Goal: Task Accomplishment & Management: Use online tool/utility

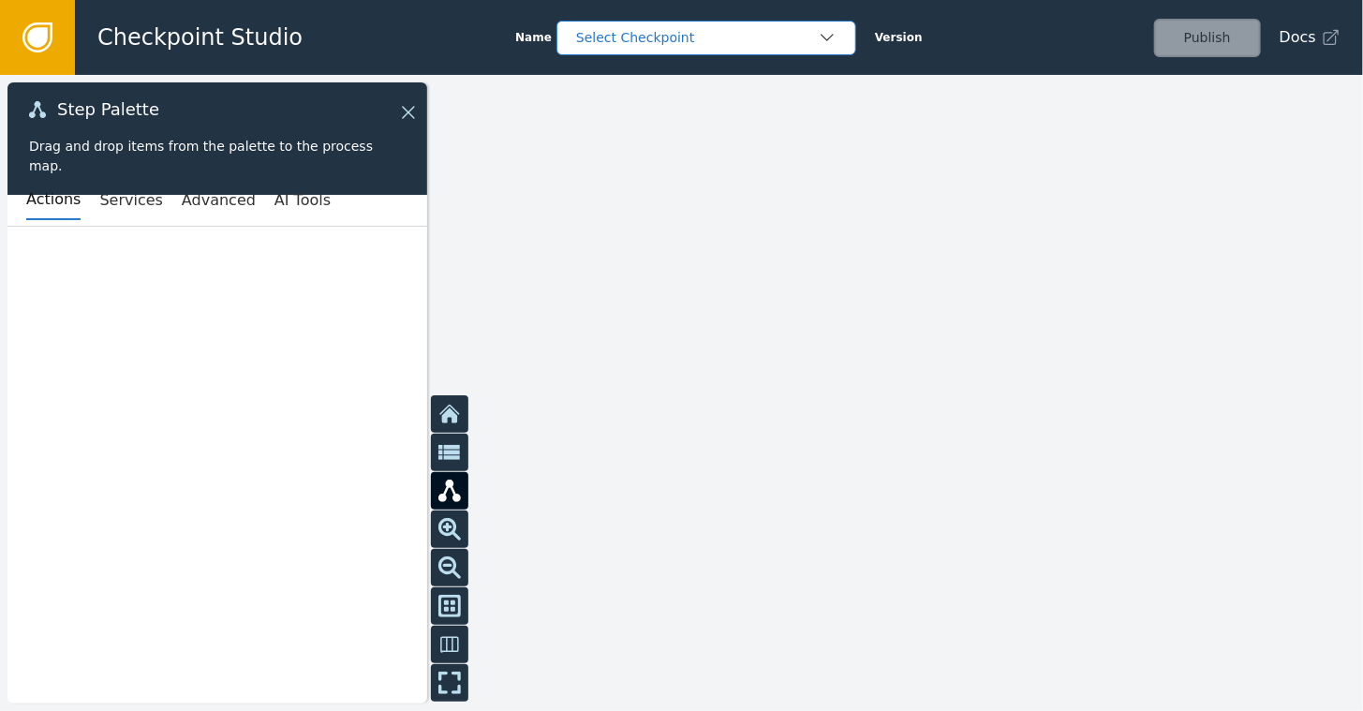
click at [676, 38] on div "Select Checkpoint" at bounding box center [697, 38] width 242 height 20
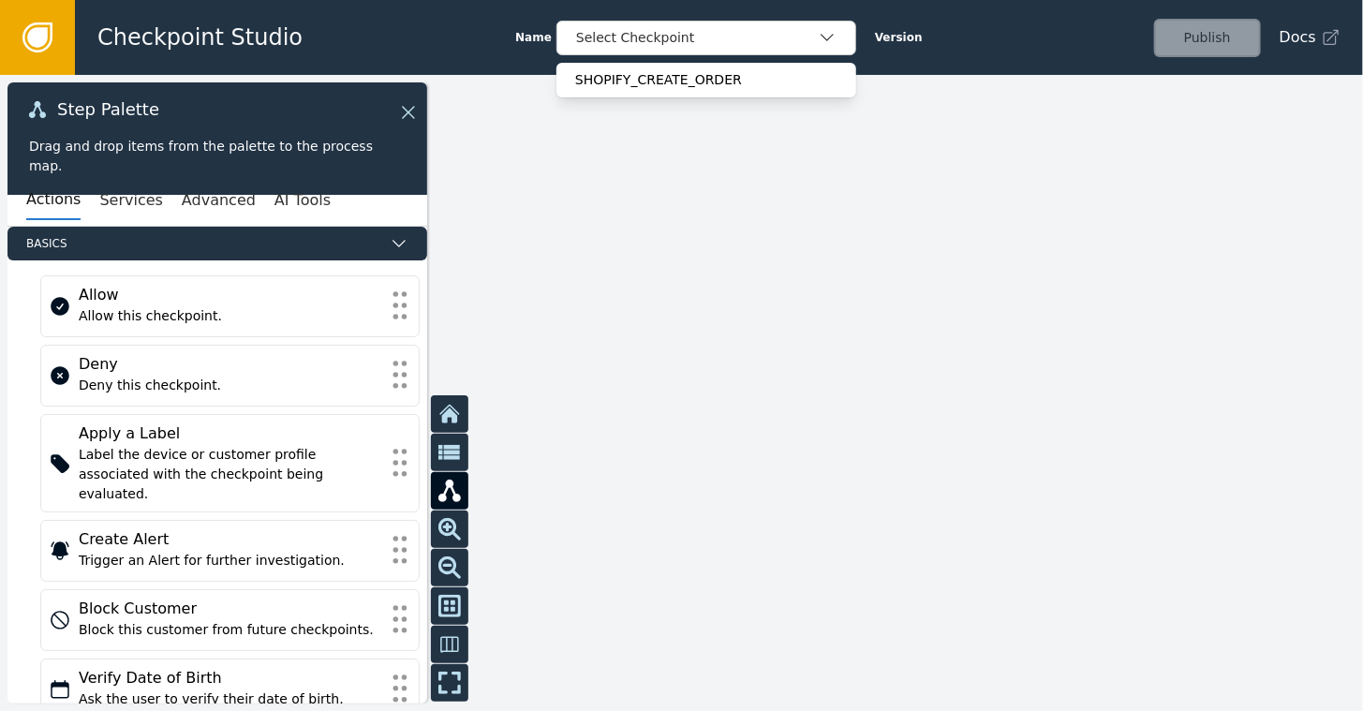
click at [522, 217] on div at bounding box center [681, 393] width 1363 height 636
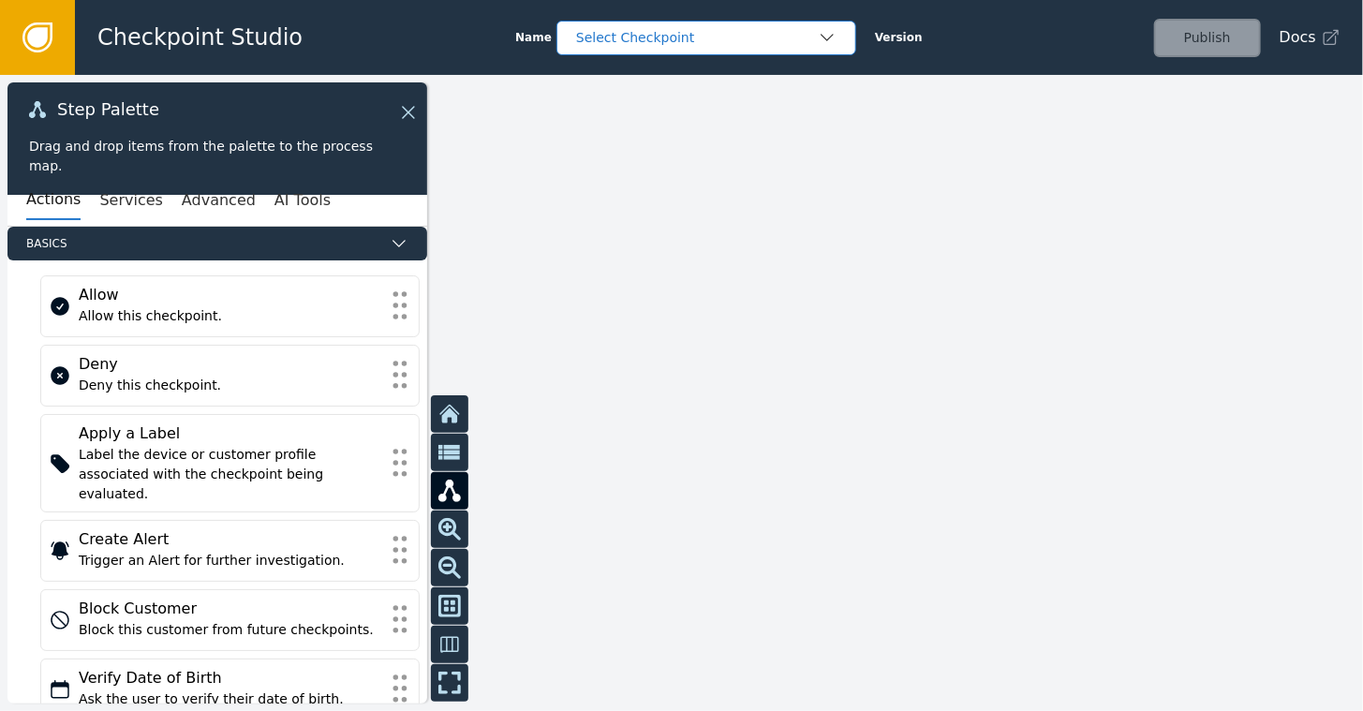
click at [821, 34] on icon "button" at bounding box center [827, 37] width 19 height 19
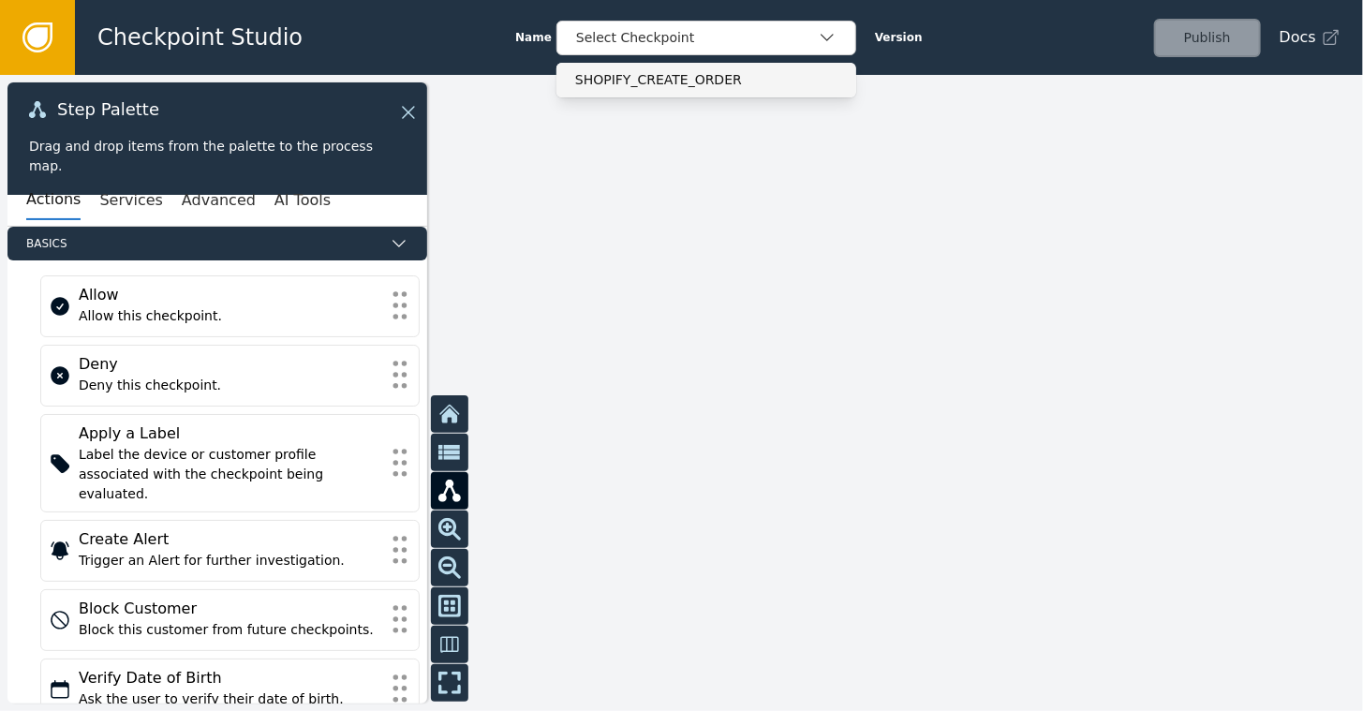
click at [681, 80] on div "SHOPIFY_CREATE_ORDER" at bounding box center [706, 80] width 262 height 20
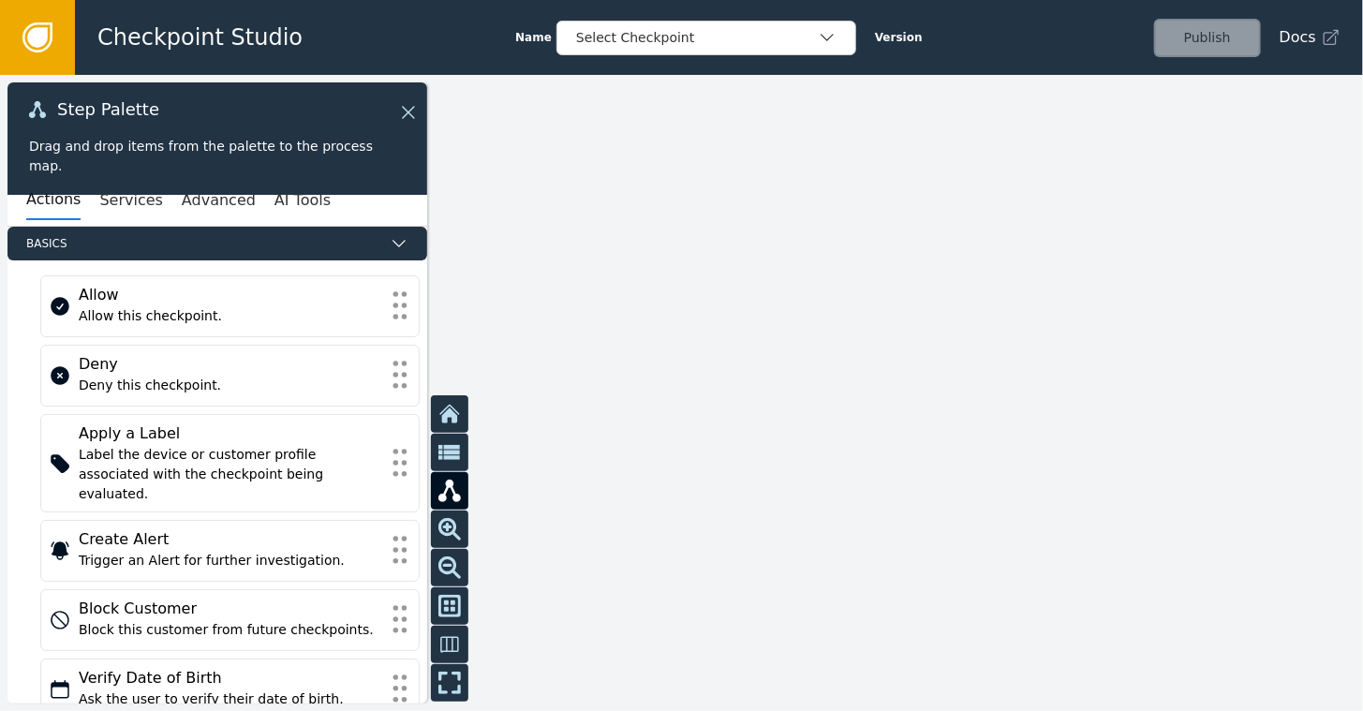
drag, startPoint x: 621, startPoint y: 312, endPoint x: 661, endPoint y: 292, distance: 44.8
click at [672, 302] on div at bounding box center [681, 393] width 1363 height 636
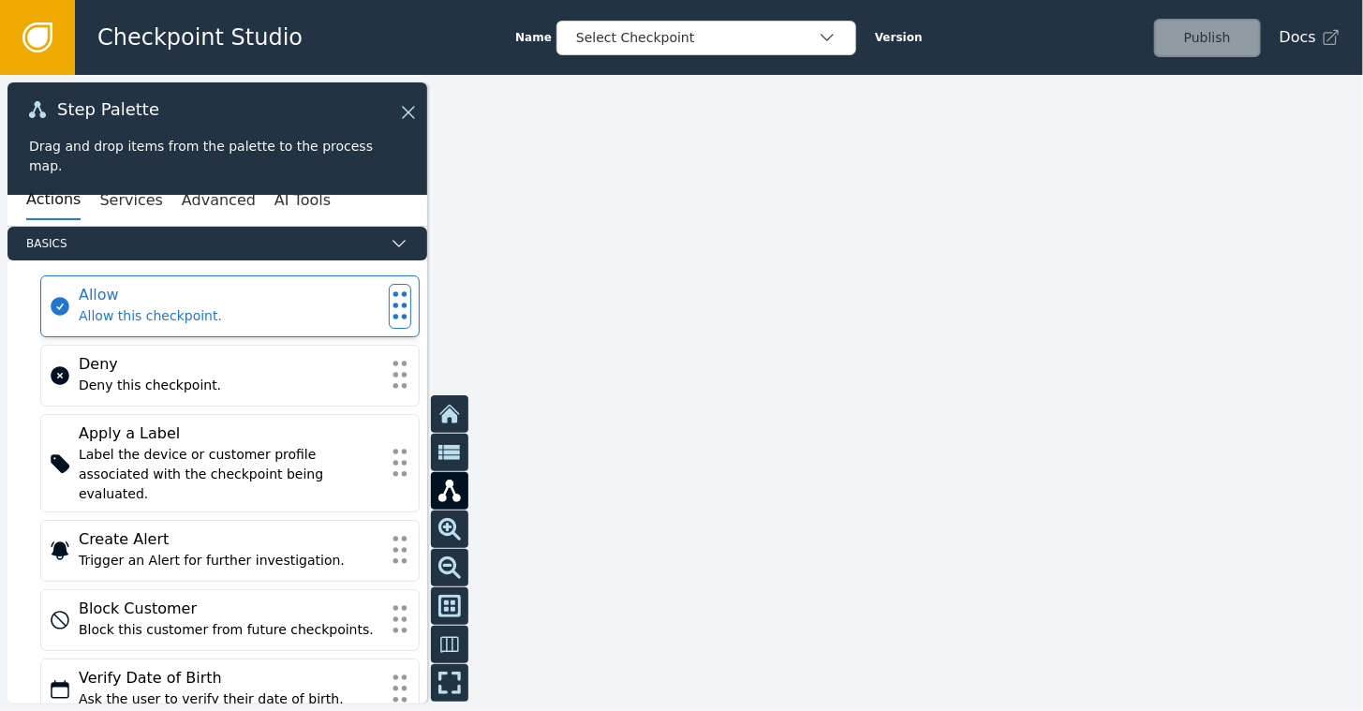
click at [182, 301] on div "Allow" at bounding box center [230, 295] width 303 height 22
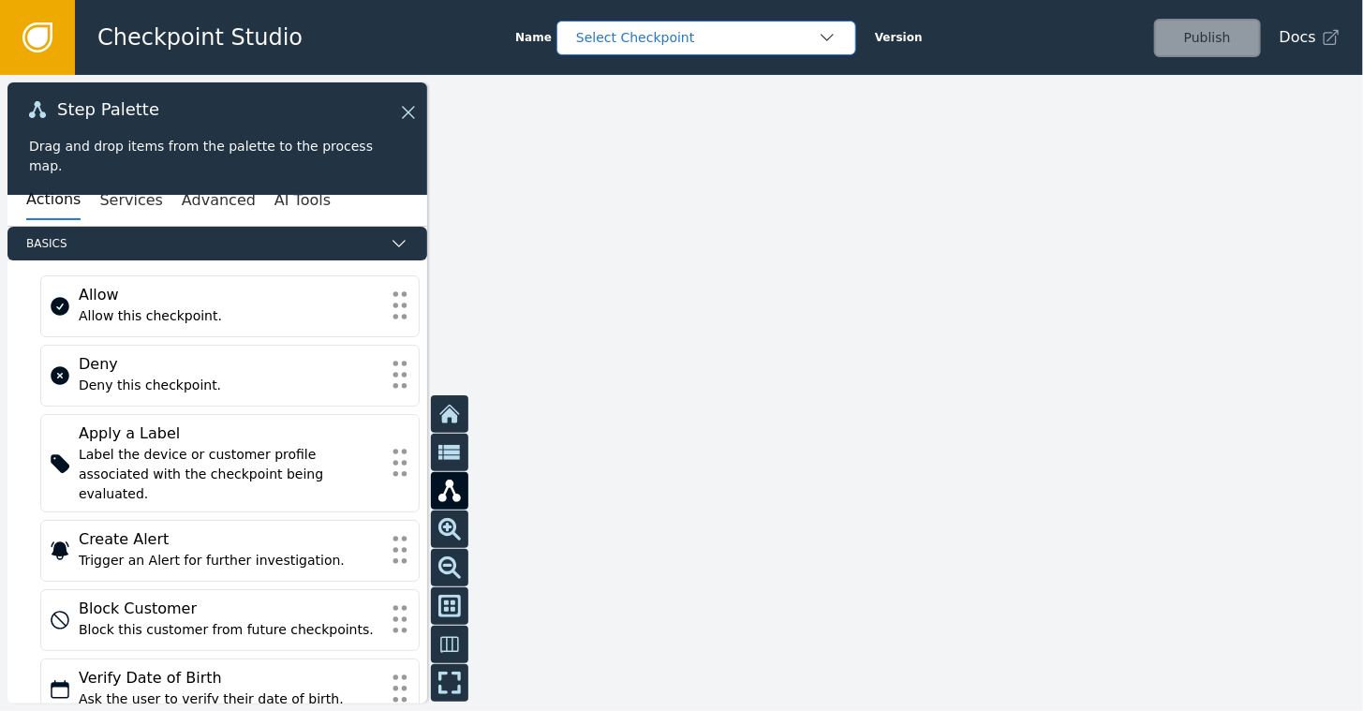
click at [774, 43] on div "Select Checkpoint" at bounding box center [697, 38] width 242 height 20
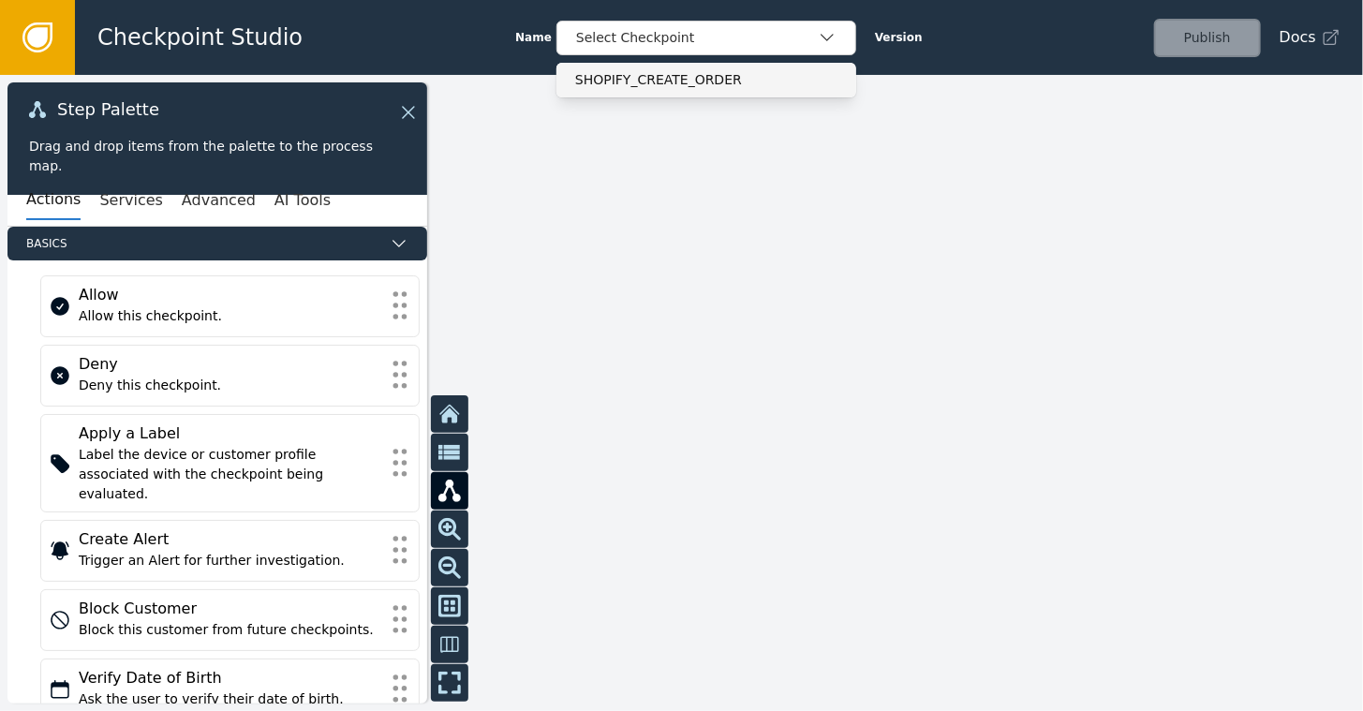
click at [696, 81] on div "SHOPIFY_CREATE_ORDER" at bounding box center [706, 80] width 262 height 20
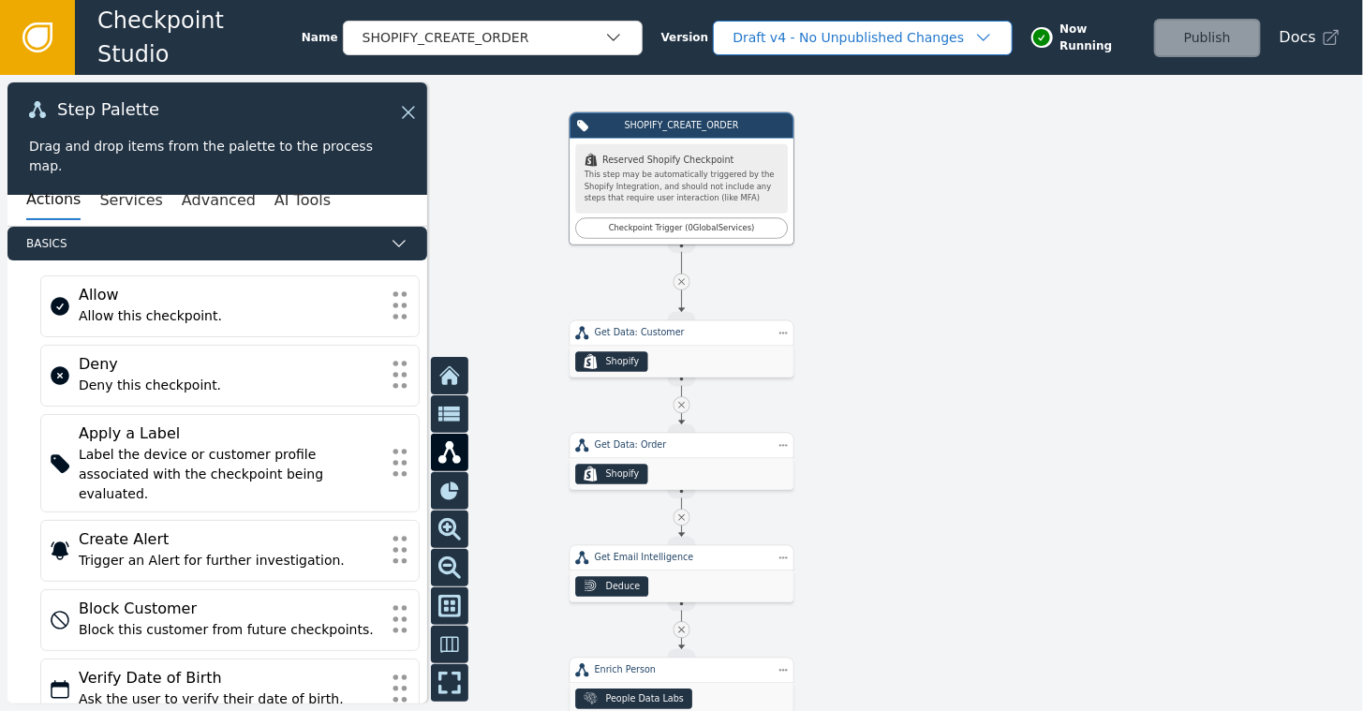
click at [798, 36] on div "Draft v4 - No Unpublished Changes" at bounding box center [853, 38] width 242 height 20
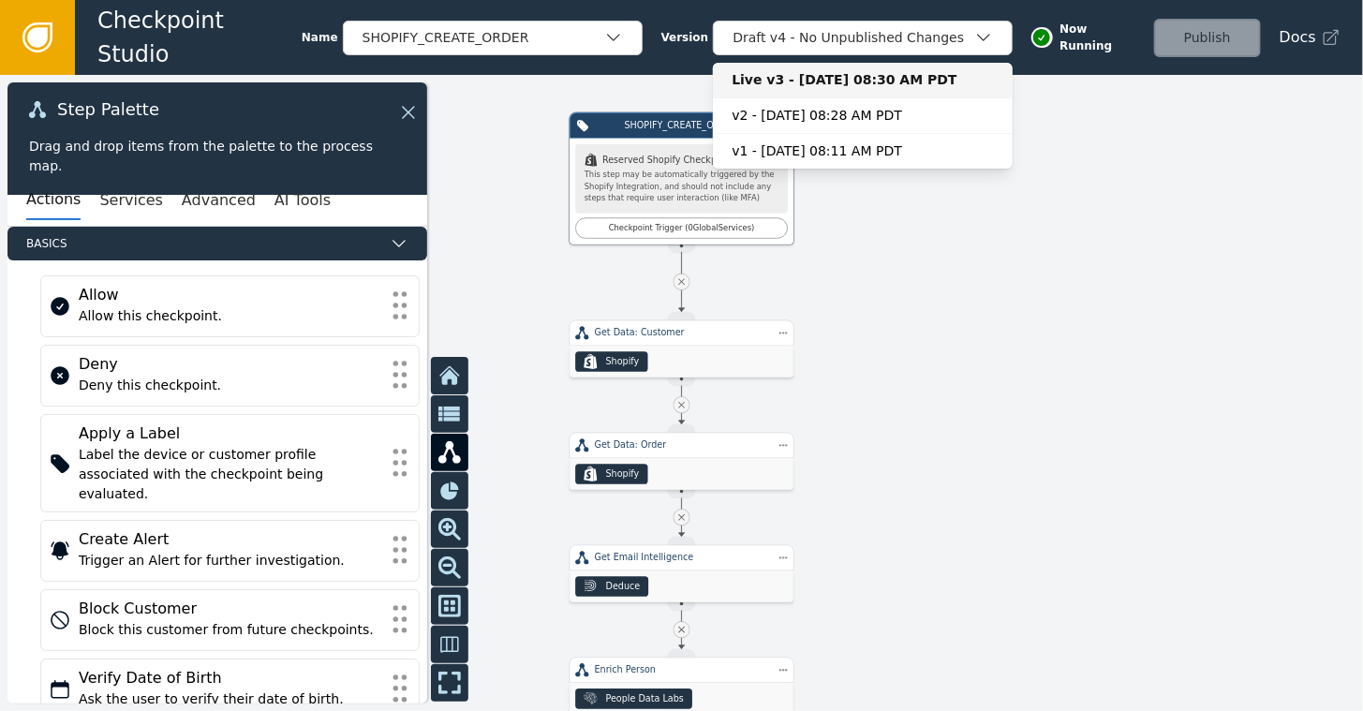
click at [781, 75] on div "Live v3 - [DATE] 08:30 AM PDT" at bounding box center [863, 80] width 262 height 20
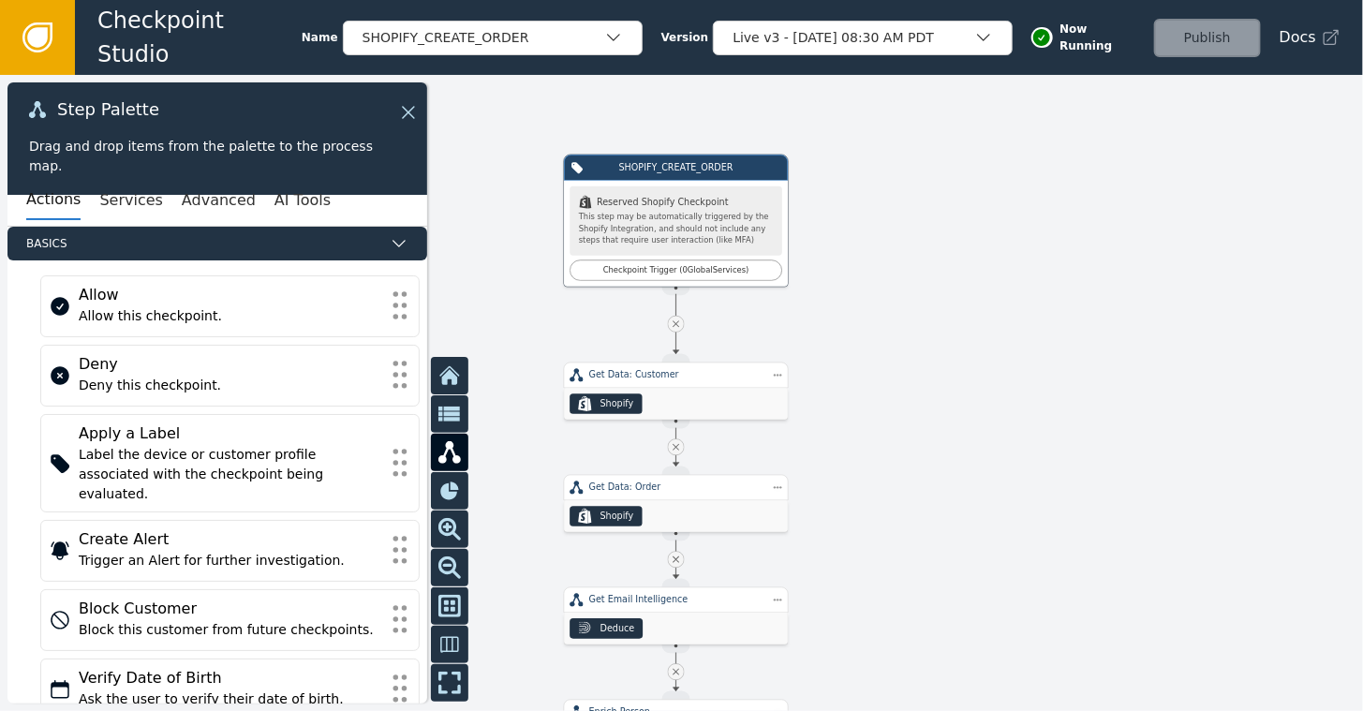
drag, startPoint x: 954, startPoint y: 215, endPoint x: 939, endPoint y: 237, distance: 26.2
click at [939, 237] on div at bounding box center [681, 393] width 1363 height 636
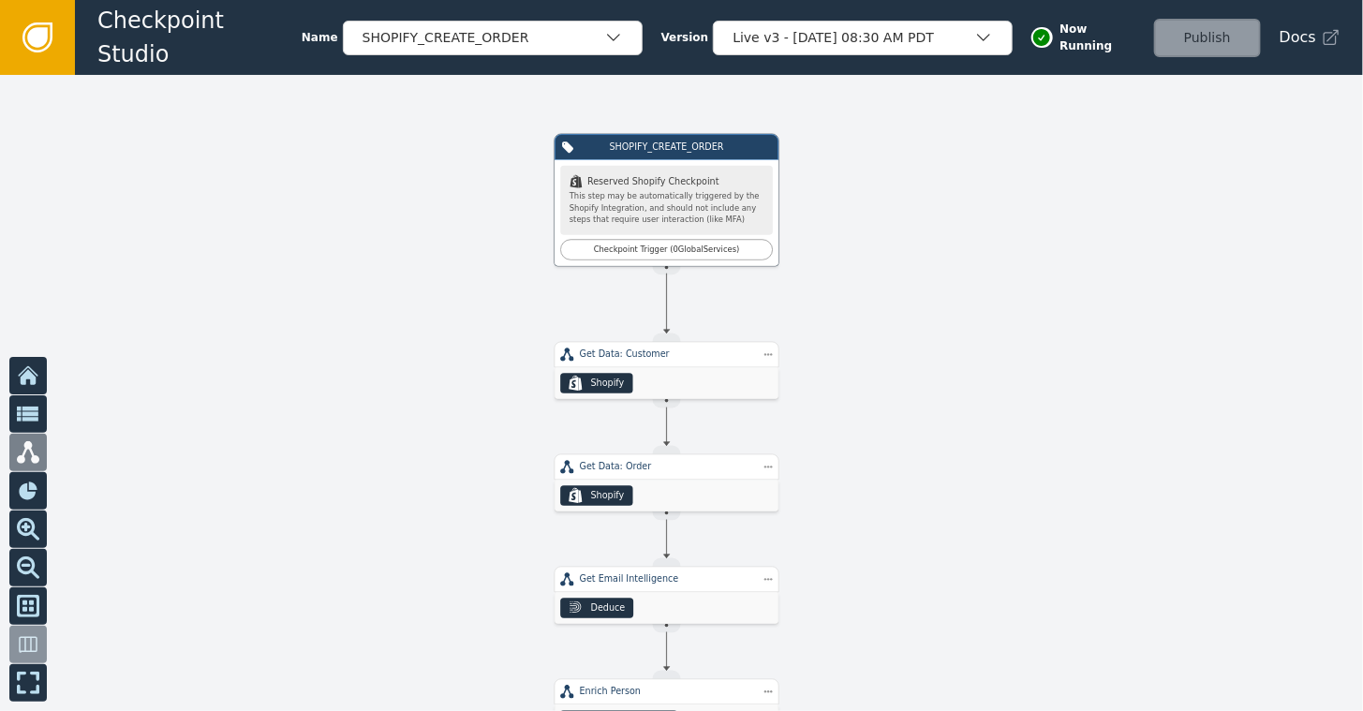
click at [28, 24] on icon at bounding box center [37, 37] width 30 height 30
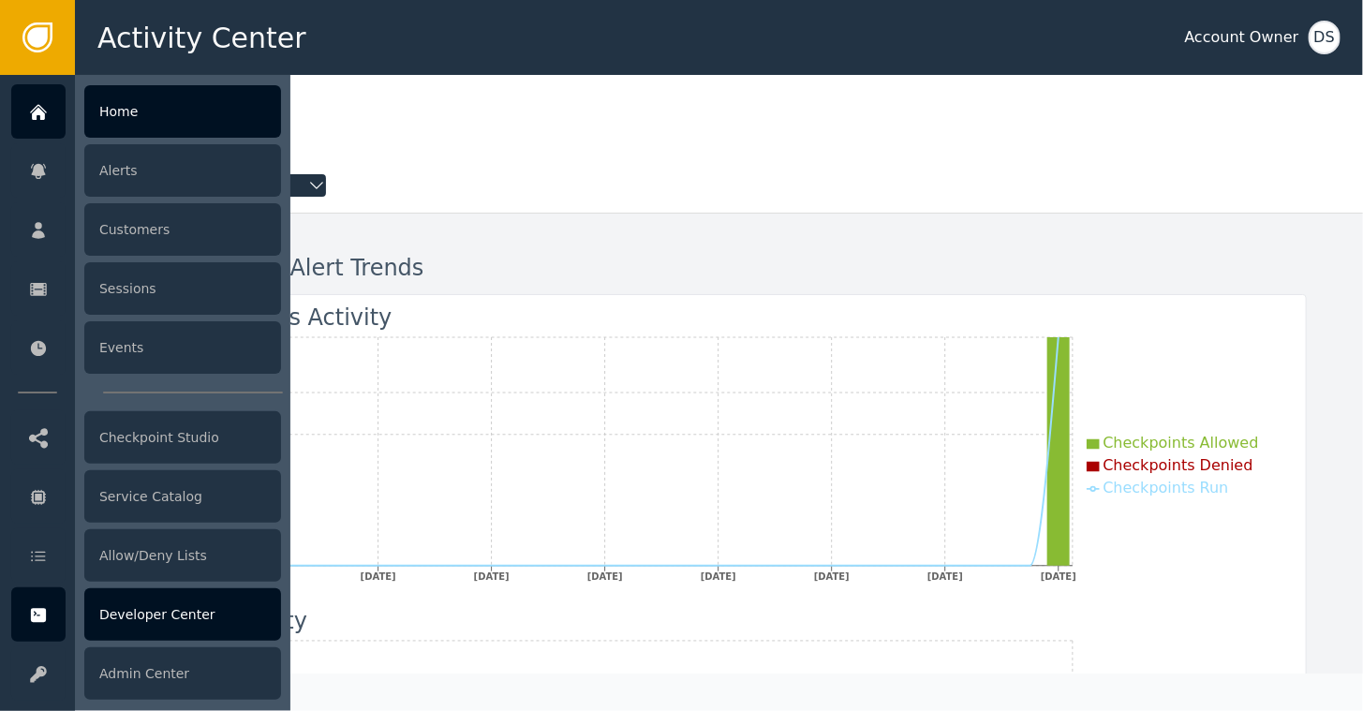
click at [148, 611] on div "Developer Center" at bounding box center [182, 614] width 197 height 52
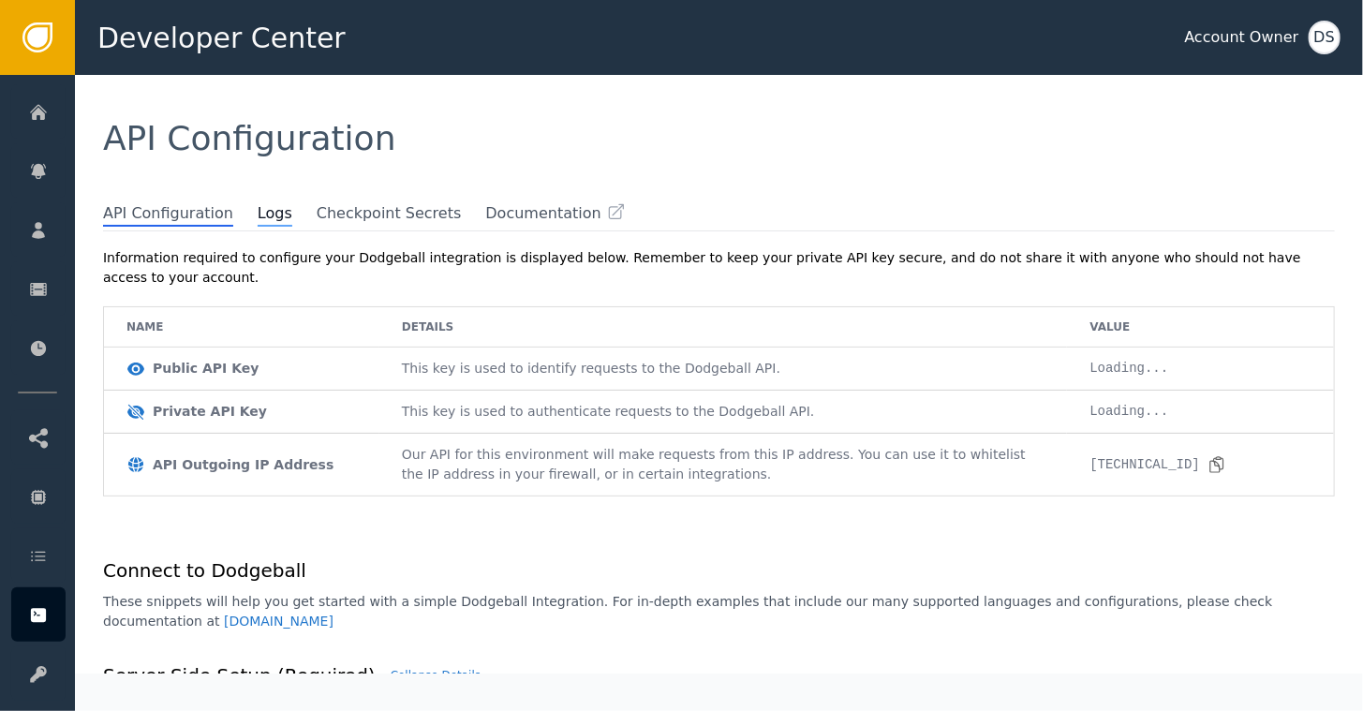
click at [258, 212] on span "Logs" at bounding box center [275, 214] width 35 height 24
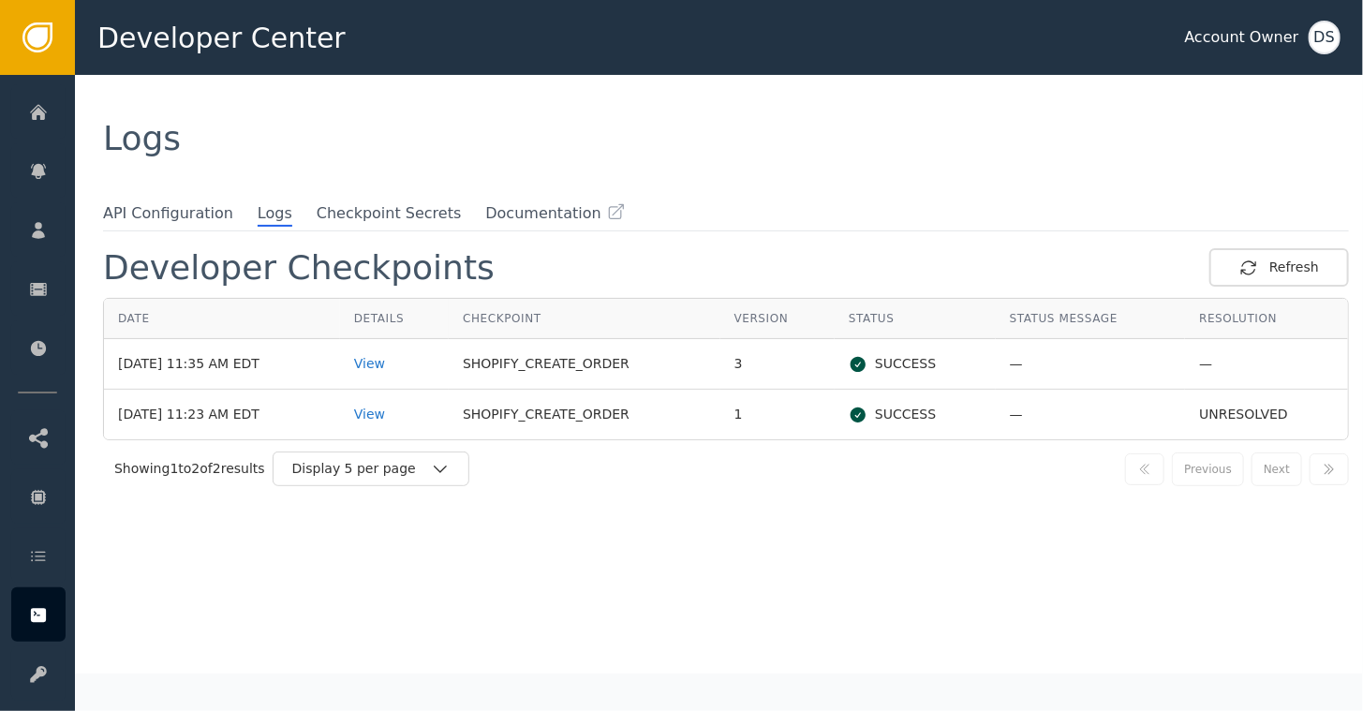
click at [398, 147] on div "Logs" at bounding box center [719, 139] width 1232 height 34
click at [388, 361] on div "View" at bounding box center [394, 364] width 81 height 20
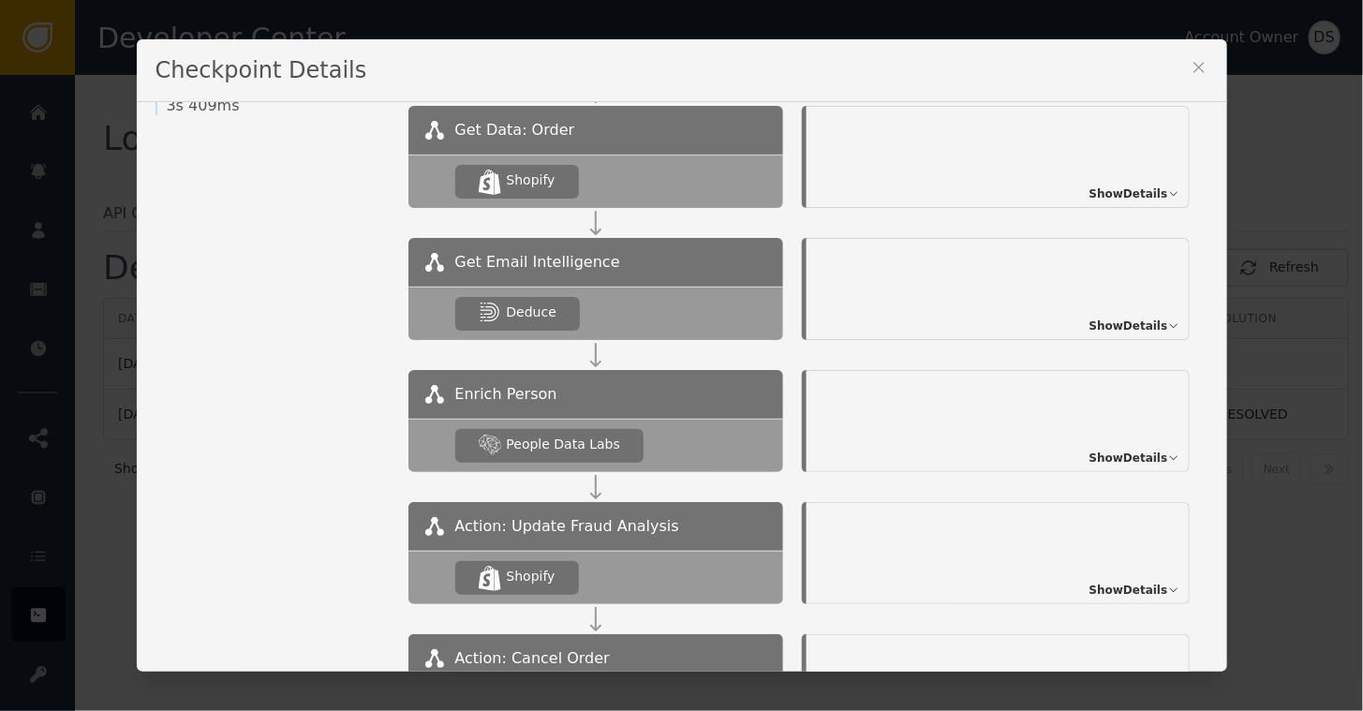
scroll to position [162, 0]
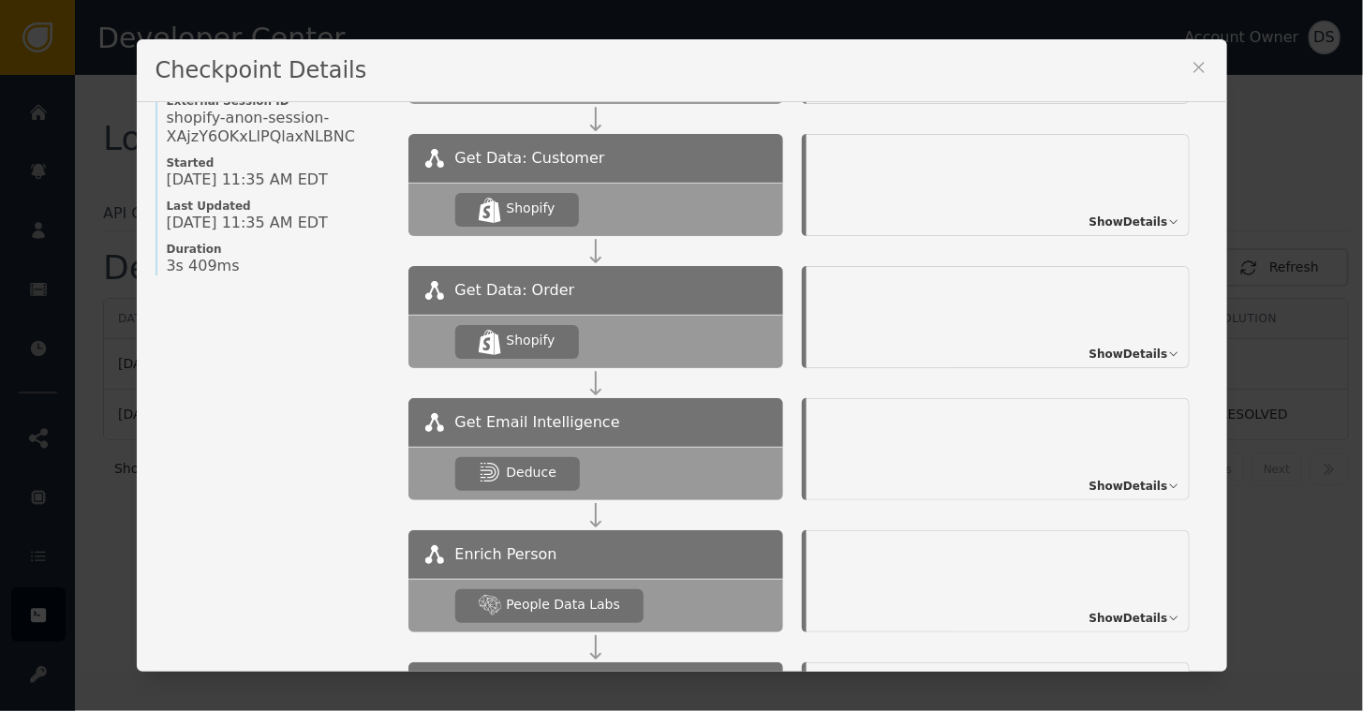
click at [1104, 352] on span "Show Details" at bounding box center [1128, 354] width 79 height 17
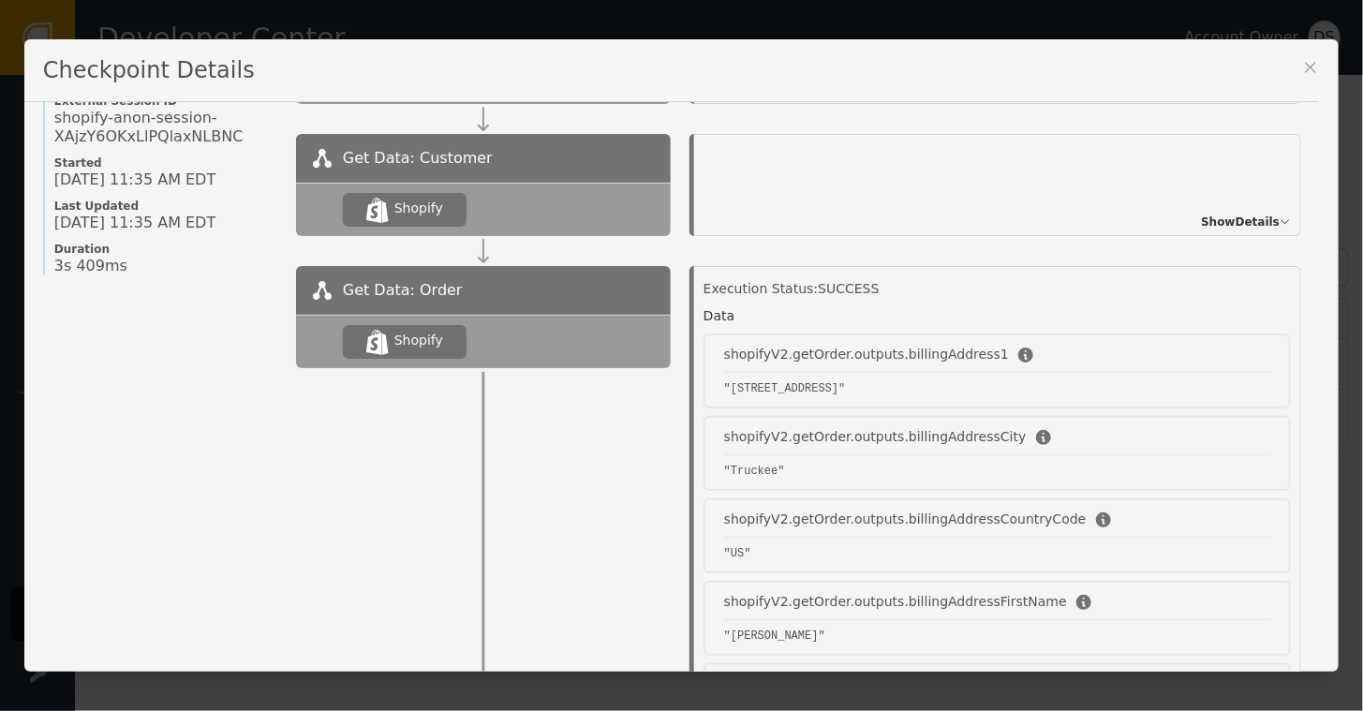
click at [470, 183] on div ".shopify-icon_svg__st0{fill:currentColor} Shopify" at bounding box center [483, 209] width 375 height 53
click at [407, 214] on div "Shopify" at bounding box center [418, 209] width 49 height 20
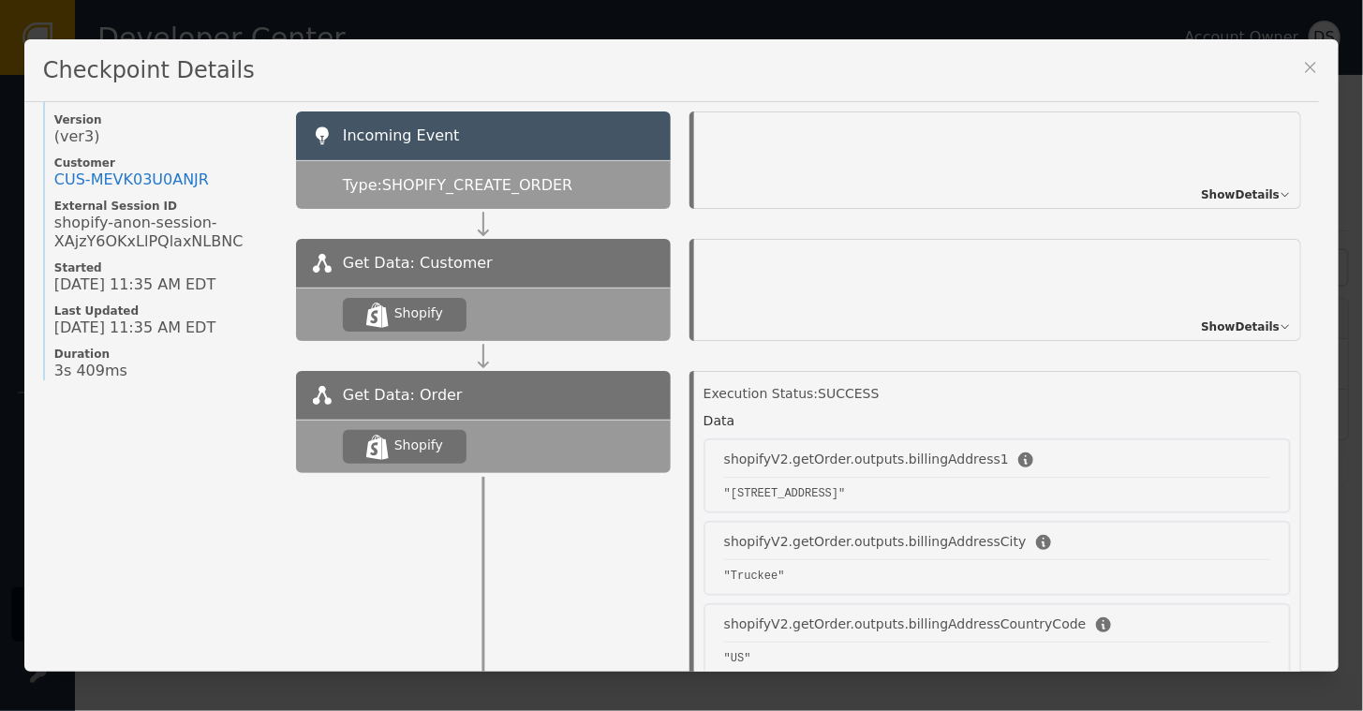
scroll to position [0, 0]
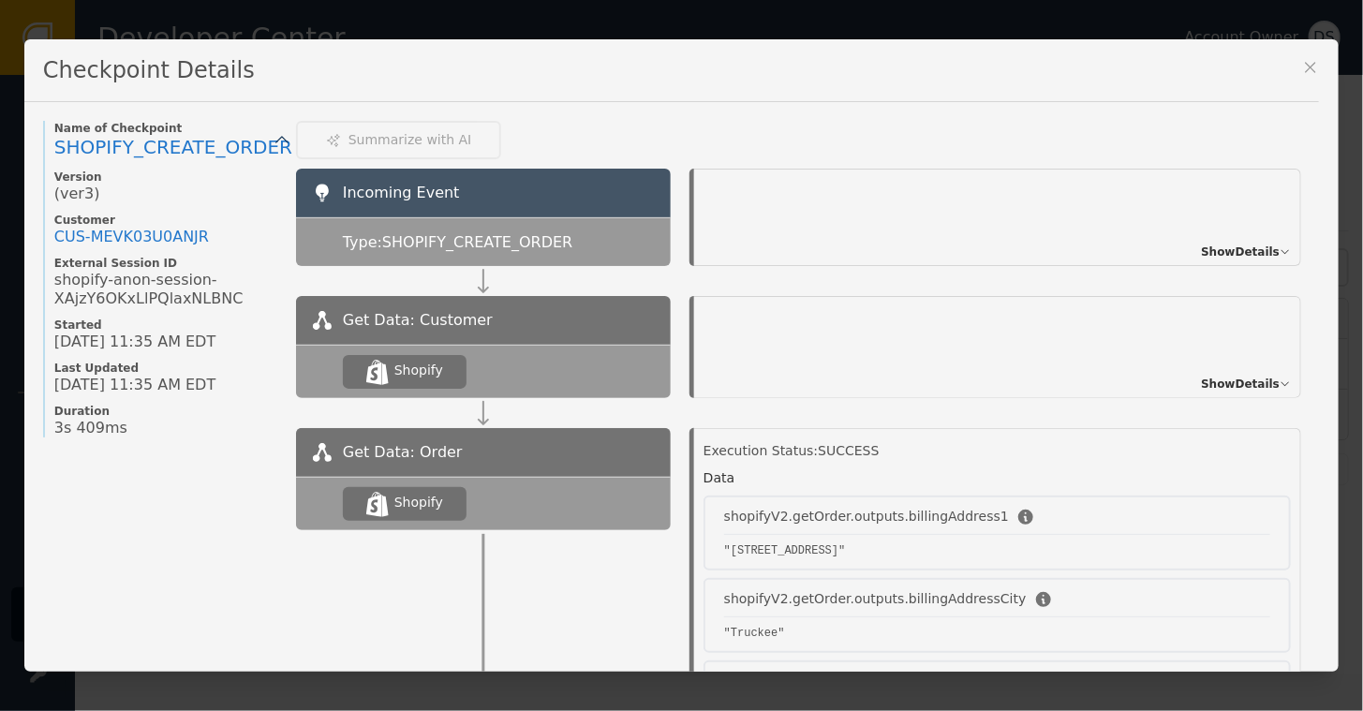
click at [448, 348] on div ".shopify-icon_svg__st0{fill:currentColor} Shopify" at bounding box center [483, 371] width 375 height 53
click at [1237, 379] on span "Show Details" at bounding box center [1240, 384] width 79 height 17
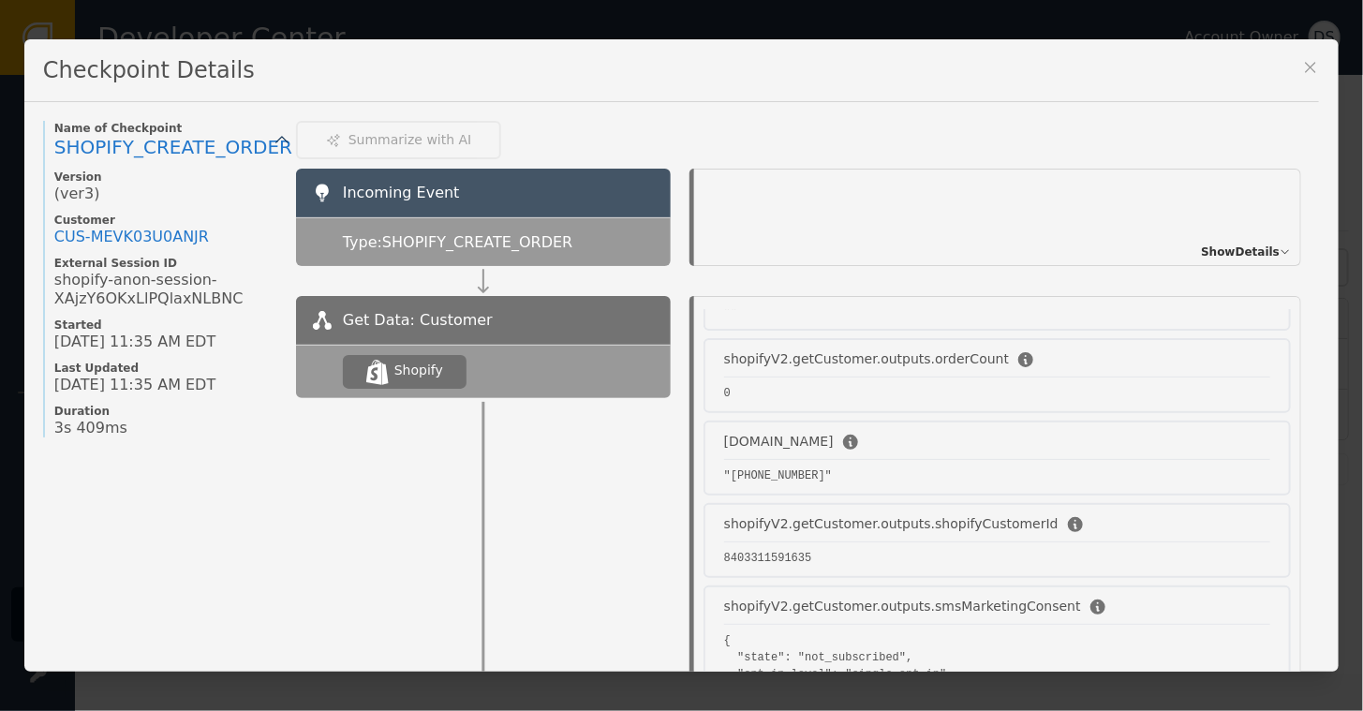
scroll to position [2677, 0]
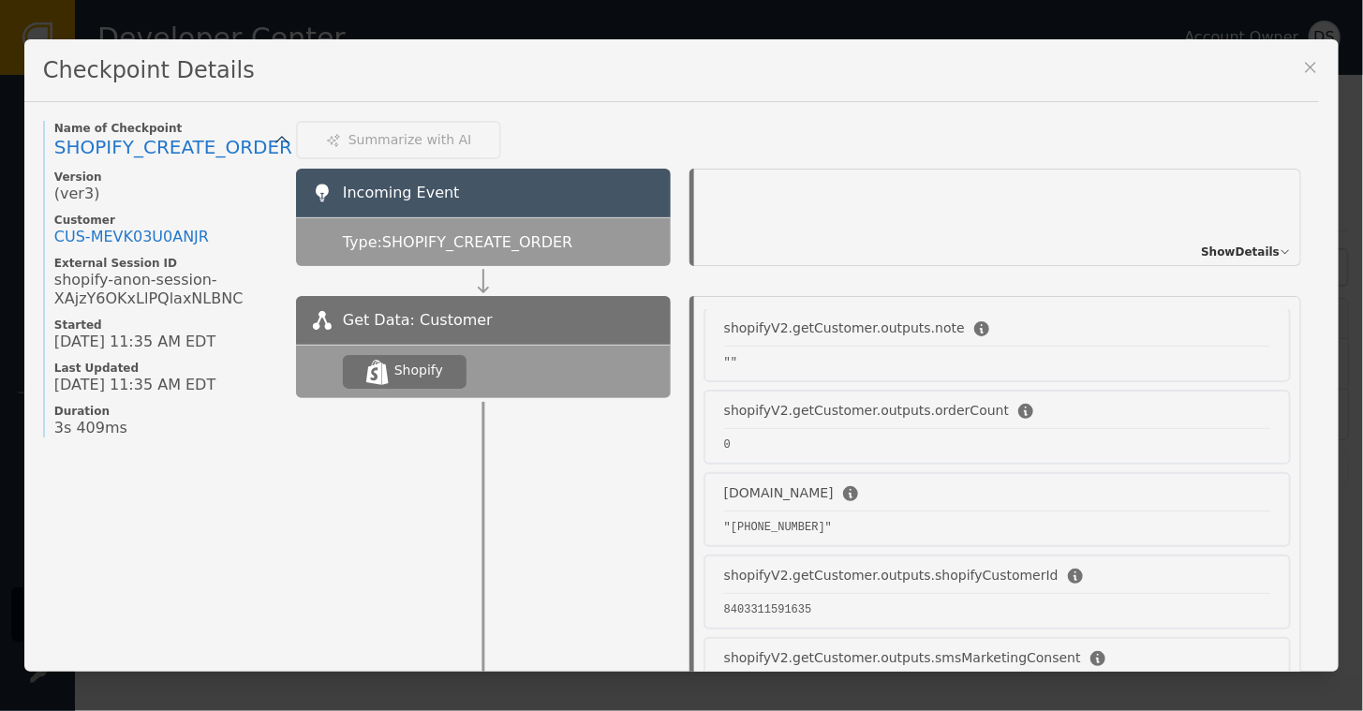
drag, startPoint x: 1302, startPoint y: 177, endPoint x: 1321, endPoint y: 263, distance: 88.2
click at [1321, 263] on div "Name of Checkpoint SHOPIFY_CREATE_ORDER Version (ver 3 ) Customer CUS- MEVK03U0…" at bounding box center [681, 386] width 1314 height 569
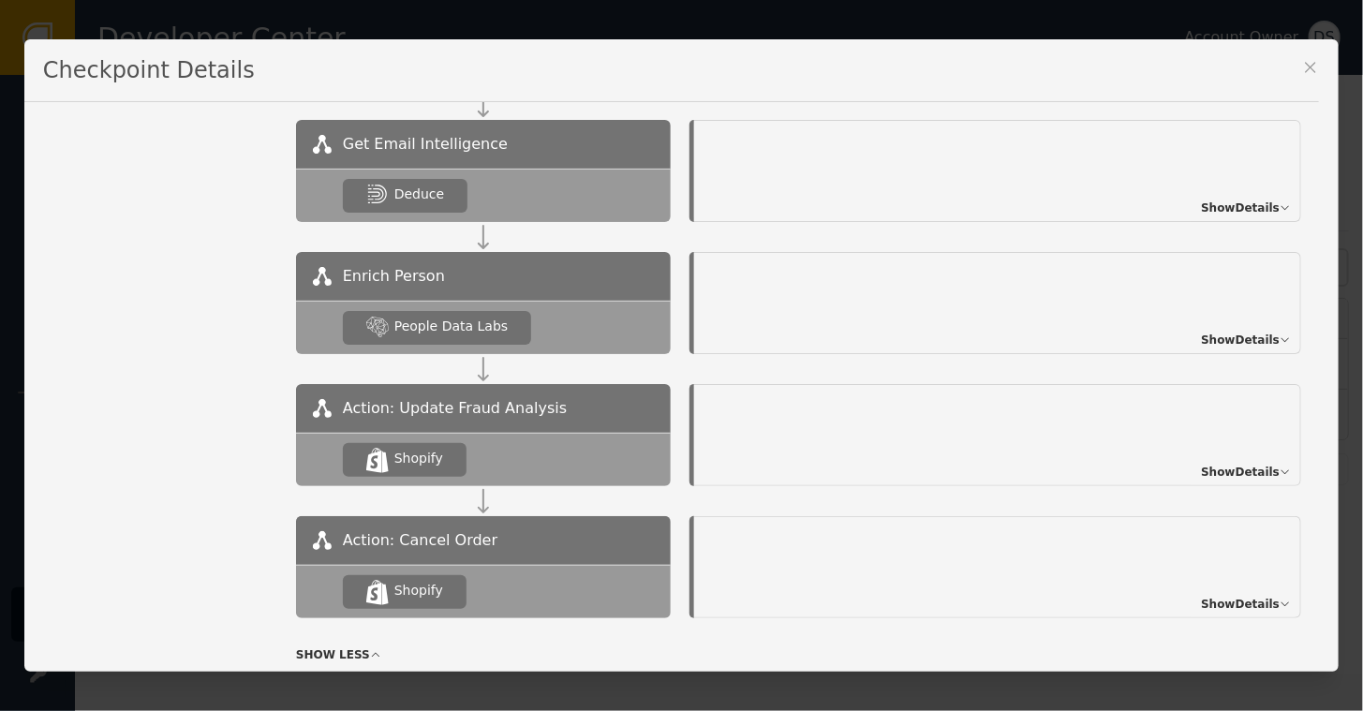
scroll to position [1175, 0]
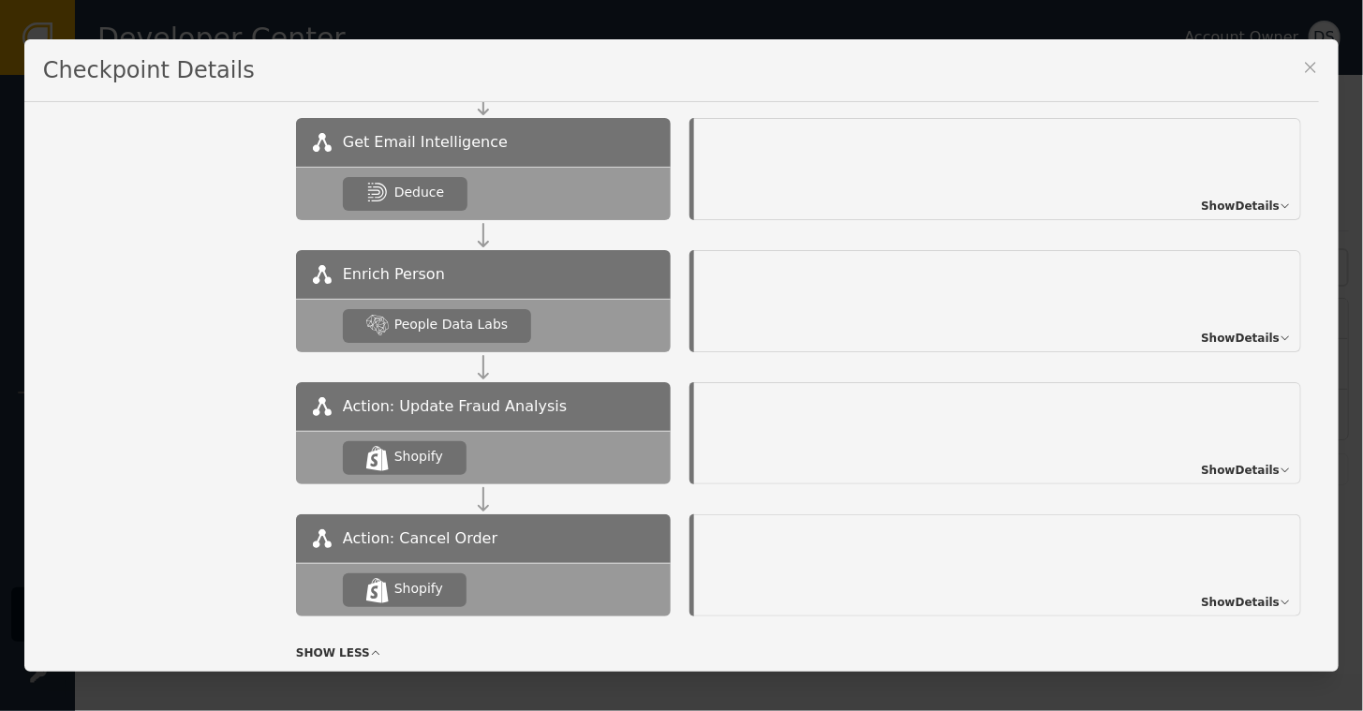
click at [1224, 200] on span "Show Details" at bounding box center [1240, 206] width 79 height 17
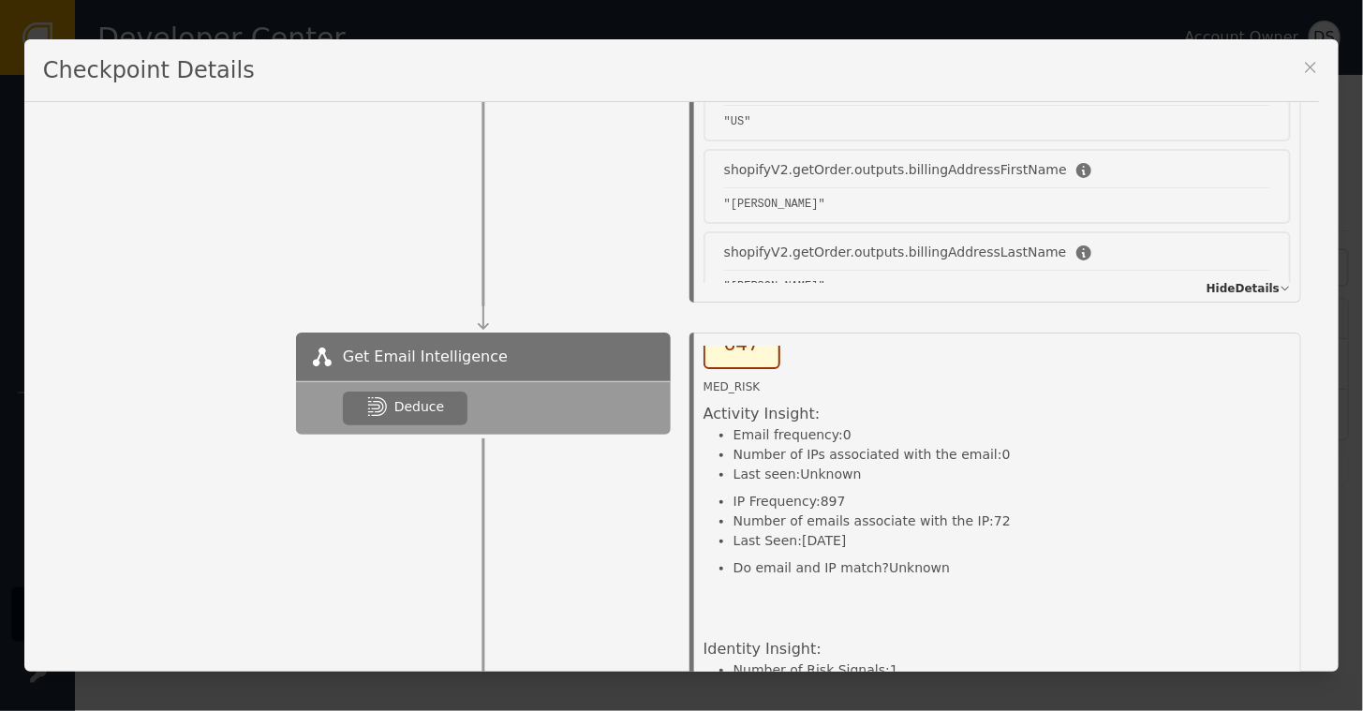
scroll to position [58, 0]
drag, startPoint x: 736, startPoint y: 428, endPoint x: 821, endPoint y: 432, distance: 84.4
click at [821, 432] on li "Email frequency: 0" at bounding box center [871, 433] width 277 height 20
drag, startPoint x: 821, startPoint y: 432, endPoint x: 948, endPoint y: 412, distance: 128.9
click at [948, 412] on div "Risk Score : 647 MED_RISK Activity Insight: Email frequency: 0 Number of IPs as…" at bounding box center [856, 443] width 307 height 311
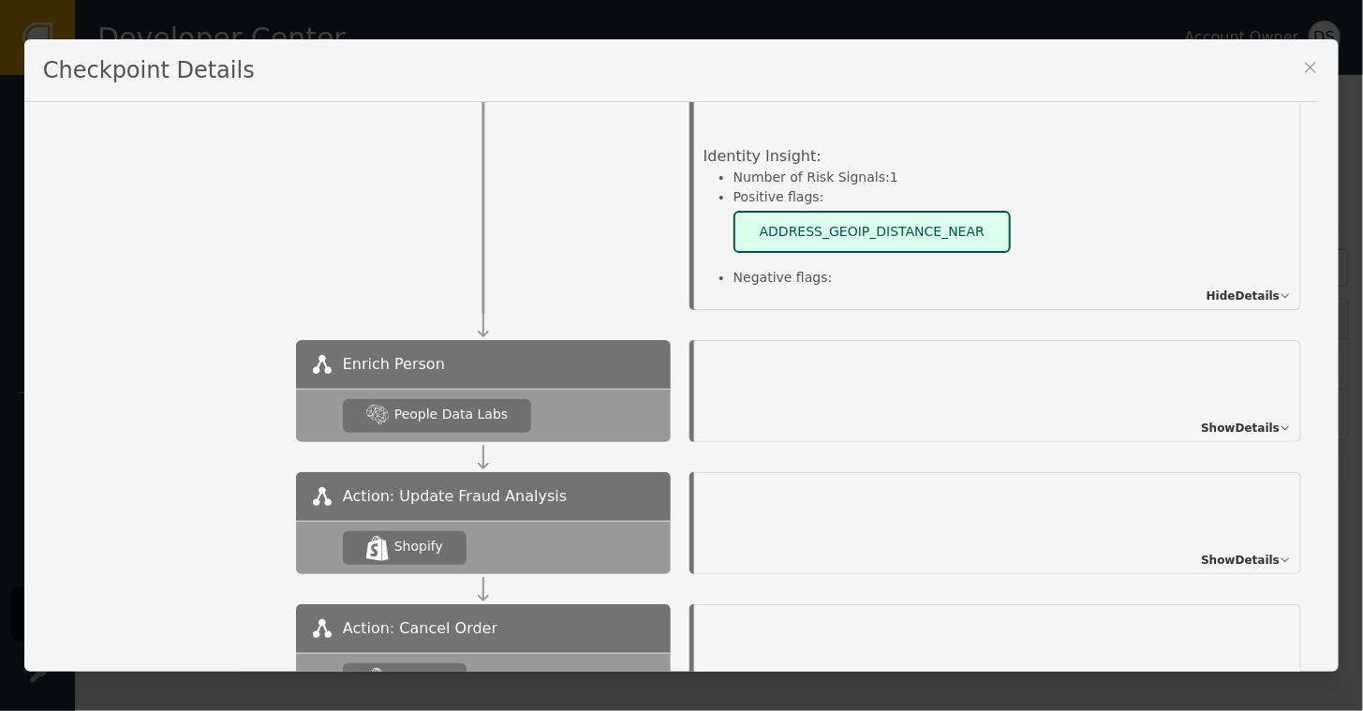
scroll to position [1440, 0]
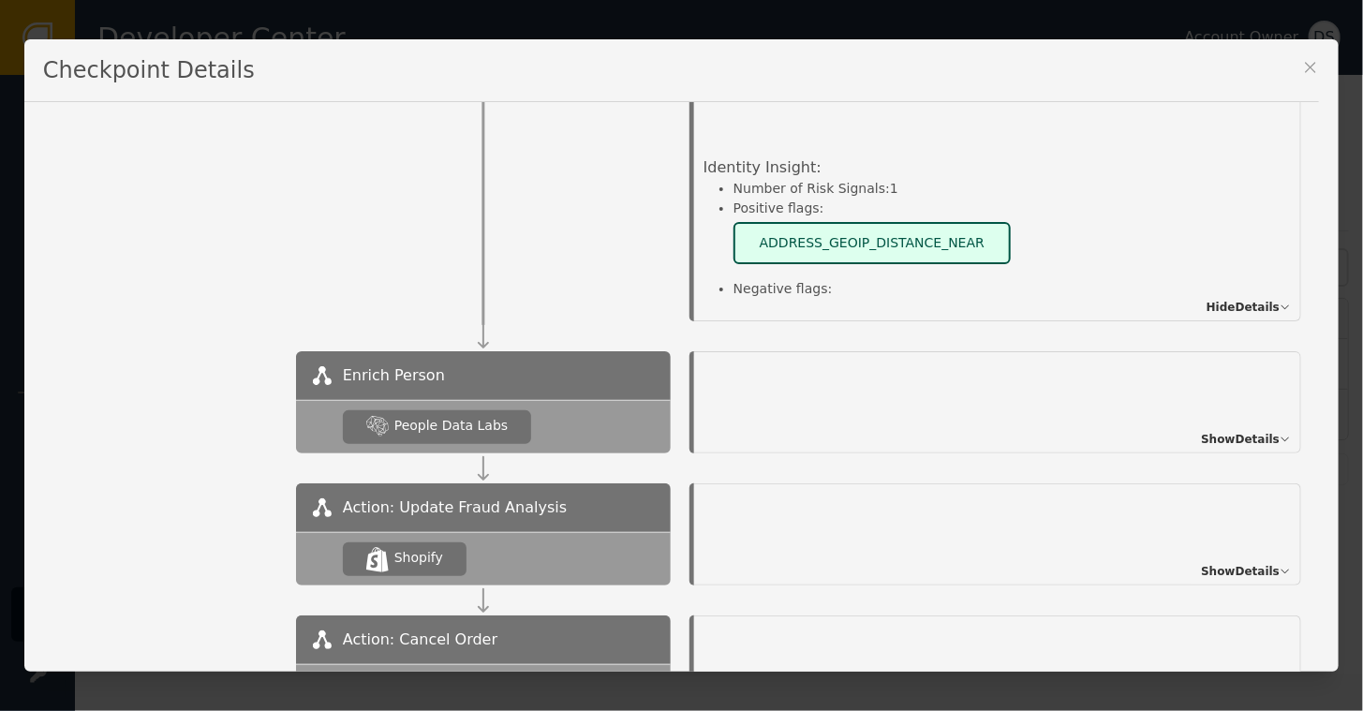
click at [1224, 440] on span "Show Details" at bounding box center [1240, 439] width 79 height 17
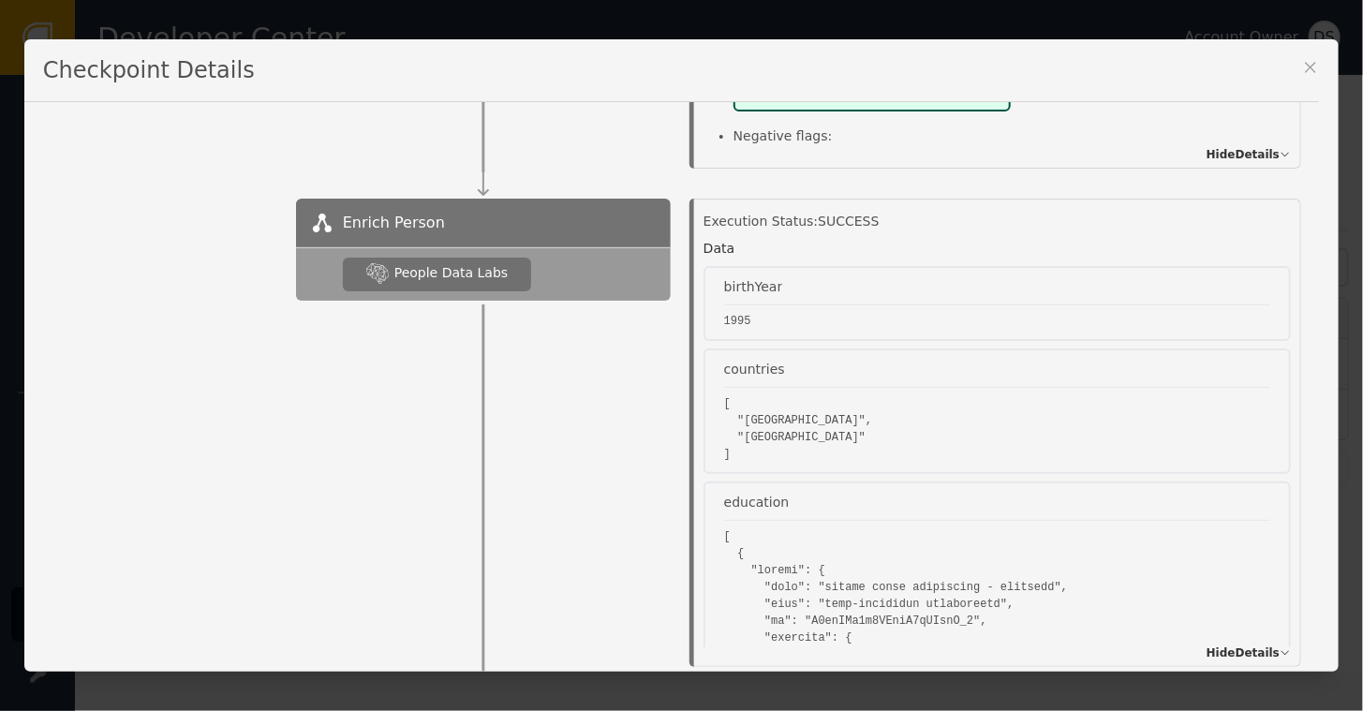
scroll to position [1594, 0]
drag, startPoint x: 1256, startPoint y: 235, endPoint x: 1260, endPoint y: 260, distance: 25.6
click at [1260, 260] on div "Execution Status: SUCCESS Data birthYear [DEMOGRAPHIC_DATA] countries [ "[GEOGR…" at bounding box center [1001, 428] width 597 height 436
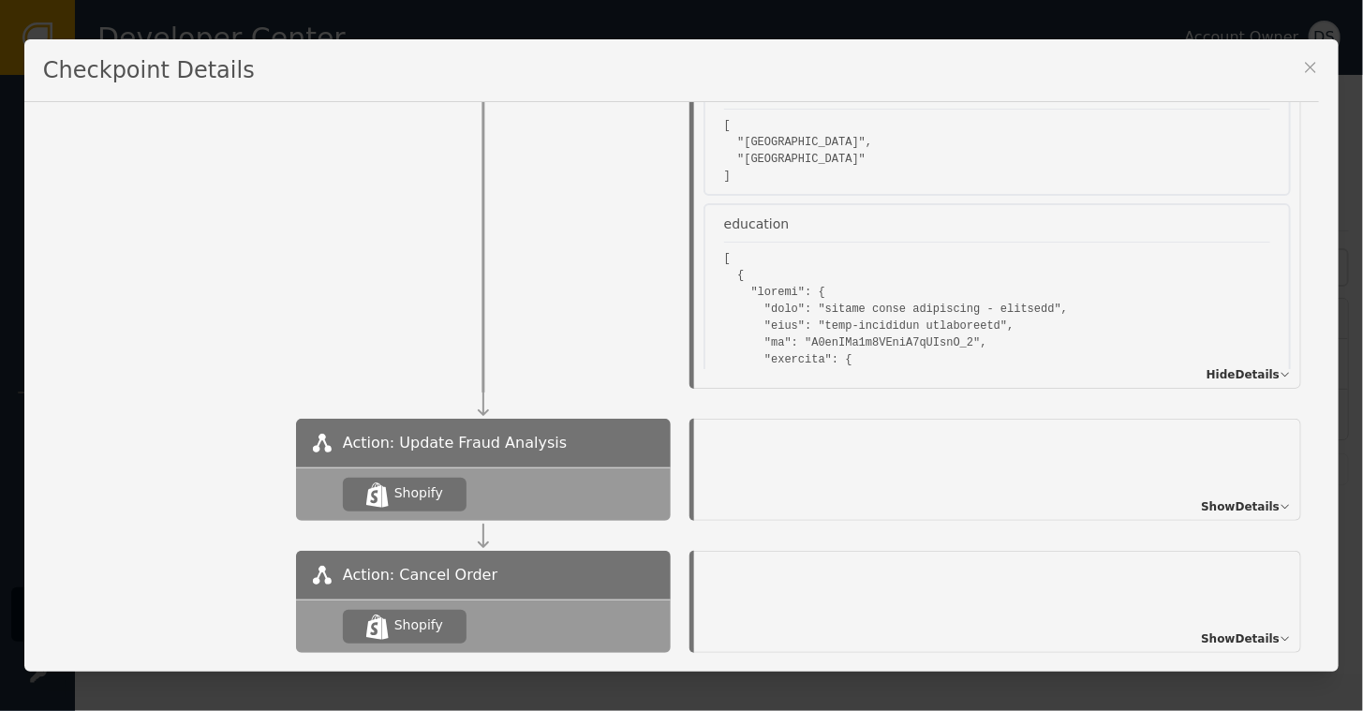
scroll to position [1967, 0]
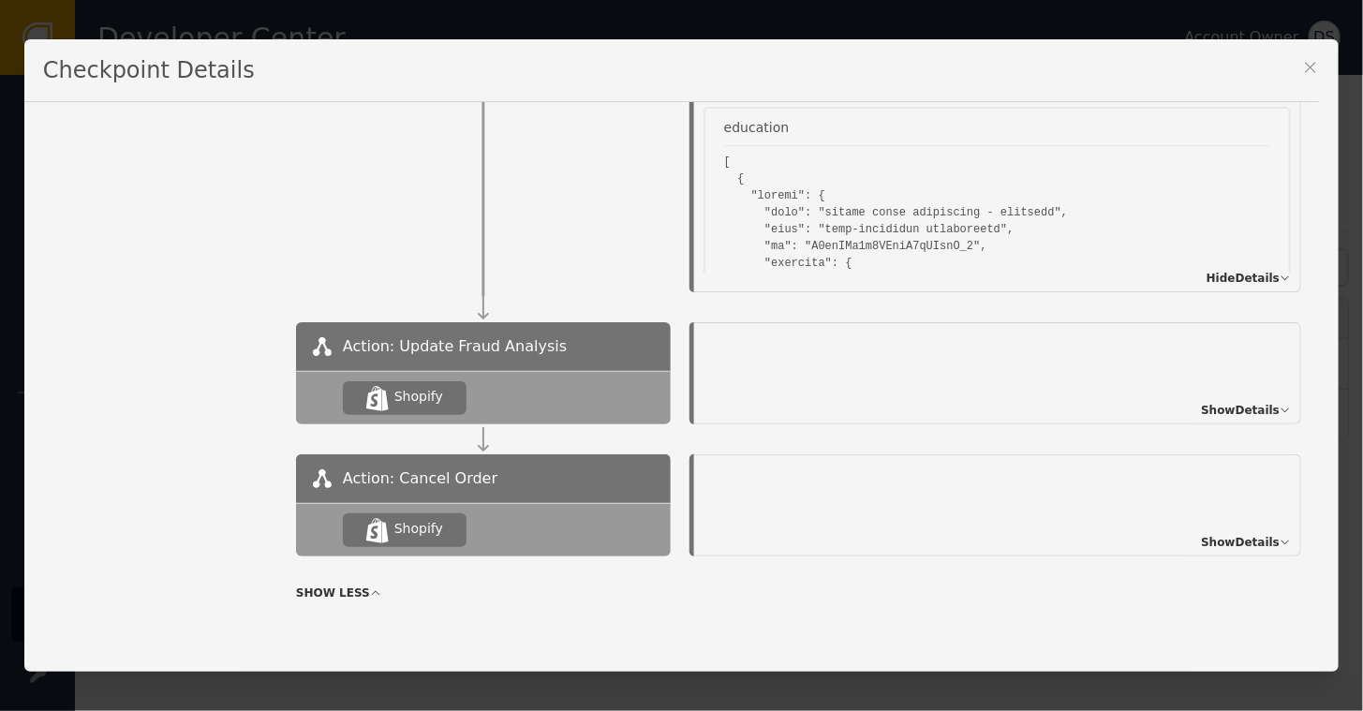
click at [1223, 413] on span "Show Details" at bounding box center [1240, 410] width 79 height 17
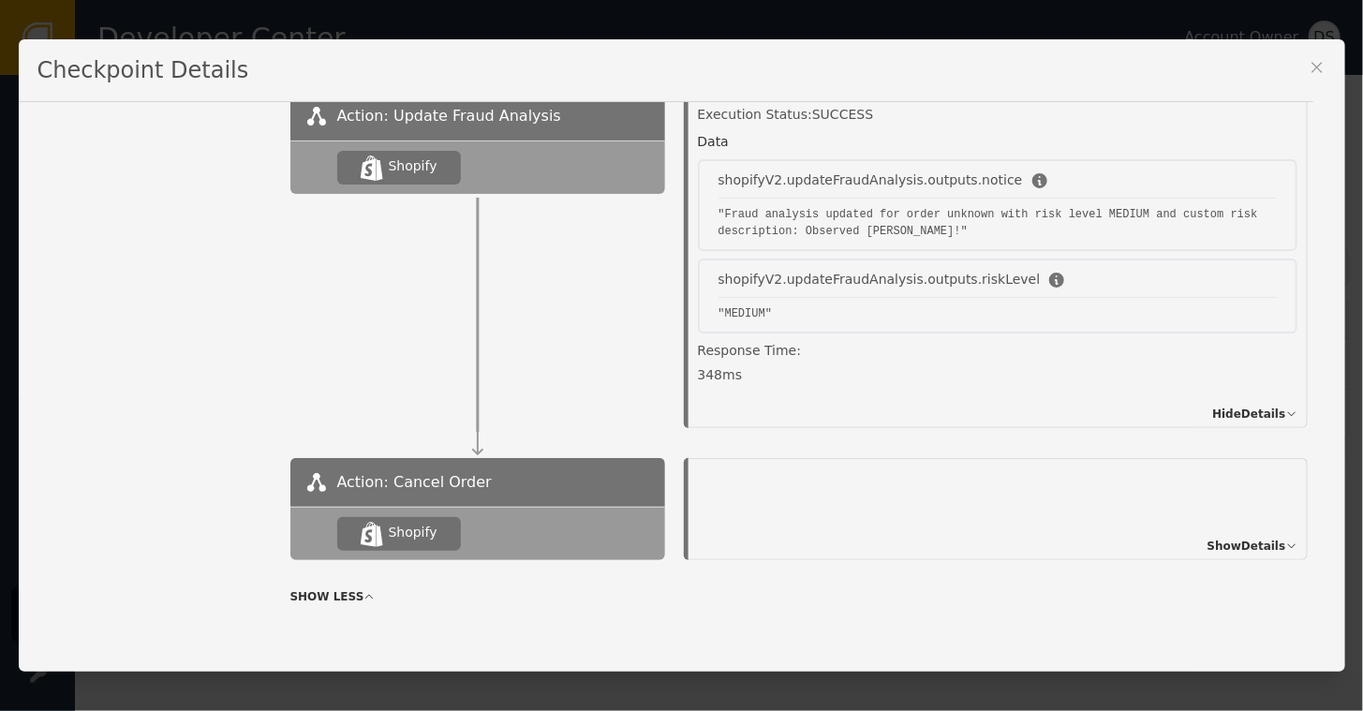
scroll to position [2199, 0]
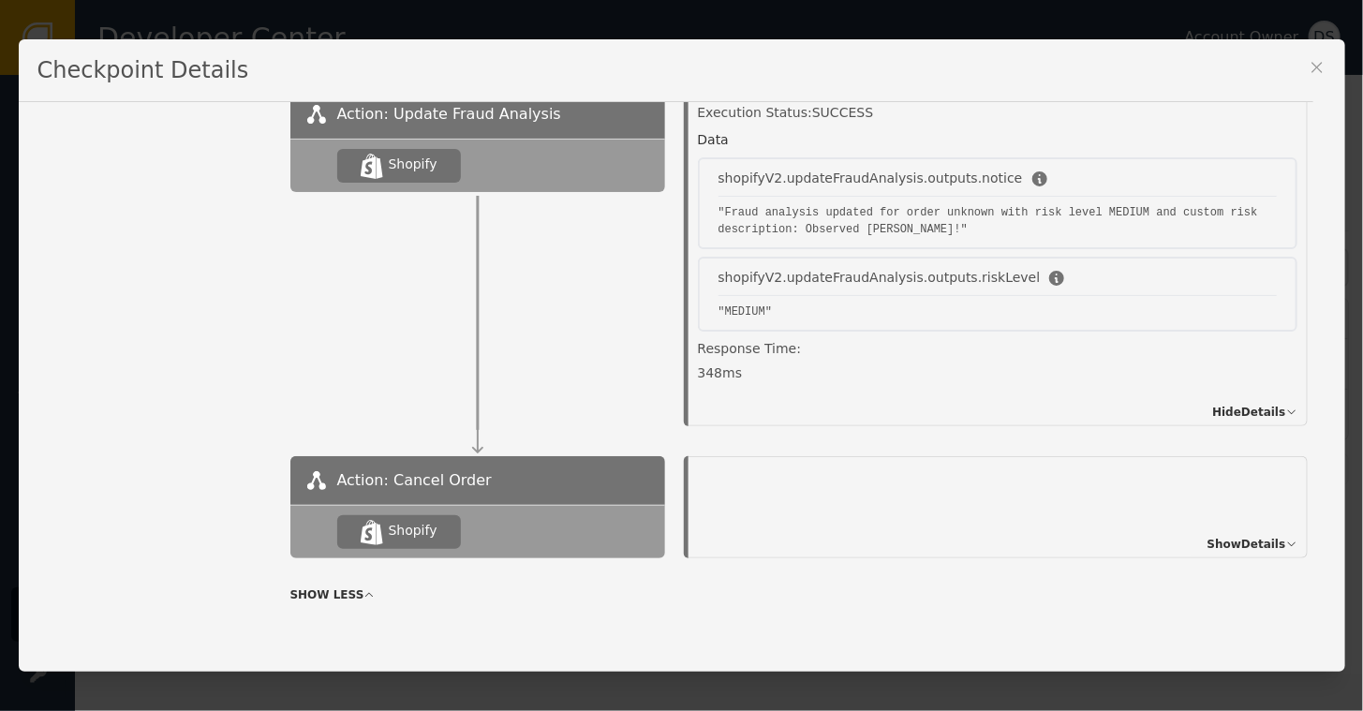
click at [1249, 536] on span "Show Details" at bounding box center [1246, 544] width 79 height 17
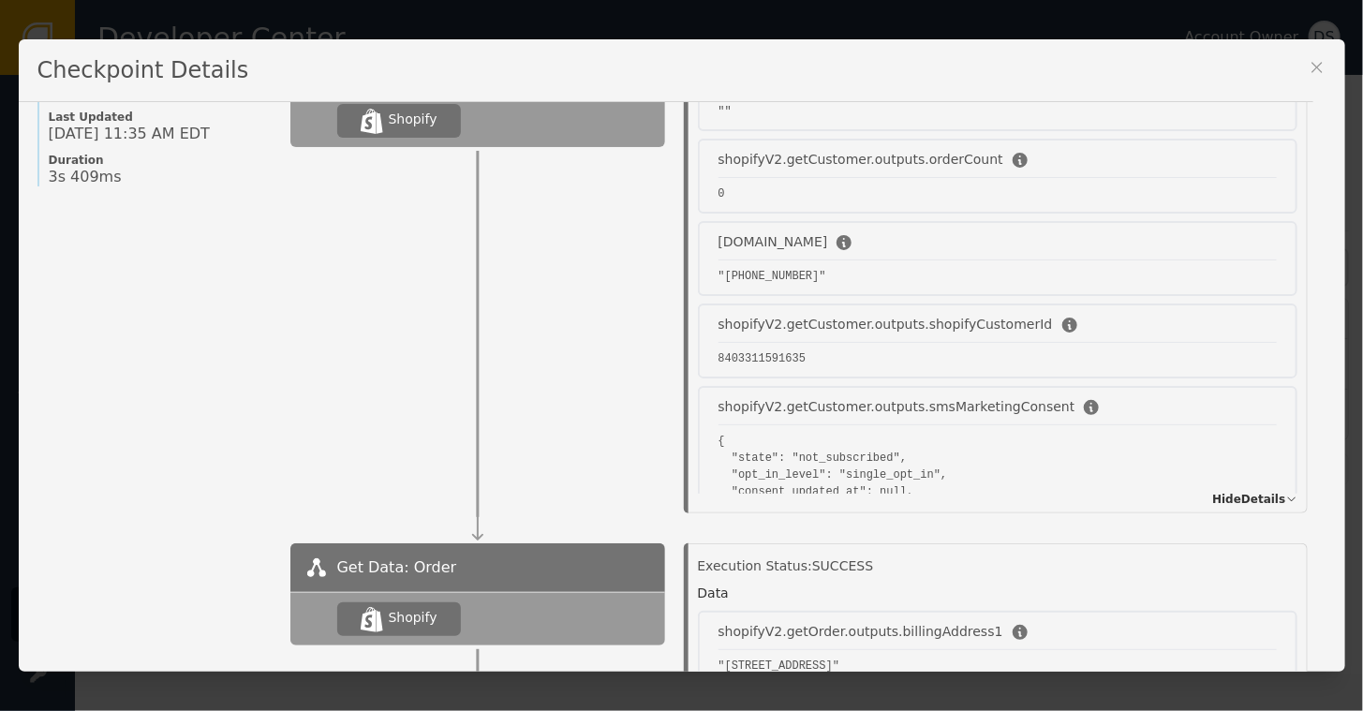
scroll to position [0, 0]
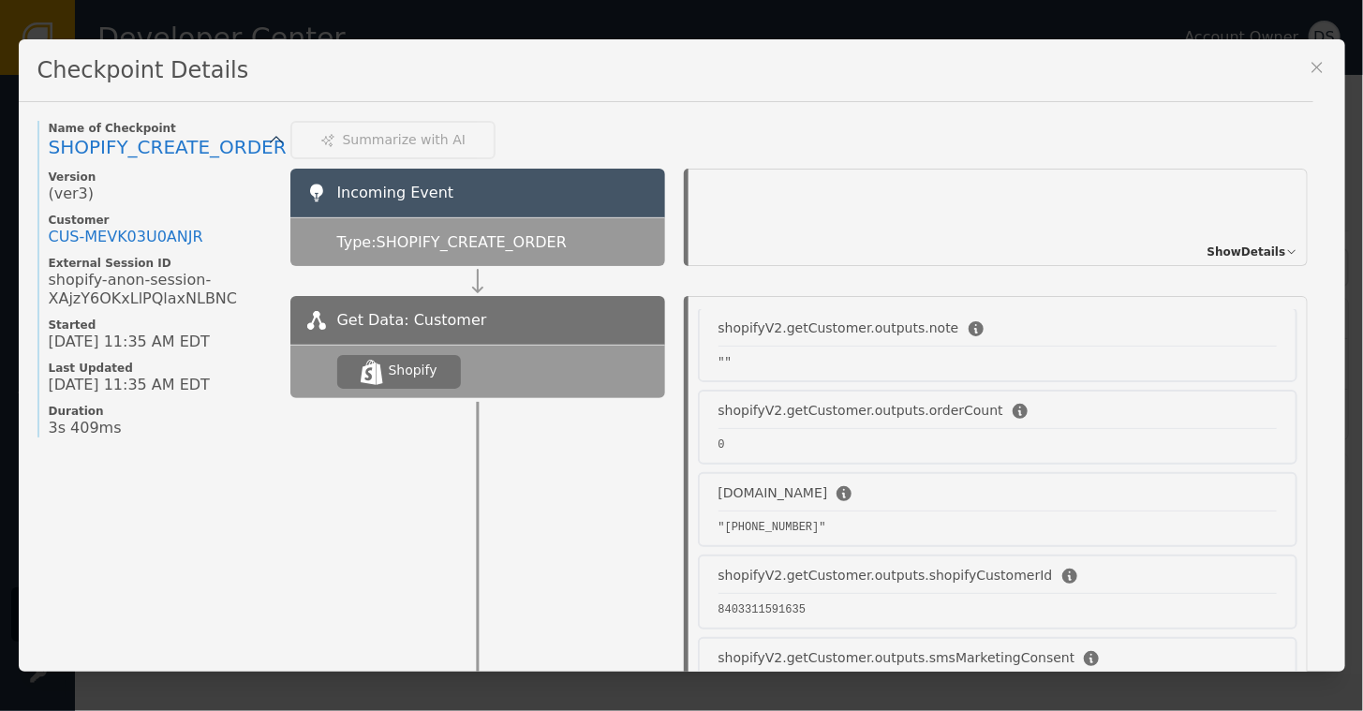
click at [1237, 247] on span "Show Details" at bounding box center [1246, 252] width 79 height 17
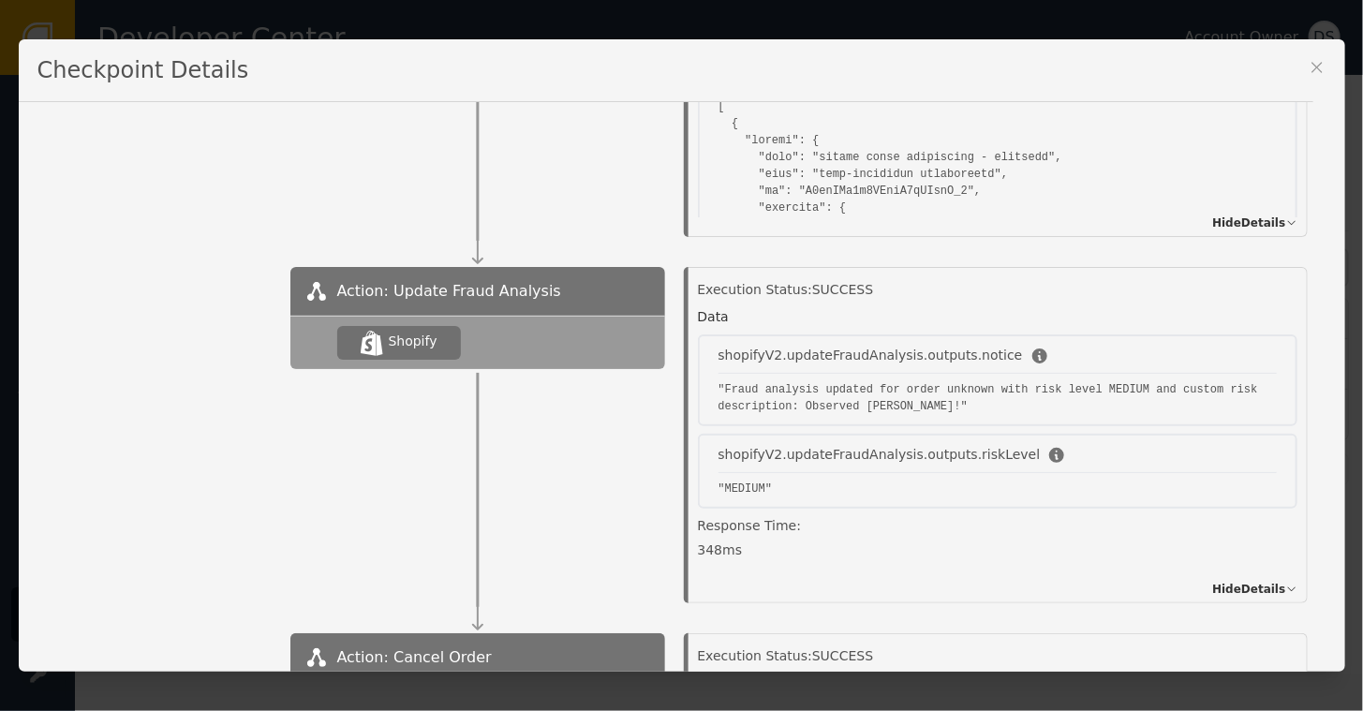
scroll to position [2620, 0]
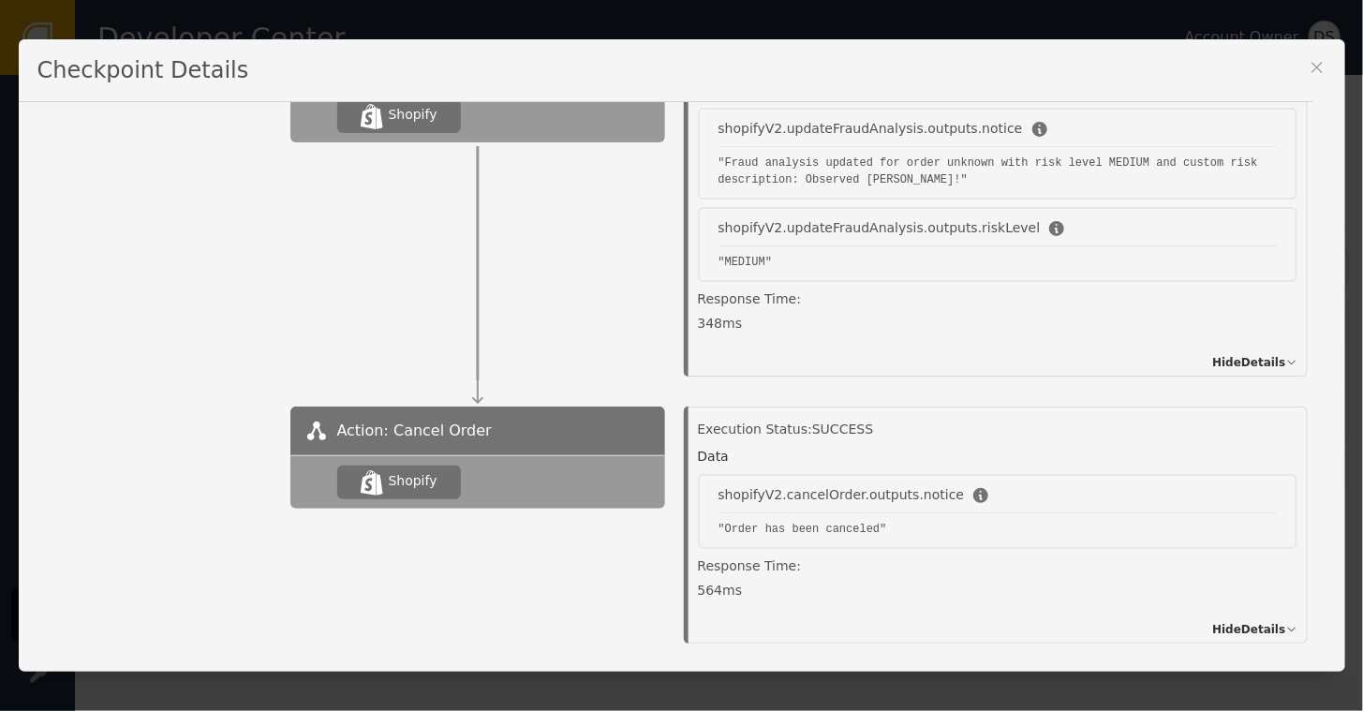
click at [1316, 66] on icon at bounding box center [1317, 67] width 19 height 19
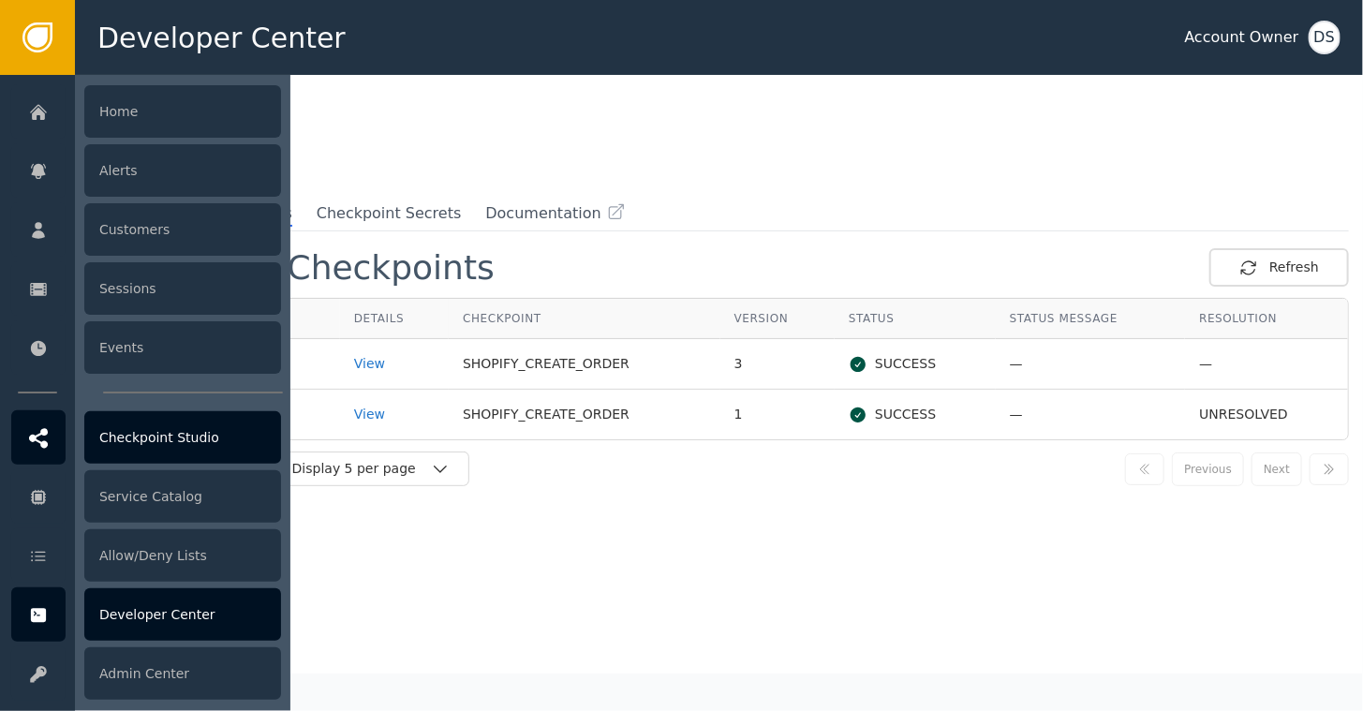
click at [172, 439] on div "Checkpoint Studio" at bounding box center [182, 437] width 197 height 52
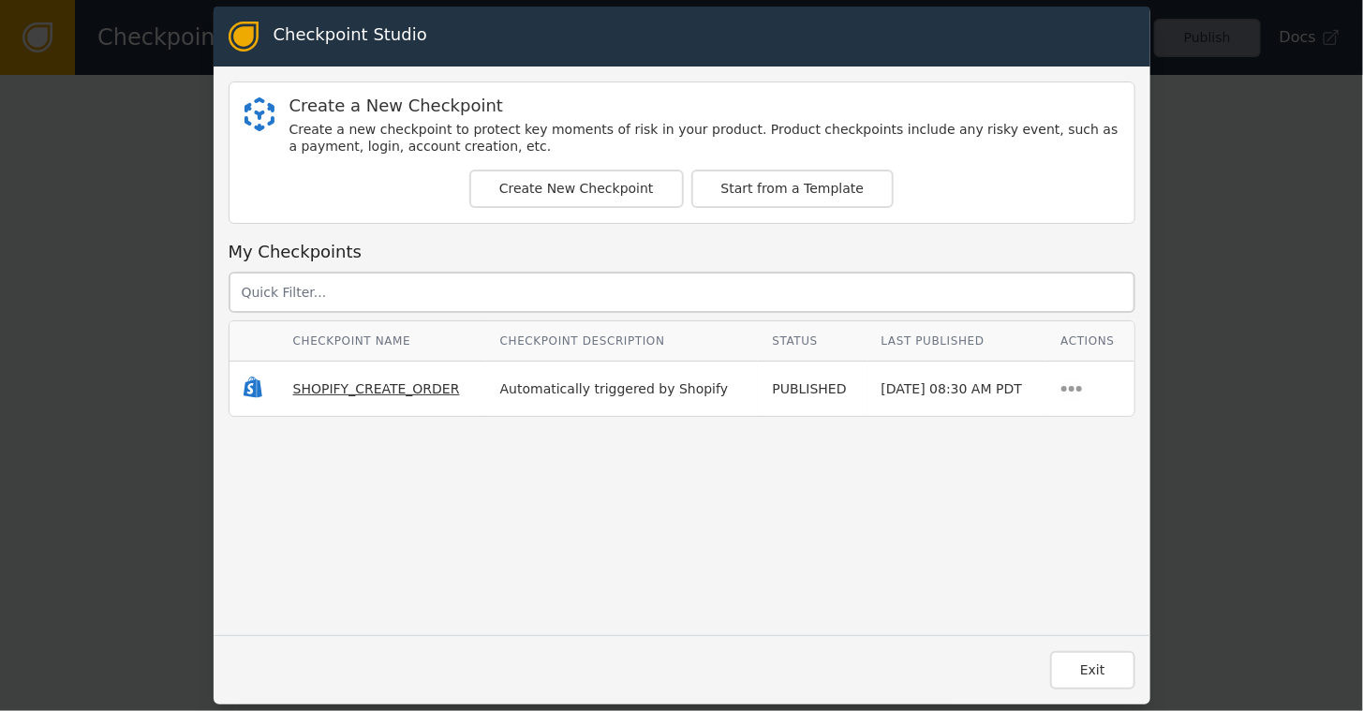
click at [334, 383] on span "SHOPIFY_CREATE_ORDER" at bounding box center [376, 388] width 167 height 15
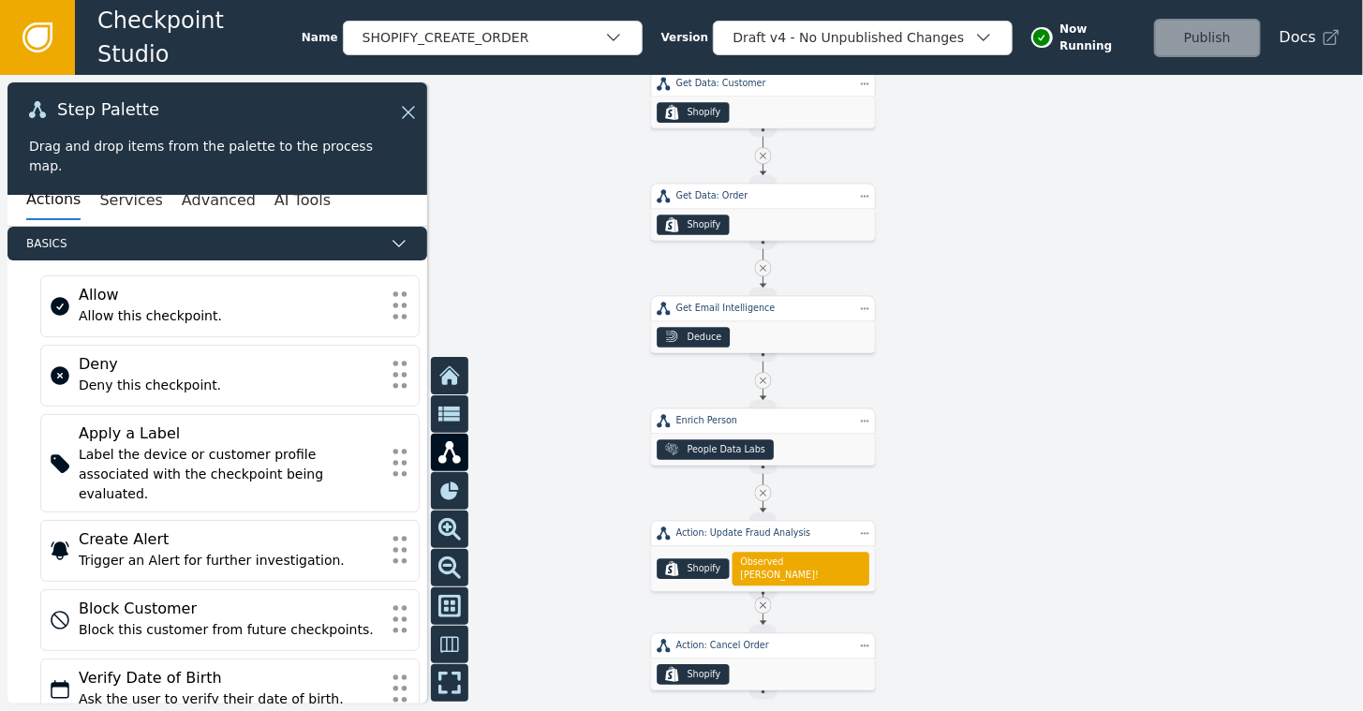
drag, startPoint x: 897, startPoint y: 419, endPoint x: 979, endPoint y: 170, distance: 262.1
click at [979, 170] on div at bounding box center [681, 393] width 1363 height 636
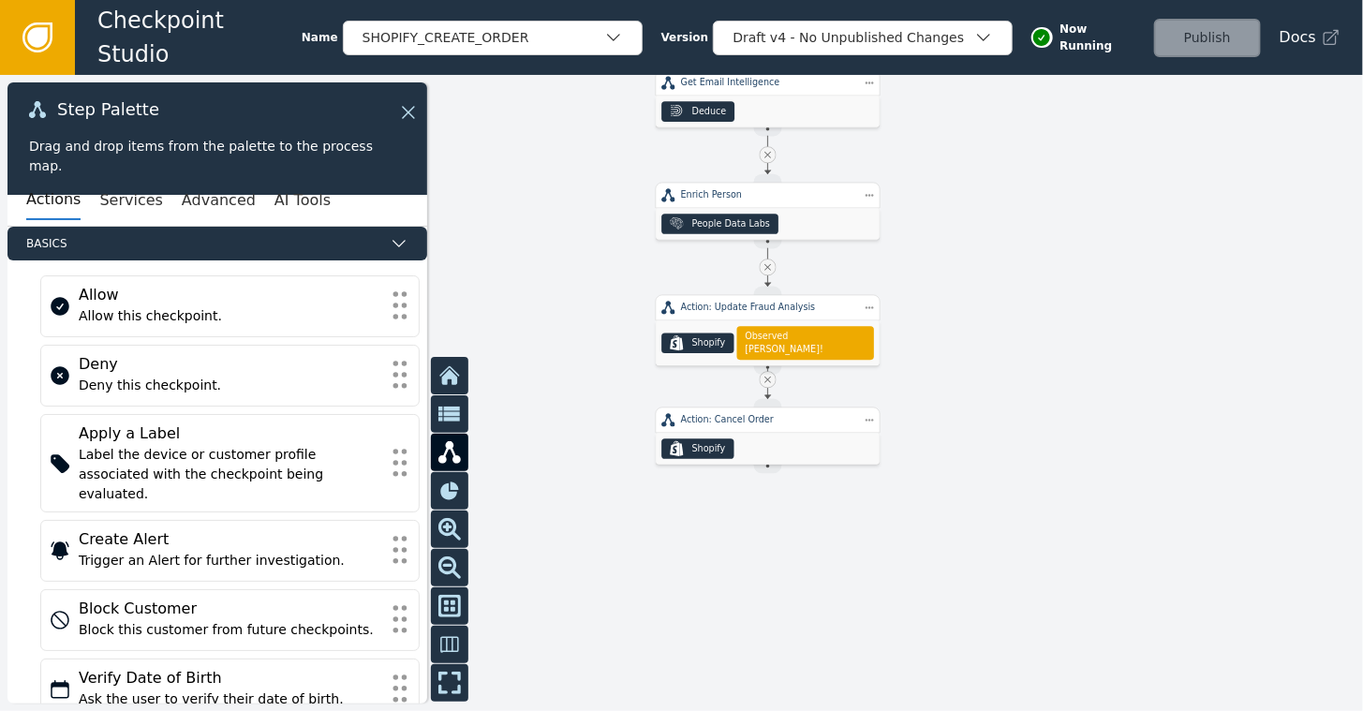
drag, startPoint x: 1016, startPoint y: 391, endPoint x: 1021, endPoint y: 165, distance: 225.8
click at [1021, 165] on div at bounding box center [681, 393] width 1363 height 636
click at [723, 333] on div ".shopify-icon_svg__st0{fill:currentColor} Shopify" at bounding box center [697, 343] width 72 height 21
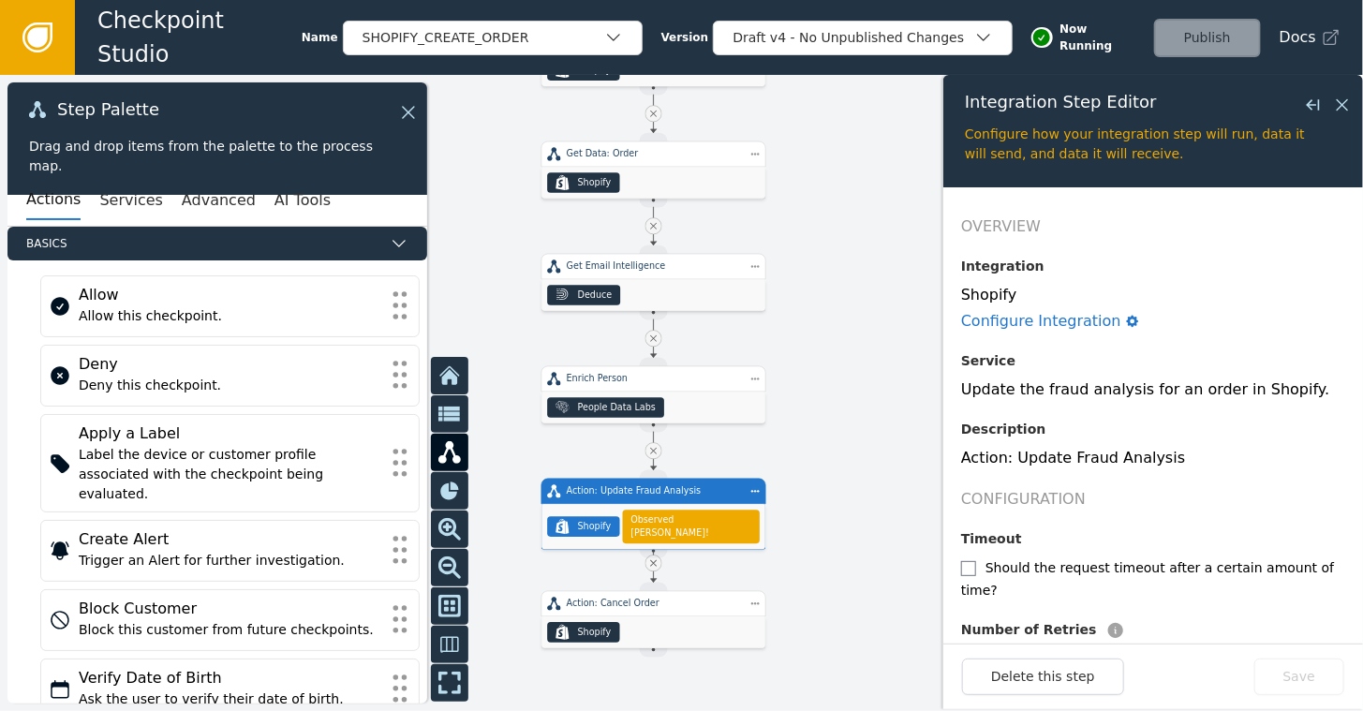
drag, startPoint x: 861, startPoint y: 257, endPoint x: 747, endPoint y: 440, distance: 216.2
click at [747, 440] on div at bounding box center [681, 393] width 1363 height 636
click at [596, 293] on div "Deduce" at bounding box center [595, 294] width 35 height 13
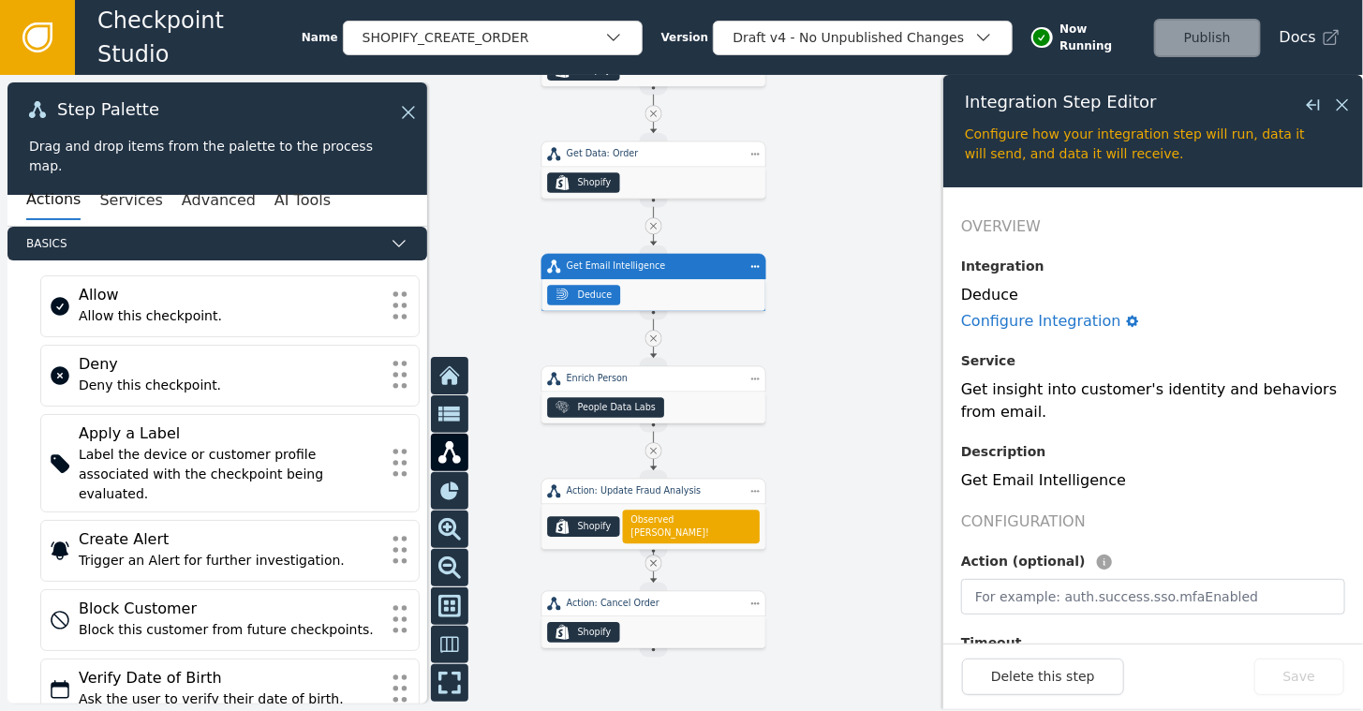
click at [869, 332] on div at bounding box center [681, 393] width 1363 height 636
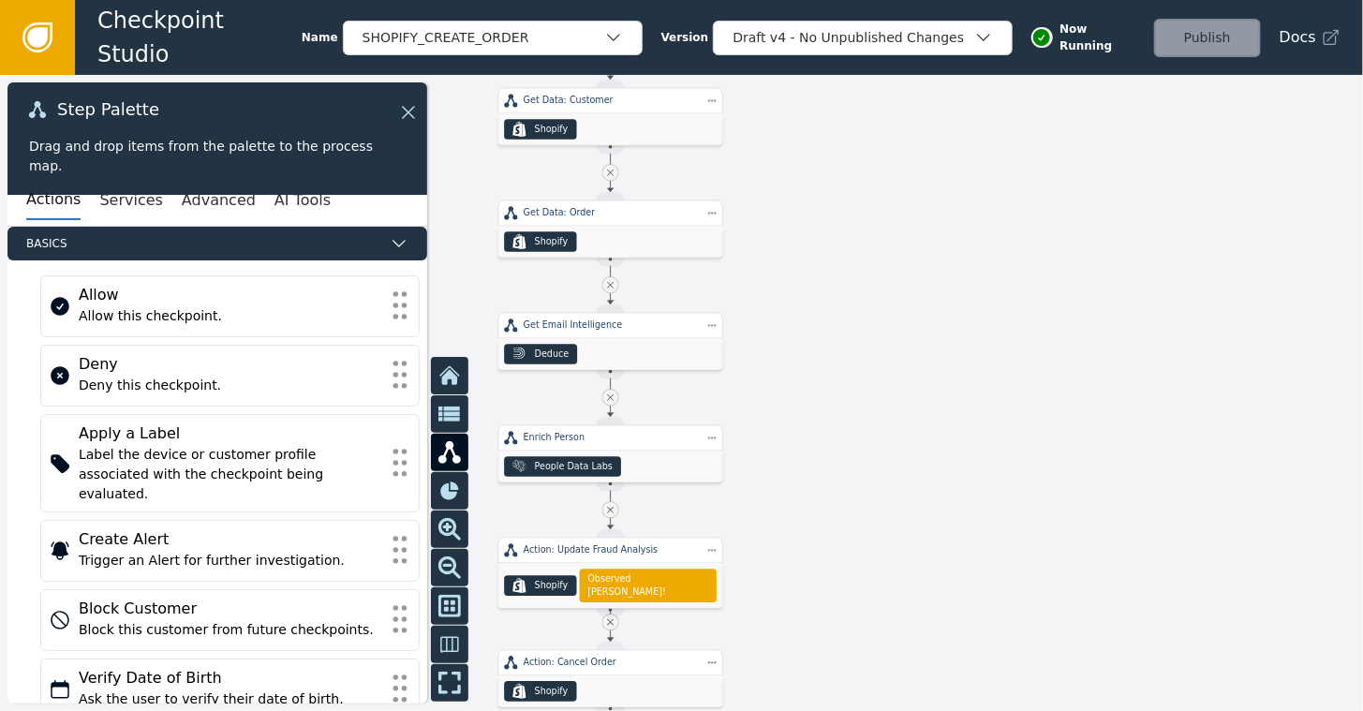
drag, startPoint x: 972, startPoint y: 256, endPoint x: 914, endPoint y: 320, distance: 86.9
click at [914, 323] on div at bounding box center [681, 393] width 1363 height 636
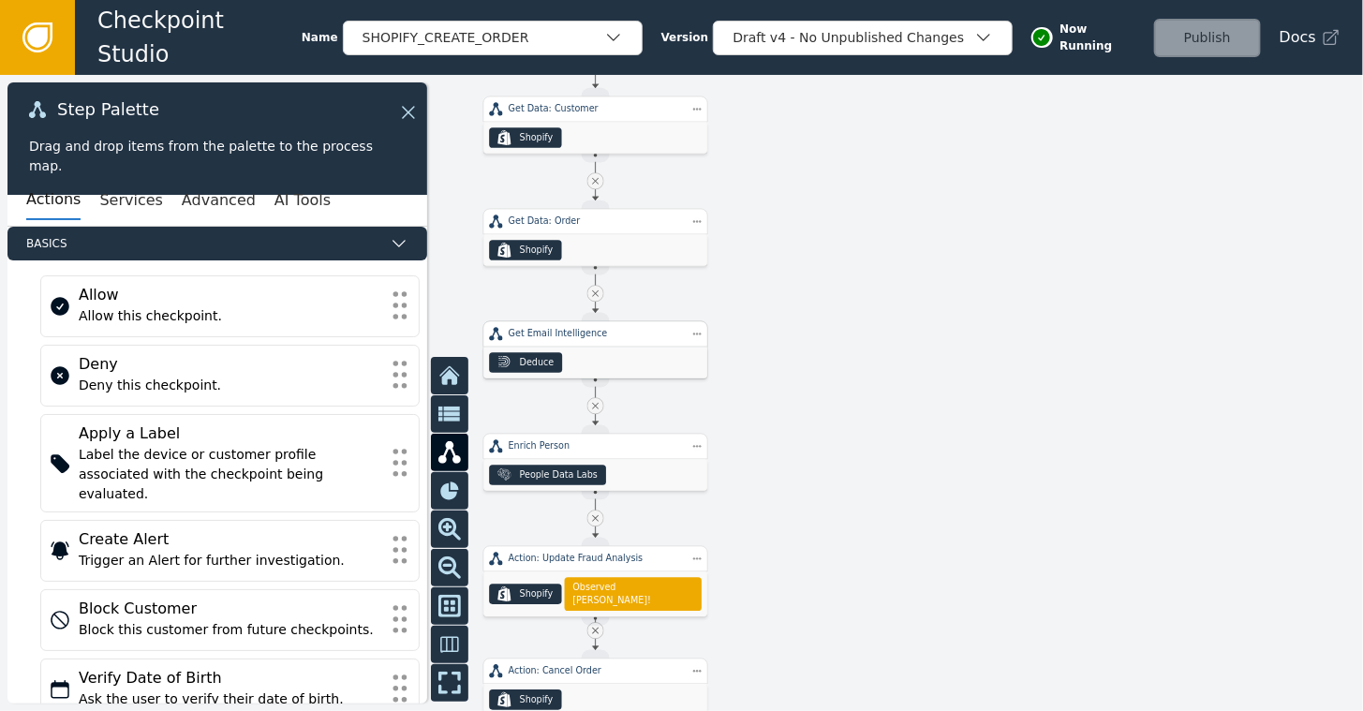
click at [618, 348] on div "Deduce" at bounding box center [595, 363] width 224 height 32
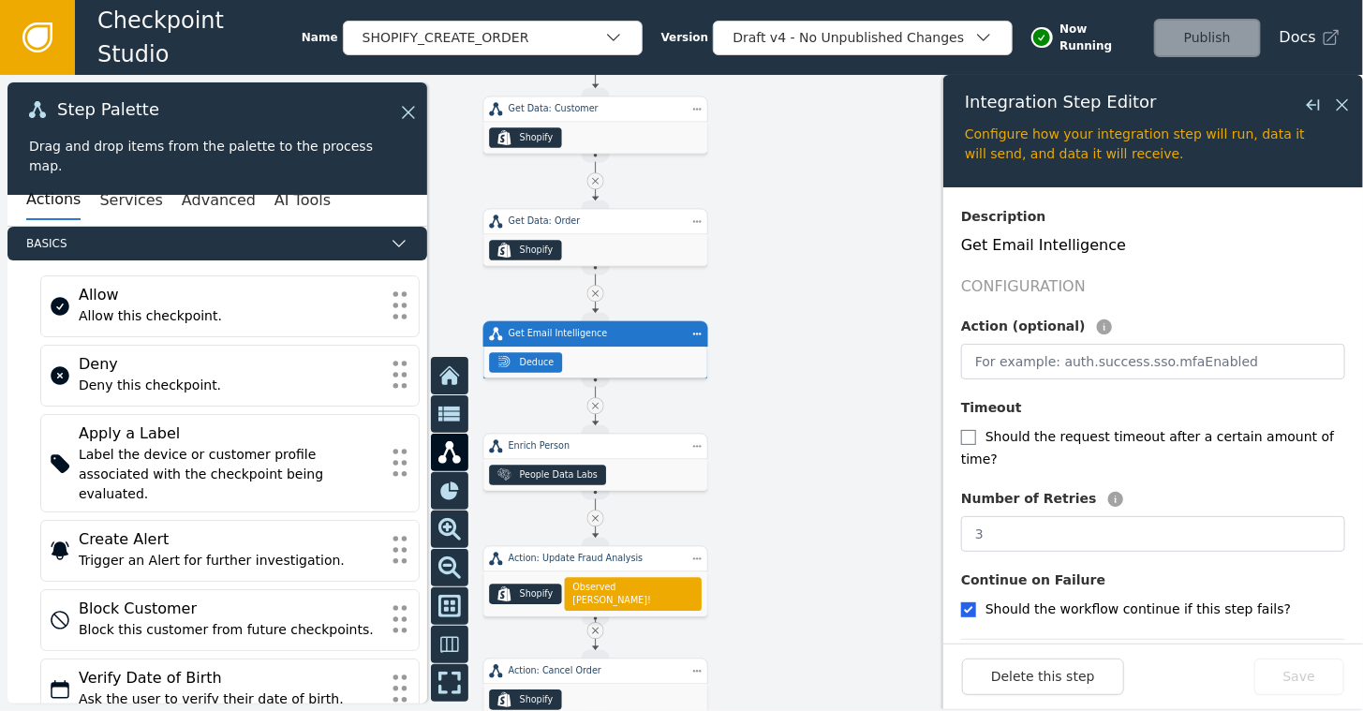
scroll to position [265, 0]
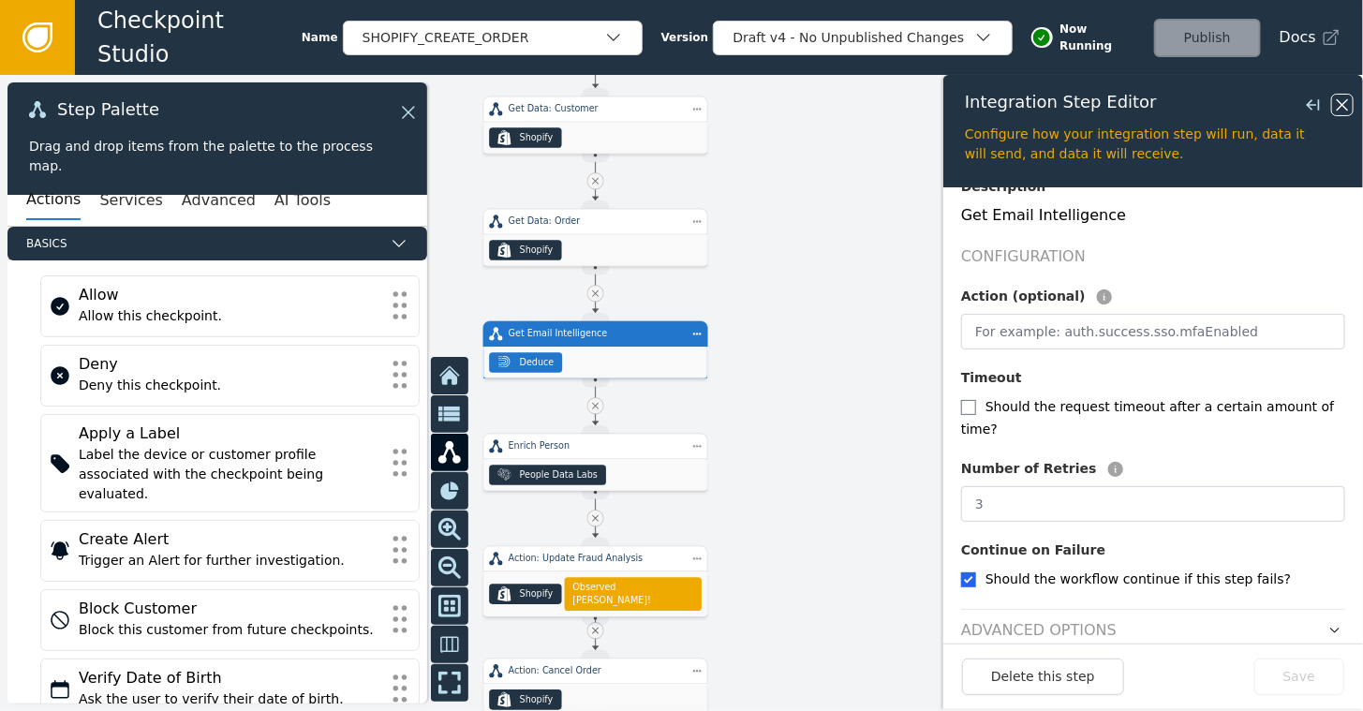
click at [1342, 103] on icon at bounding box center [1342, 105] width 21 height 21
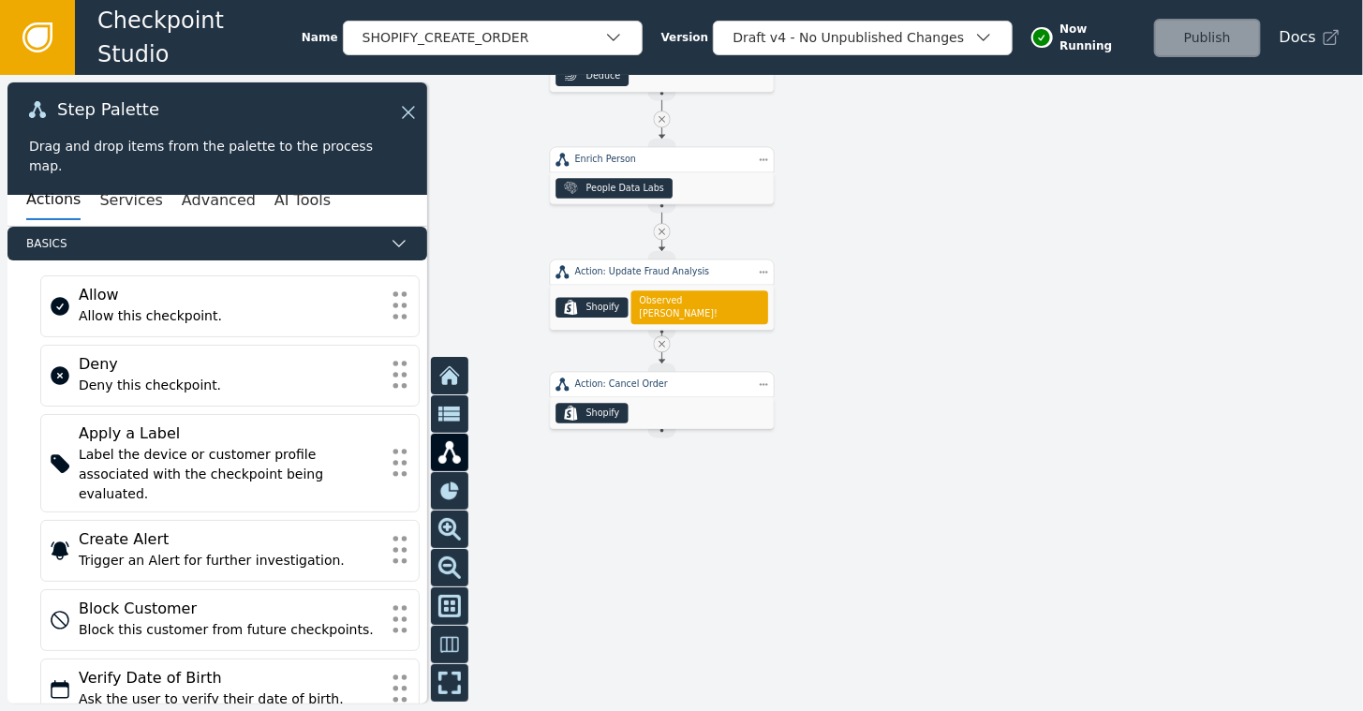
drag, startPoint x: 975, startPoint y: 337, endPoint x: 1036, endPoint y: 44, distance: 299.4
click at [1036, 1] on div "Checkpoint Studio Name SHOPIFY_CREATE_ORDER Version Draft v4 - No Unpublished C…" at bounding box center [681, 0] width 1363 height 1
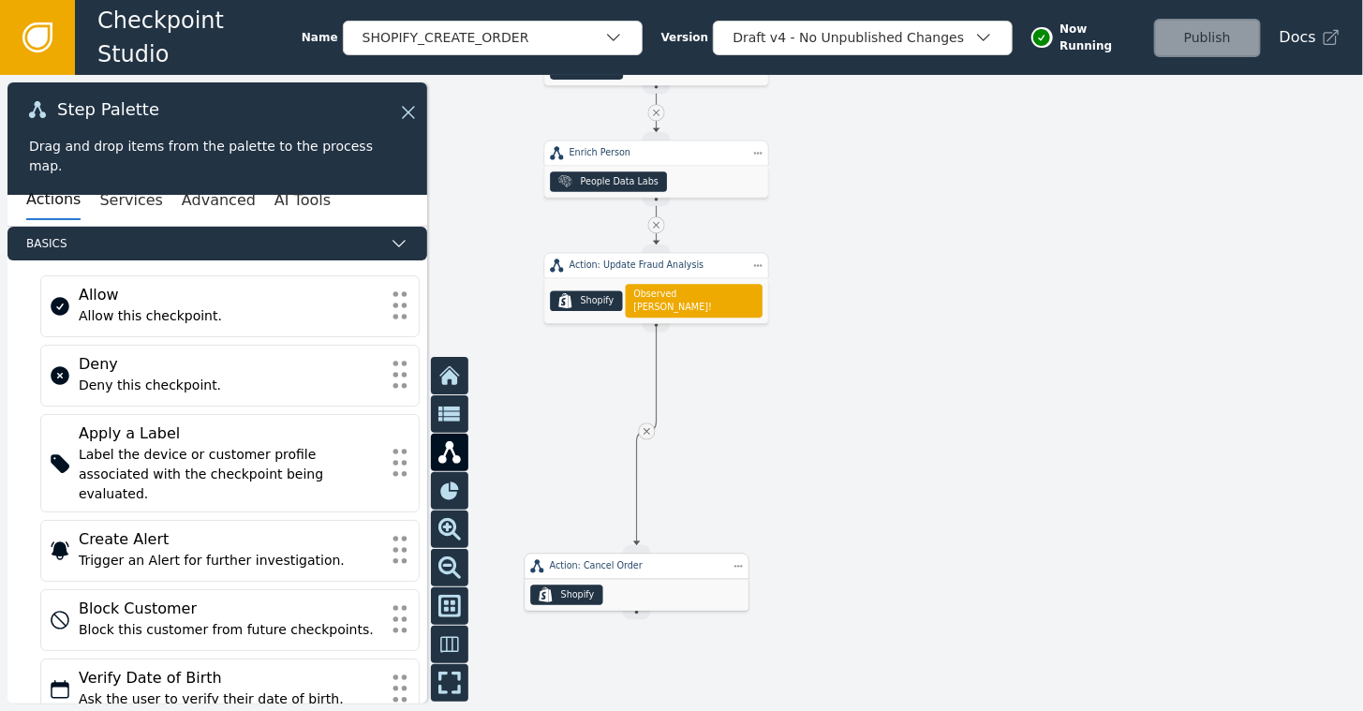
drag, startPoint x: 646, startPoint y: 408, endPoint x: 626, endPoint y: 599, distance: 192.2
click at [626, 599] on div ".shopify-icon_svg__st0{fill:currentColor} Shopify" at bounding box center [637, 595] width 224 height 32
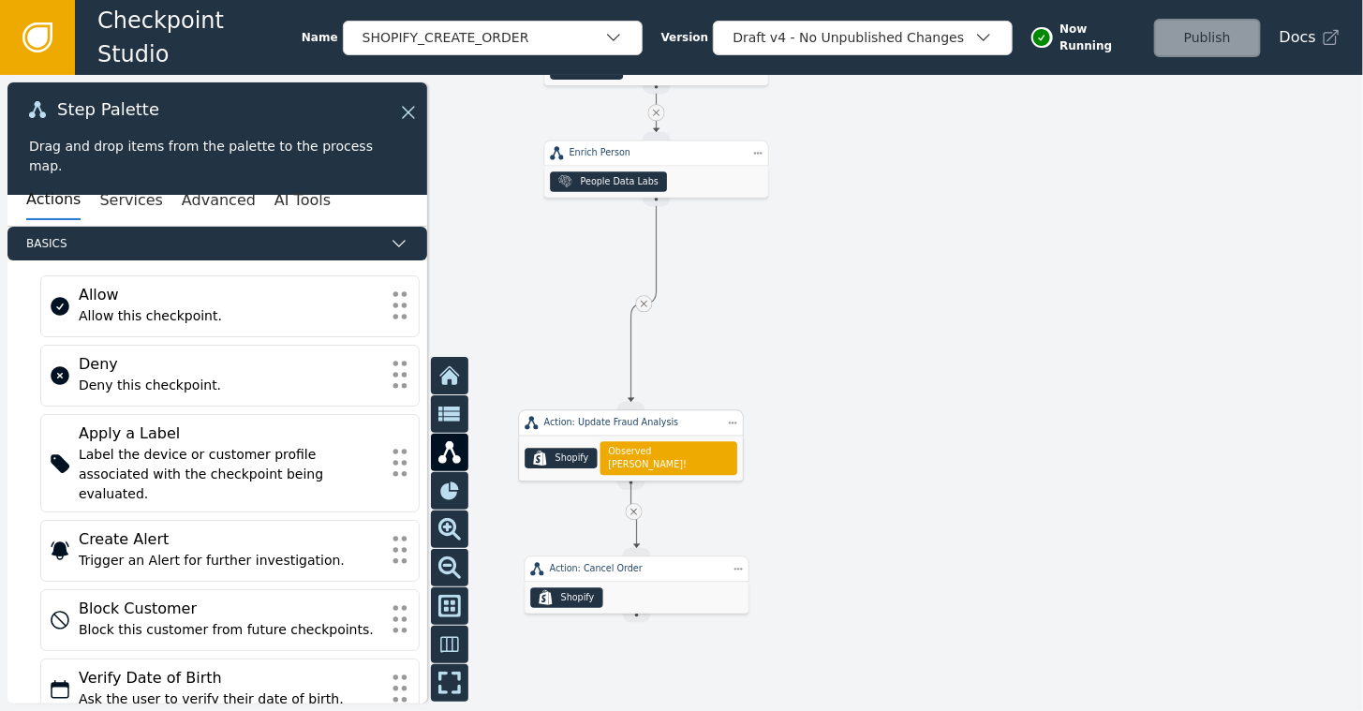
drag, startPoint x: 659, startPoint y: 288, endPoint x: 634, endPoint y: 446, distance: 159.4
click at [634, 446] on span "Observed [PERSON_NAME]!" at bounding box center [668, 458] width 121 height 27
click at [647, 304] on icon at bounding box center [643, 303] width 11 height 11
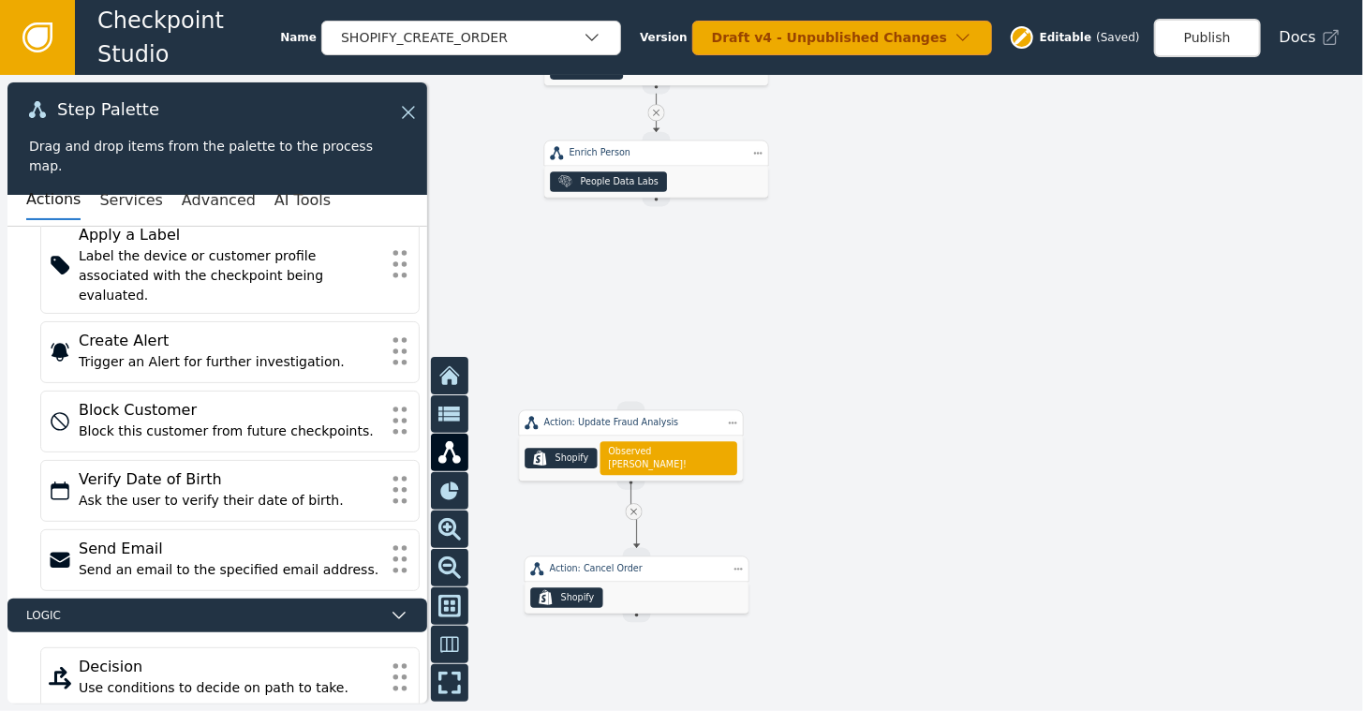
scroll to position [245, 0]
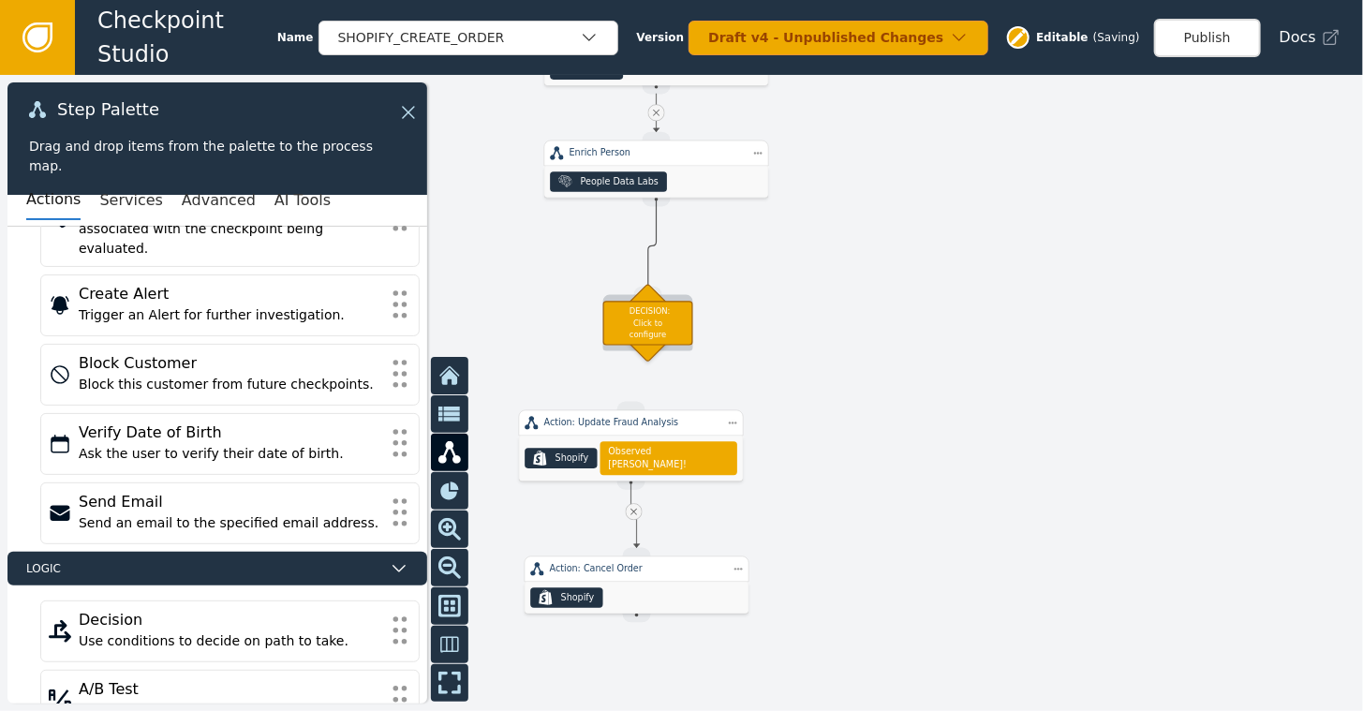
drag, startPoint x: 657, startPoint y: 195, endPoint x: 648, endPoint y: 294, distance: 99.6
drag, startPoint x: 645, startPoint y: 315, endPoint x: 646, endPoint y: 296, distance: 18.8
click at [646, 296] on div "DECISION: Click to configure" at bounding box center [648, 303] width 90 height 44
drag, startPoint x: 656, startPoint y: 203, endPoint x: 650, endPoint y: 278, distance: 75.1
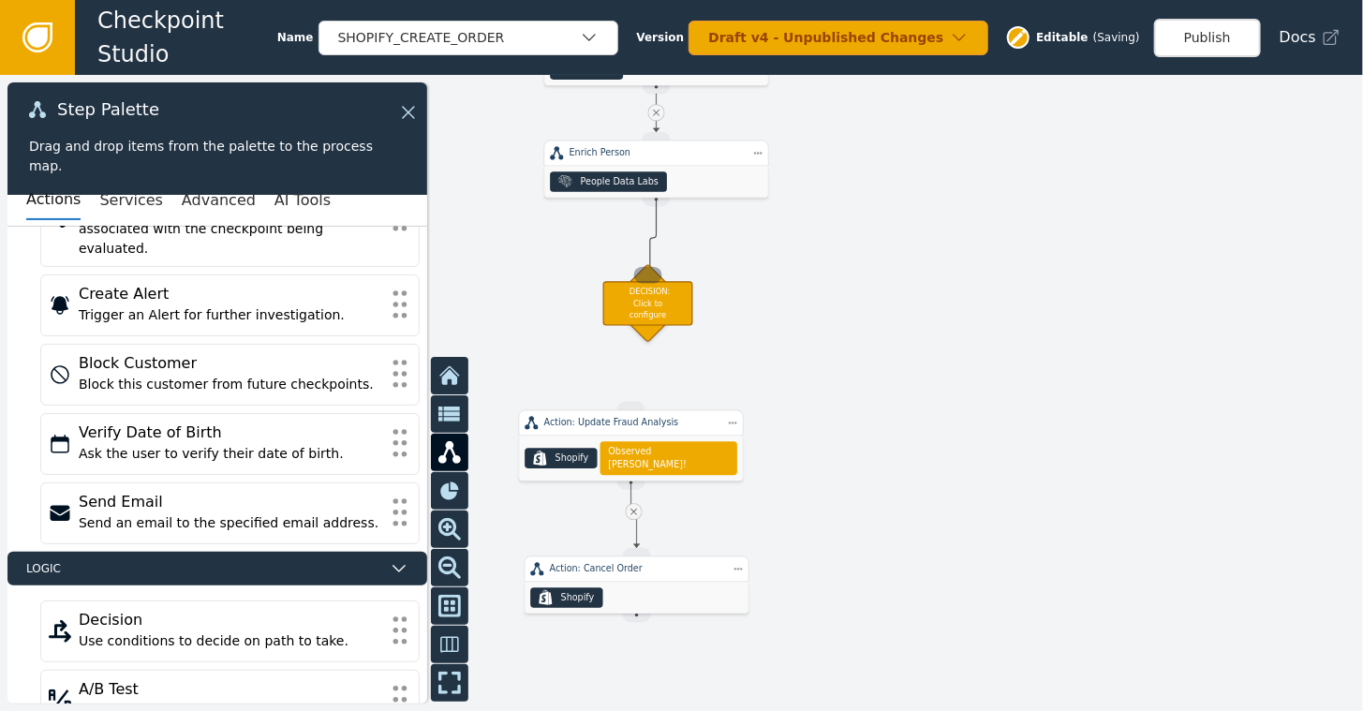
click at [654, 287] on div "DECISION: Click to configure" at bounding box center [648, 303] width 90 height 44
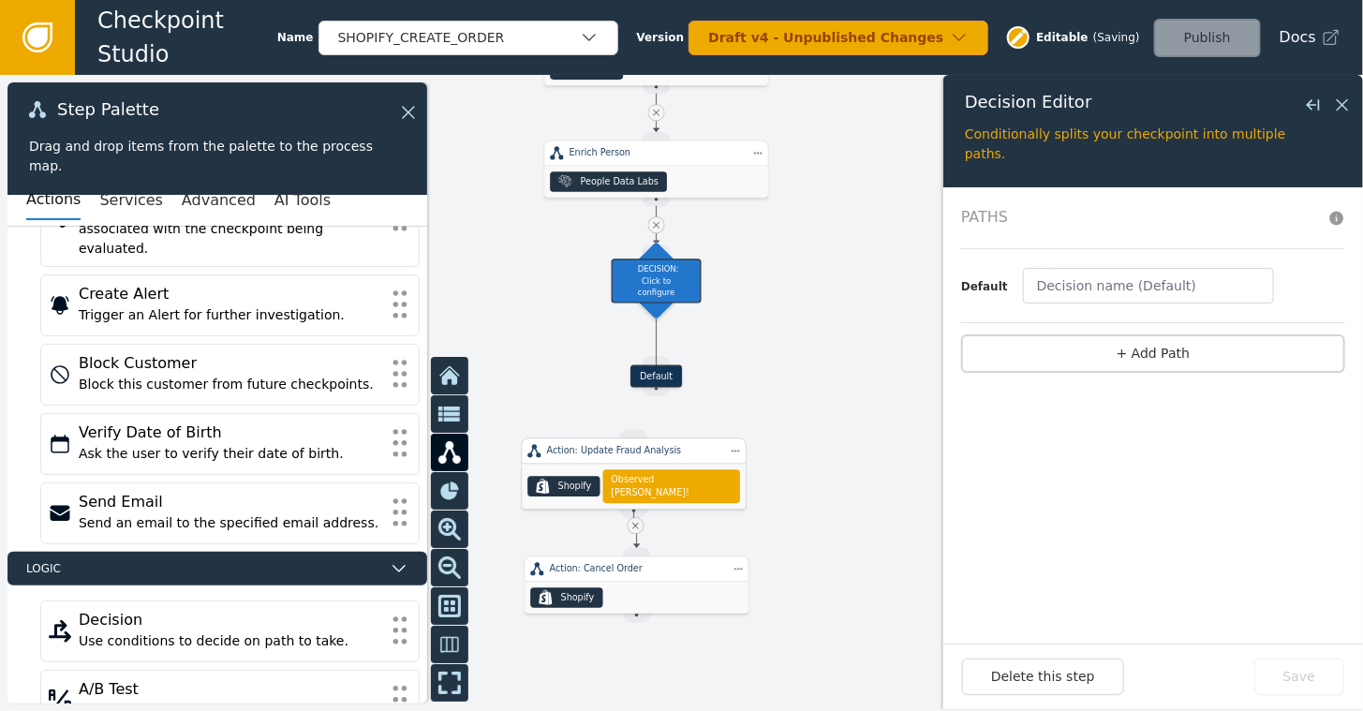
drag, startPoint x: 627, startPoint y: 448, endPoint x: 628, endPoint y: 476, distance: 28.1
click at [628, 476] on span "Observed [PERSON_NAME]!" at bounding box center [671, 486] width 121 height 27
click at [1157, 356] on button "+ Add Path" at bounding box center [1153, 353] width 384 height 38
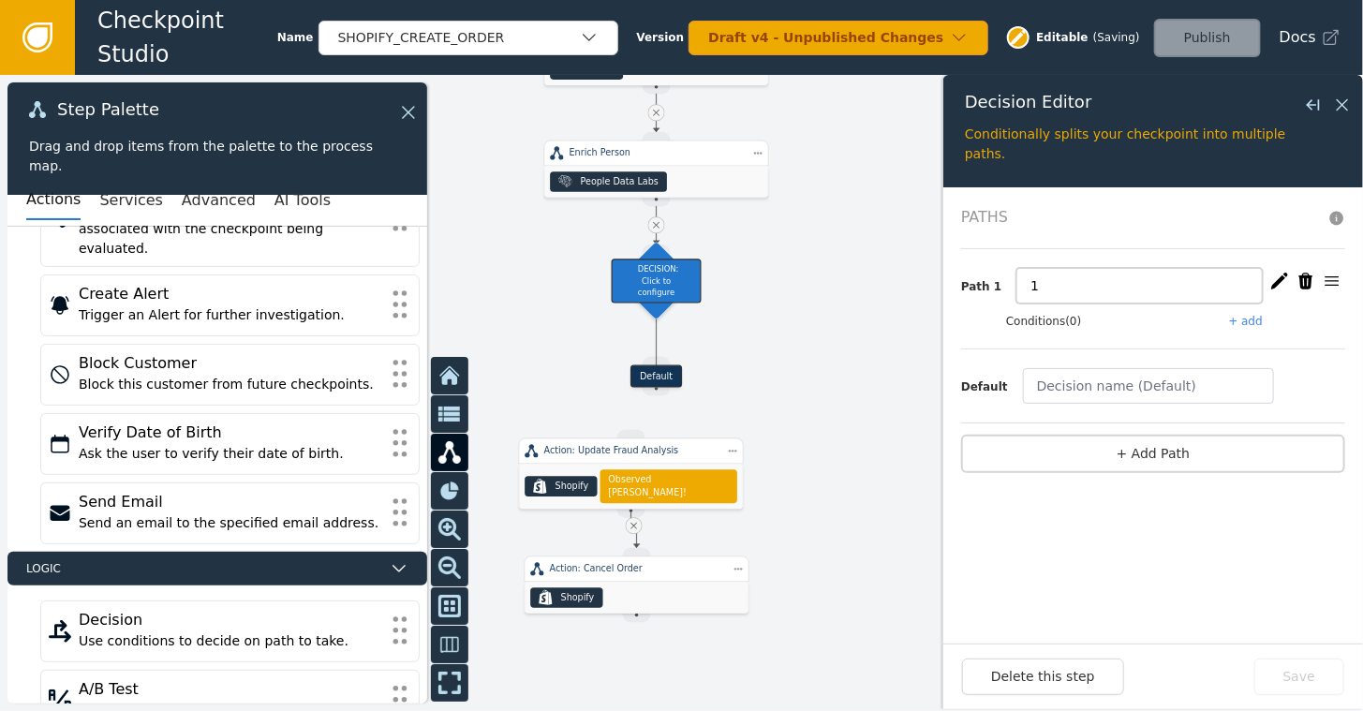
click at [1075, 296] on input "1" at bounding box center [1139, 286] width 246 height 36
type input "High Deduce Risk"
click at [1251, 316] on button "+ add" at bounding box center [1246, 321] width 34 height 17
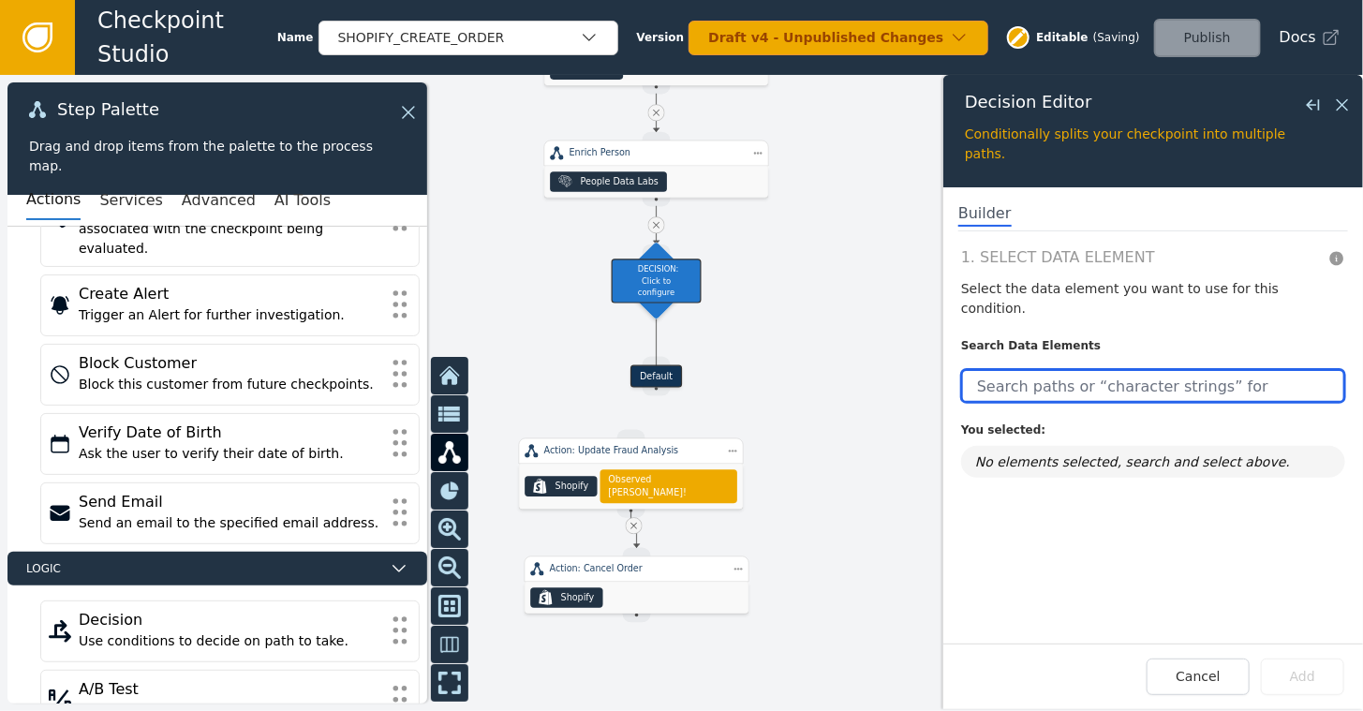
click at [1068, 369] on input "text" at bounding box center [1153, 386] width 384 height 34
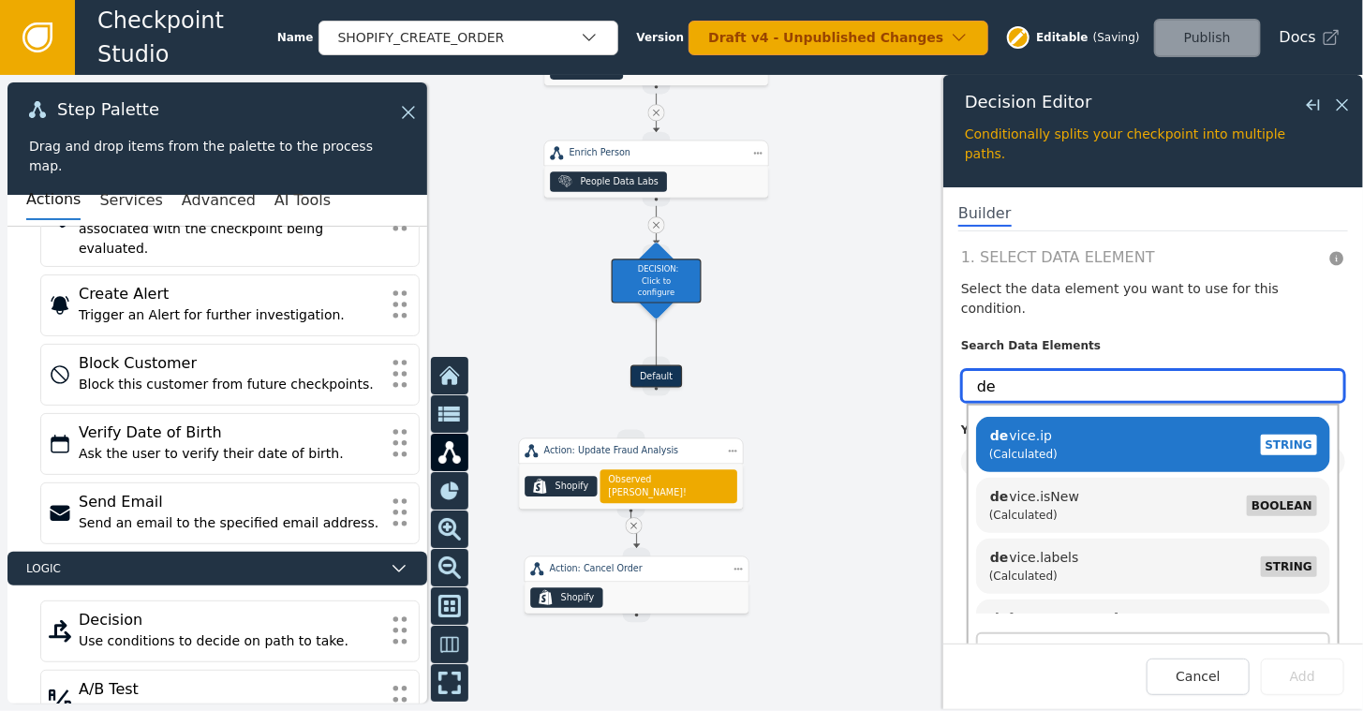
type input "d"
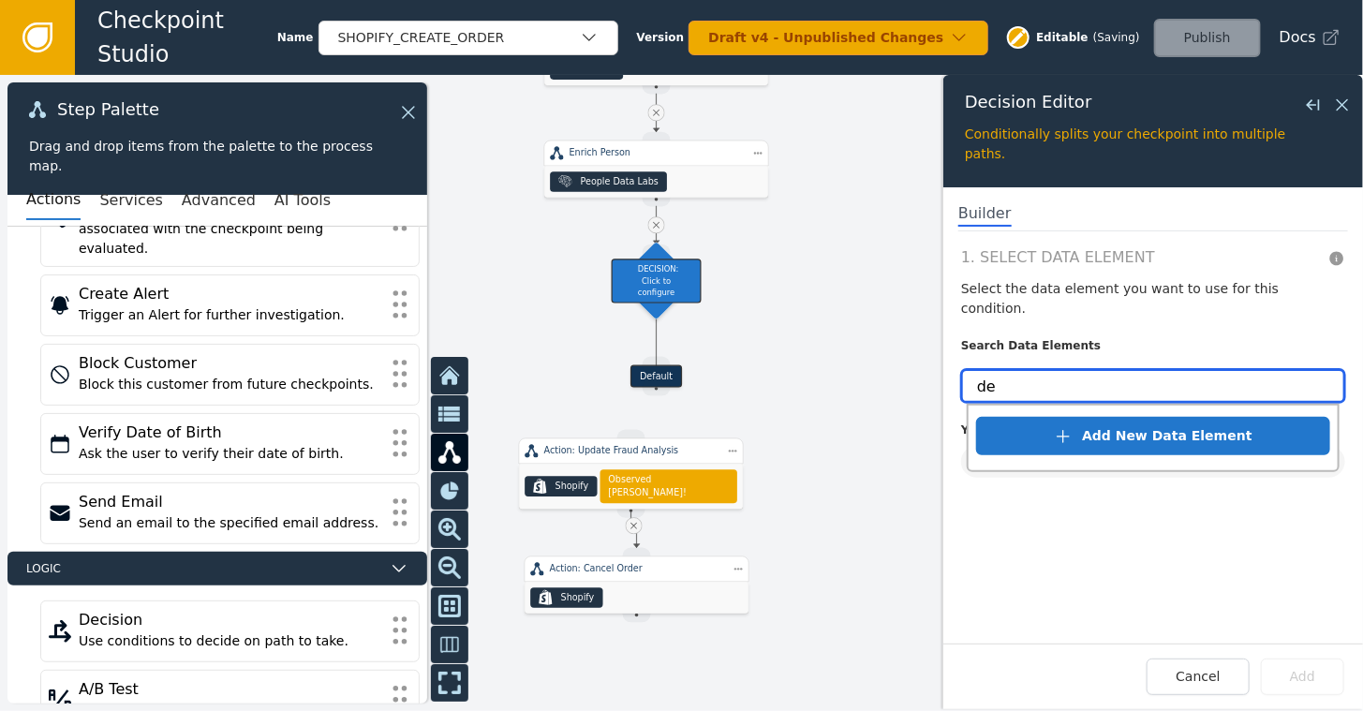
type input "d"
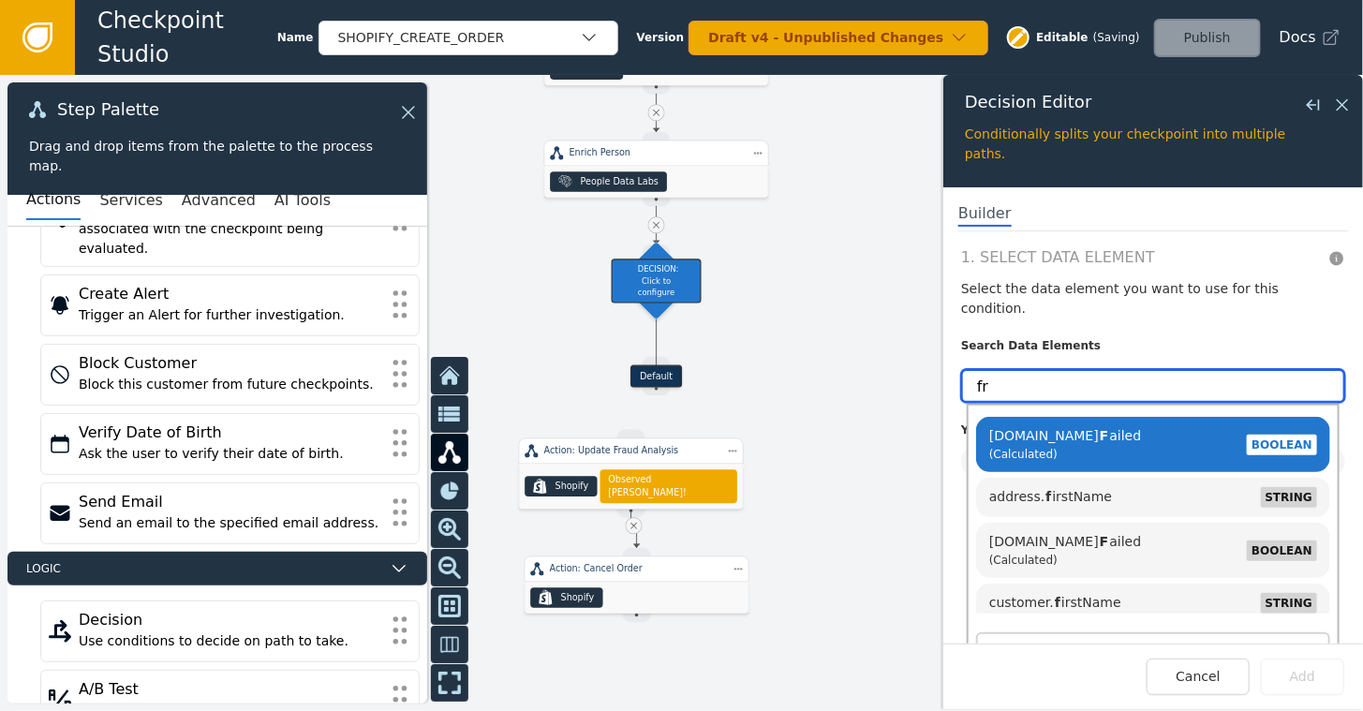
type input "f"
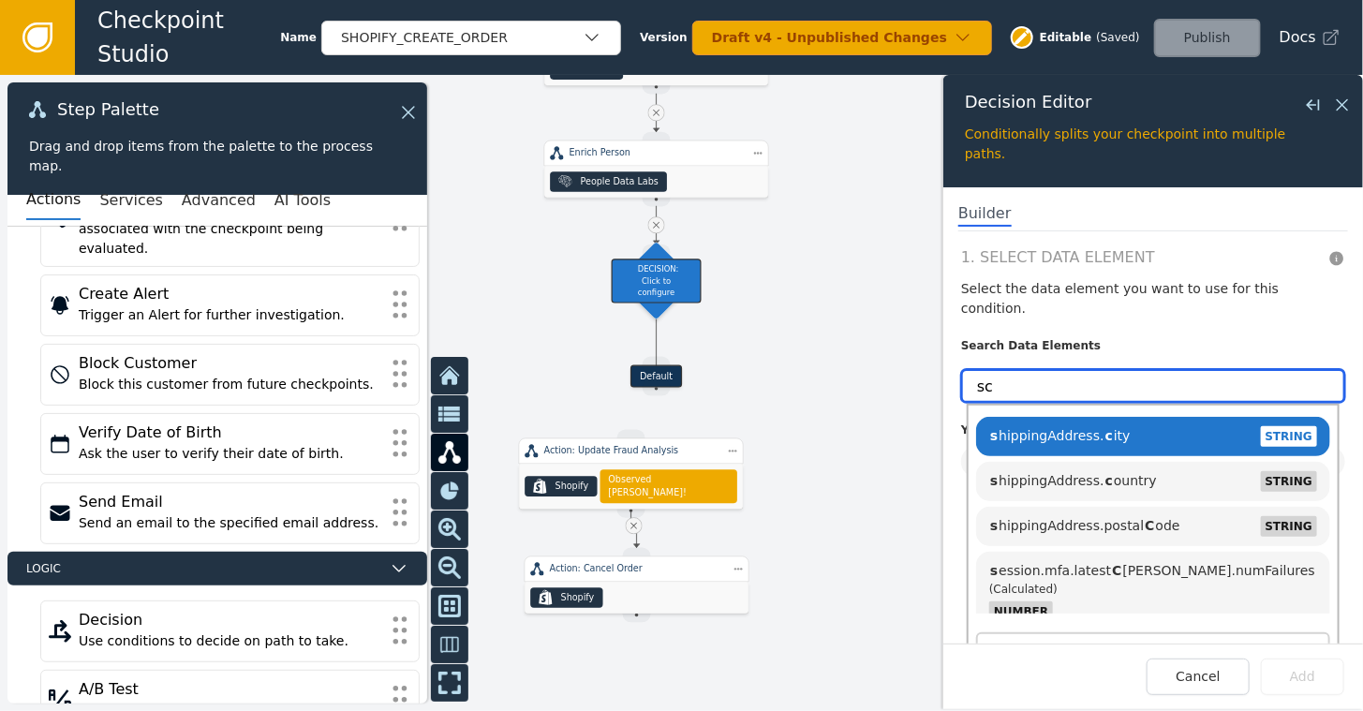
type input "s"
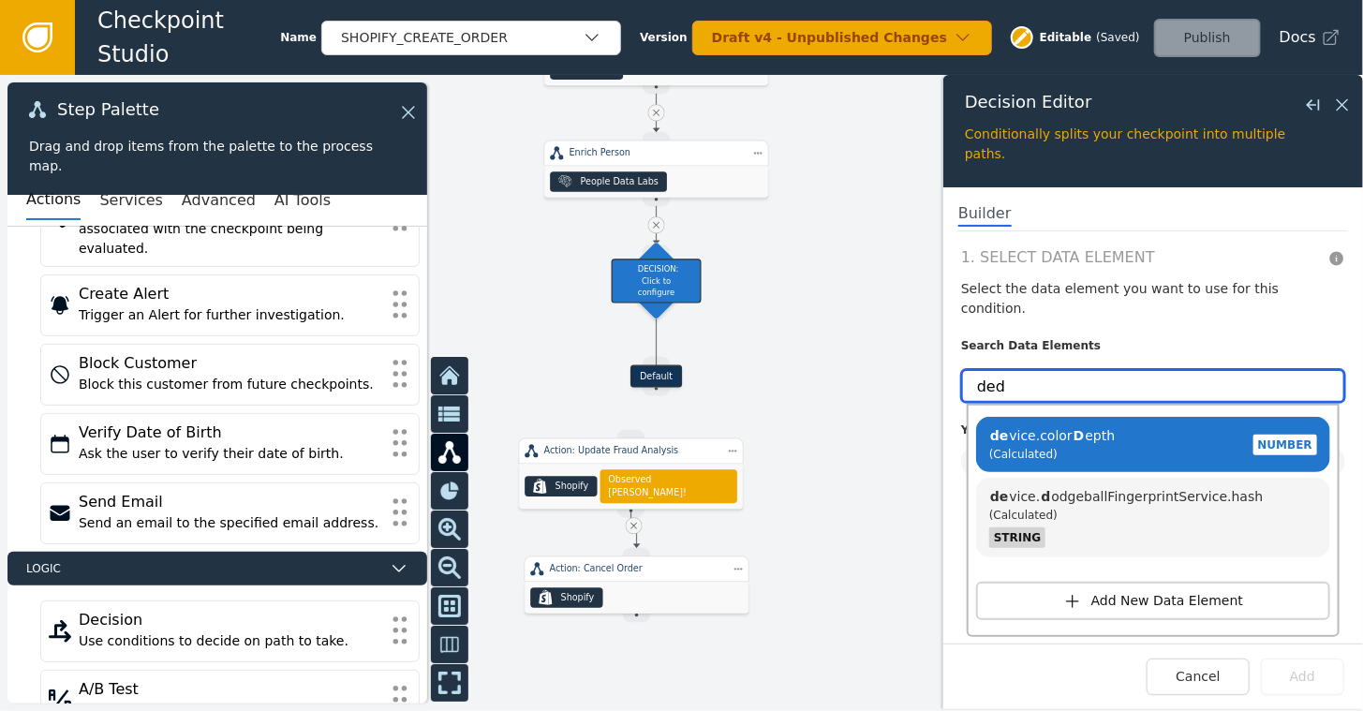
type input "dedu"
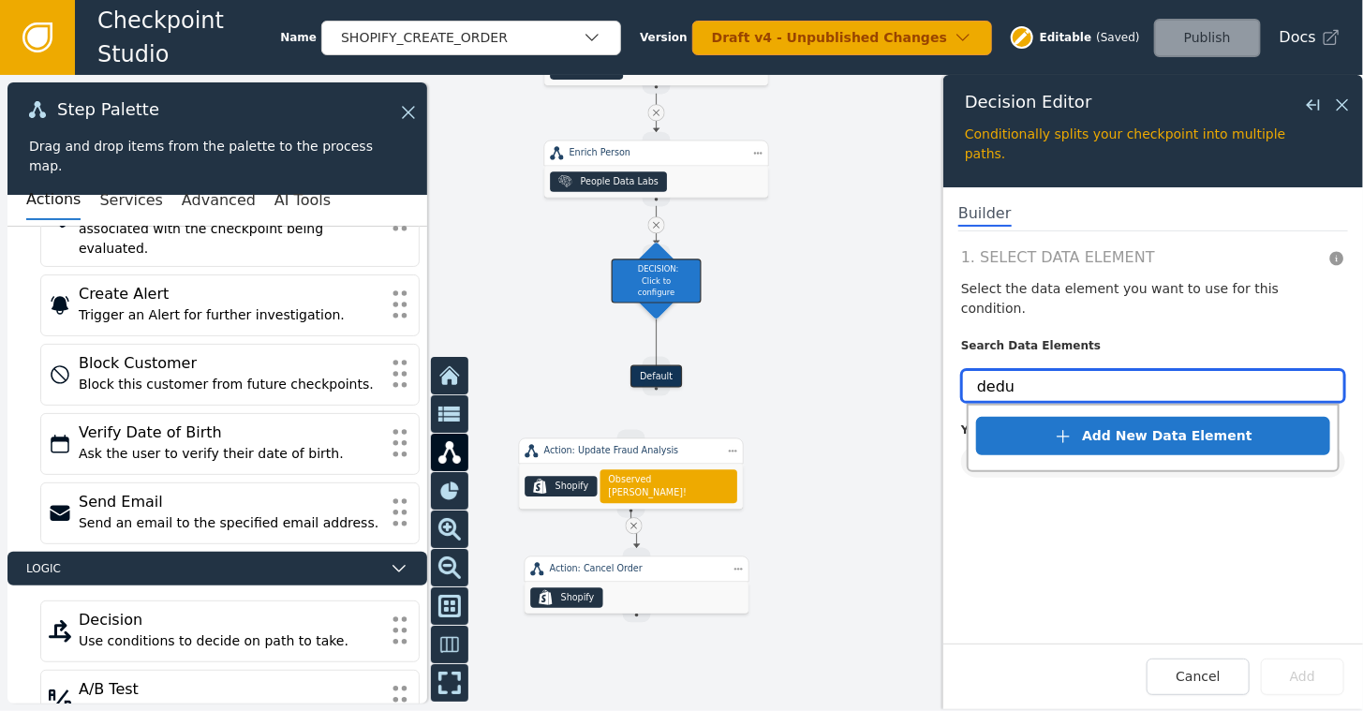
drag, startPoint x: 1036, startPoint y: 365, endPoint x: 964, endPoint y: 361, distance: 72.3
click at [964, 369] on input "dedu" at bounding box center [1153, 386] width 384 height 34
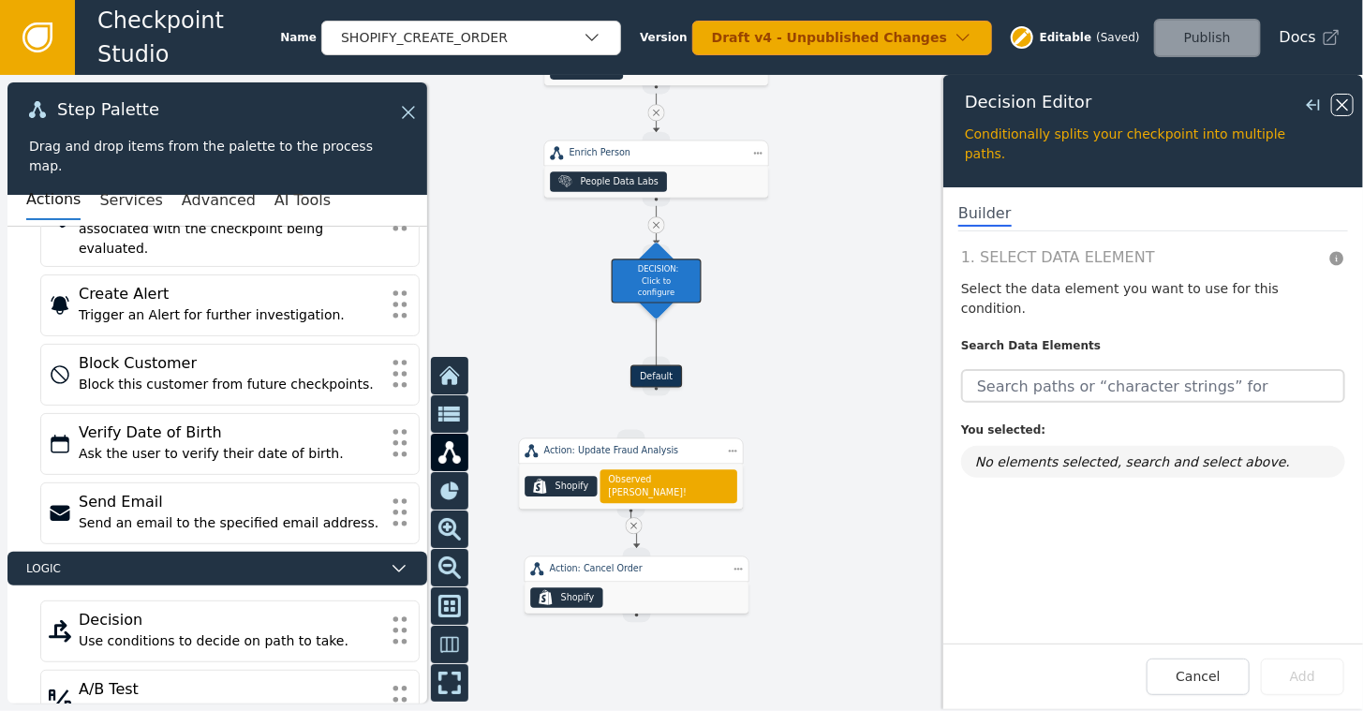
click at [1338, 98] on icon at bounding box center [1342, 105] width 21 height 21
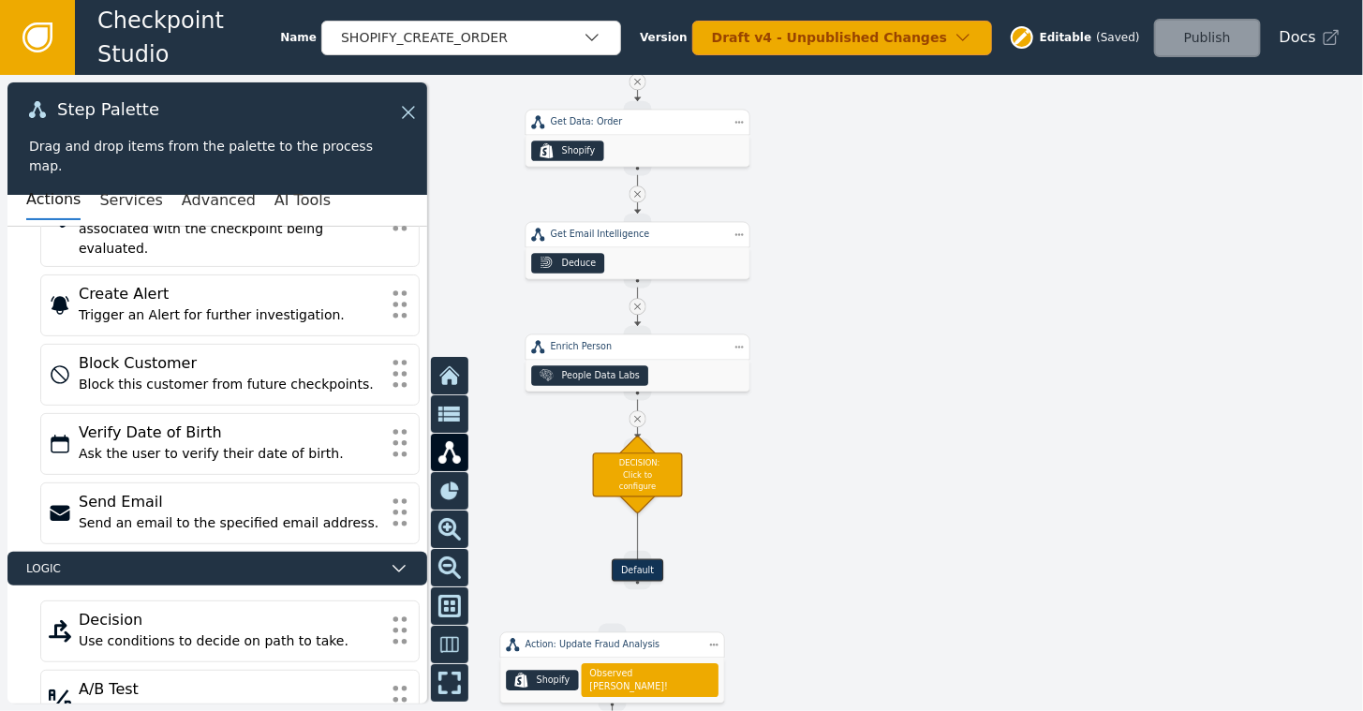
drag, startPoint x: 923, startPoint y: 221, endPoint x: 904, endPoint y: 409, distance: 189.2
click at [904, 409] on div at bounding box center [681, 393] width 1363 height 636
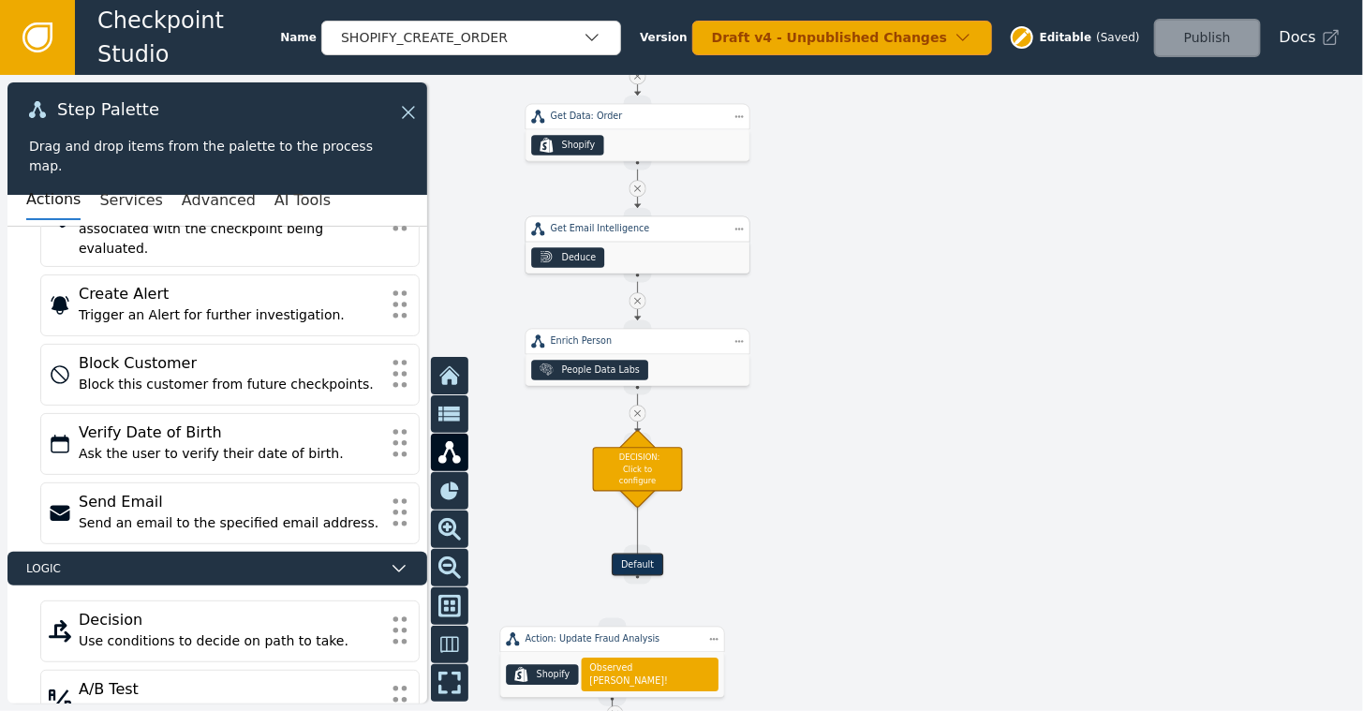
click at [635, 247] on div "Deduce" at bounding box center [637, 258] width 224 height 32
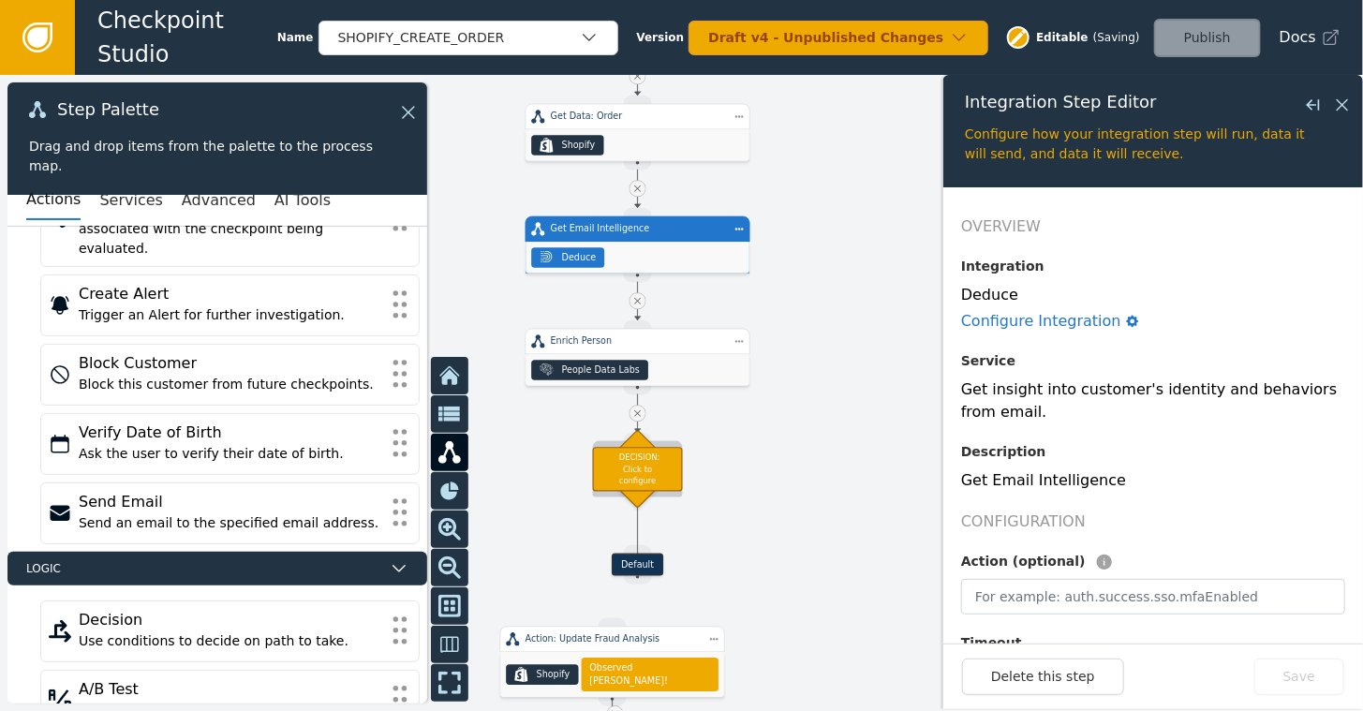
click at [648, 480] on div "DECISION: Click to configure" at bounding box center [638, 469] width 90 height 44
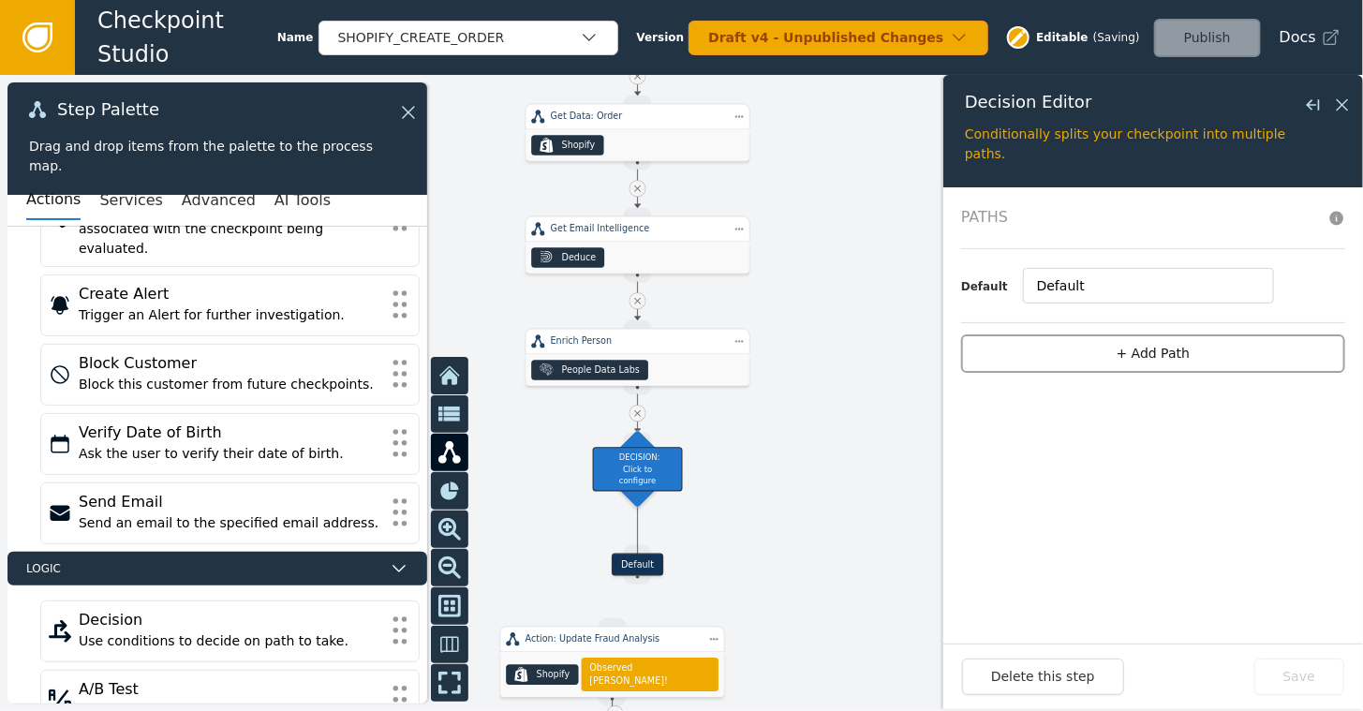
click at [1147, 352] on button "+ Add Path" at bounding box center [1153, 353] width 384 height 38
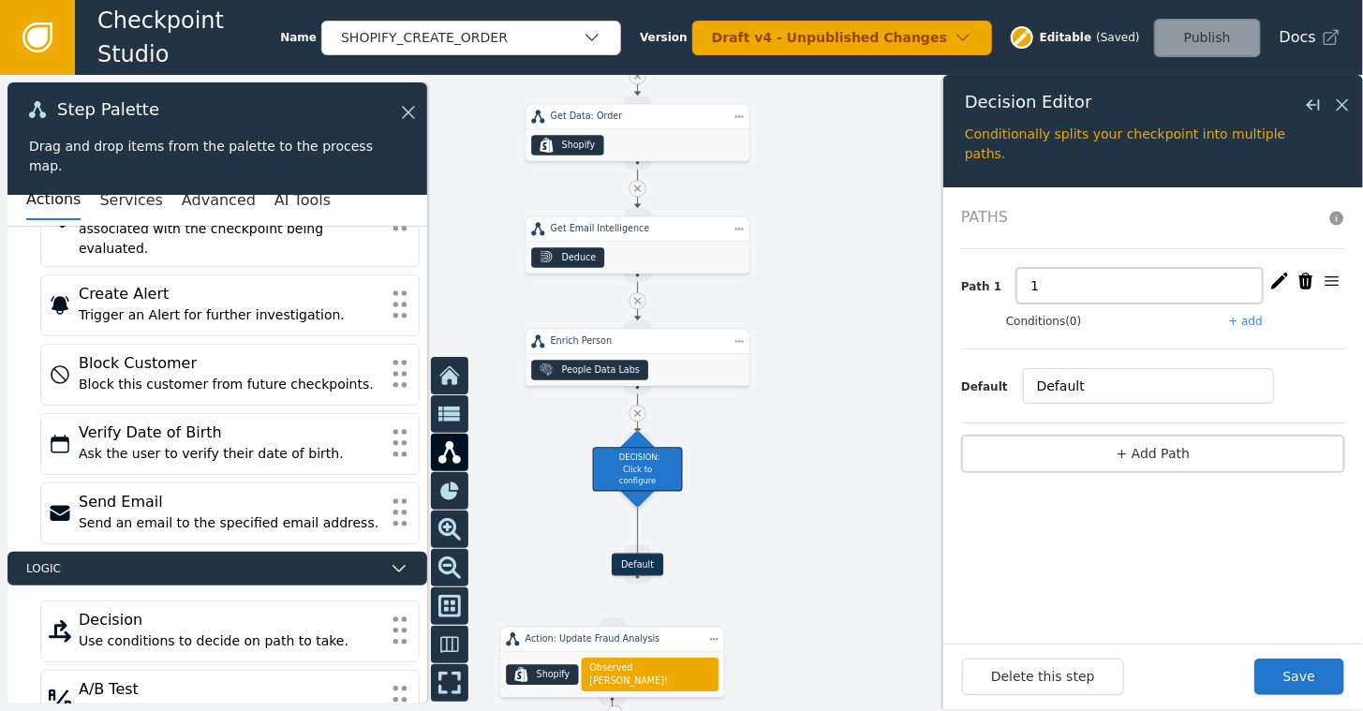
click at [1061, 288] on input "1" at bounding box center [1139, 286] width 246 height 36
type input "High Deduce Risk"
click at [1251, 322] on button "+ add" at bounding box center [1246, 321] width 34 height 17
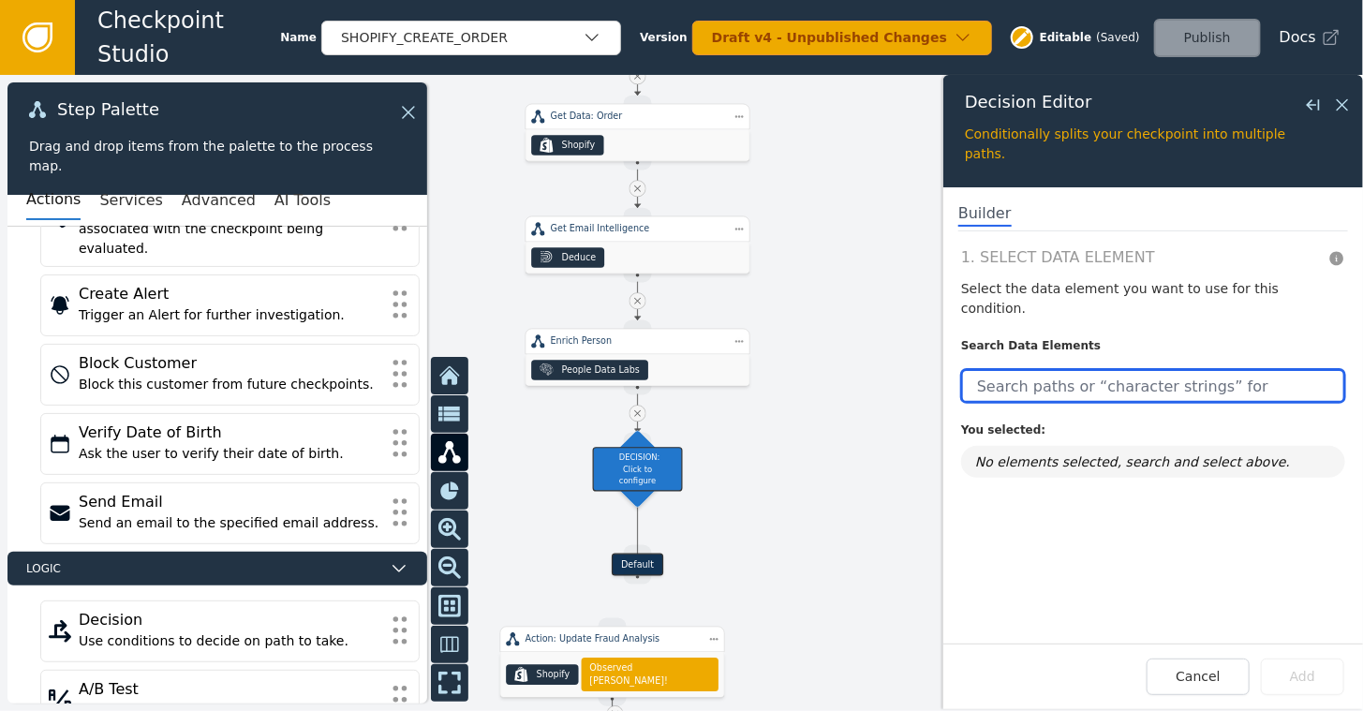
click at [1075, 369] on input "text" at bounding box center [1153, 386] width 384 height 34
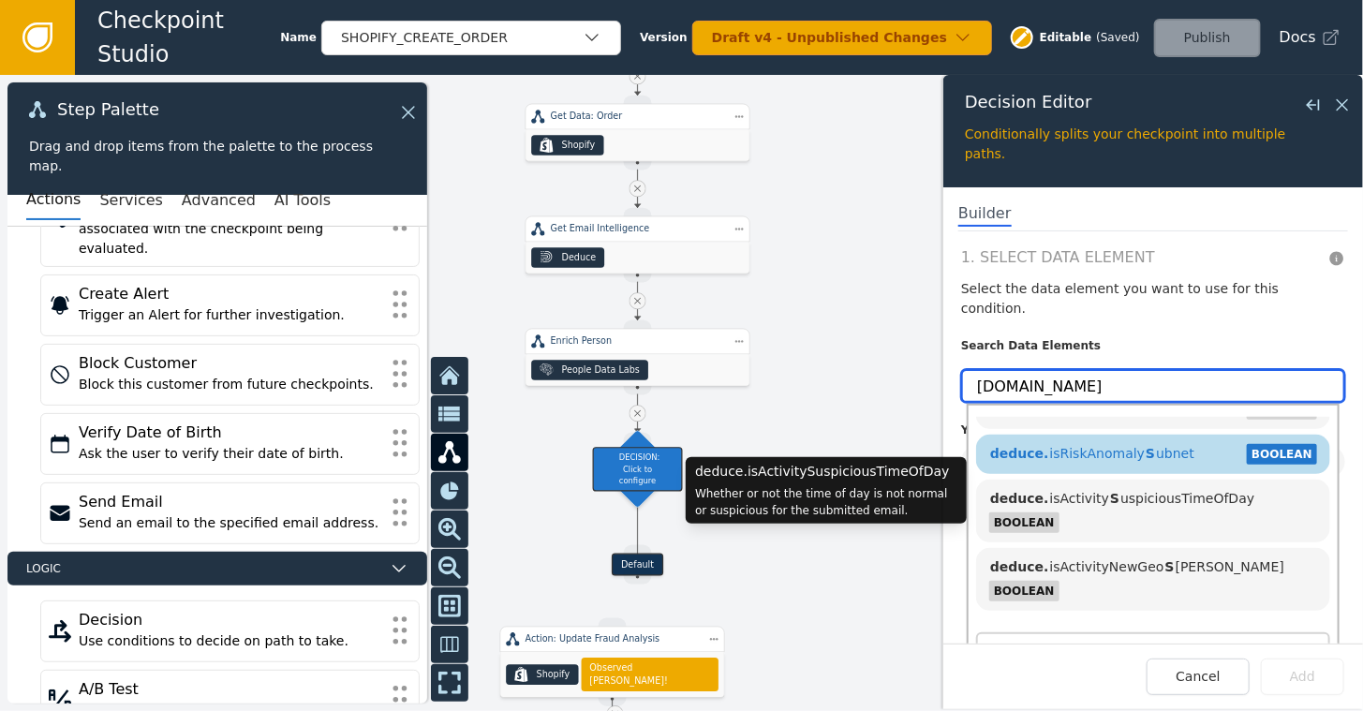
scroll to position [0, 0]
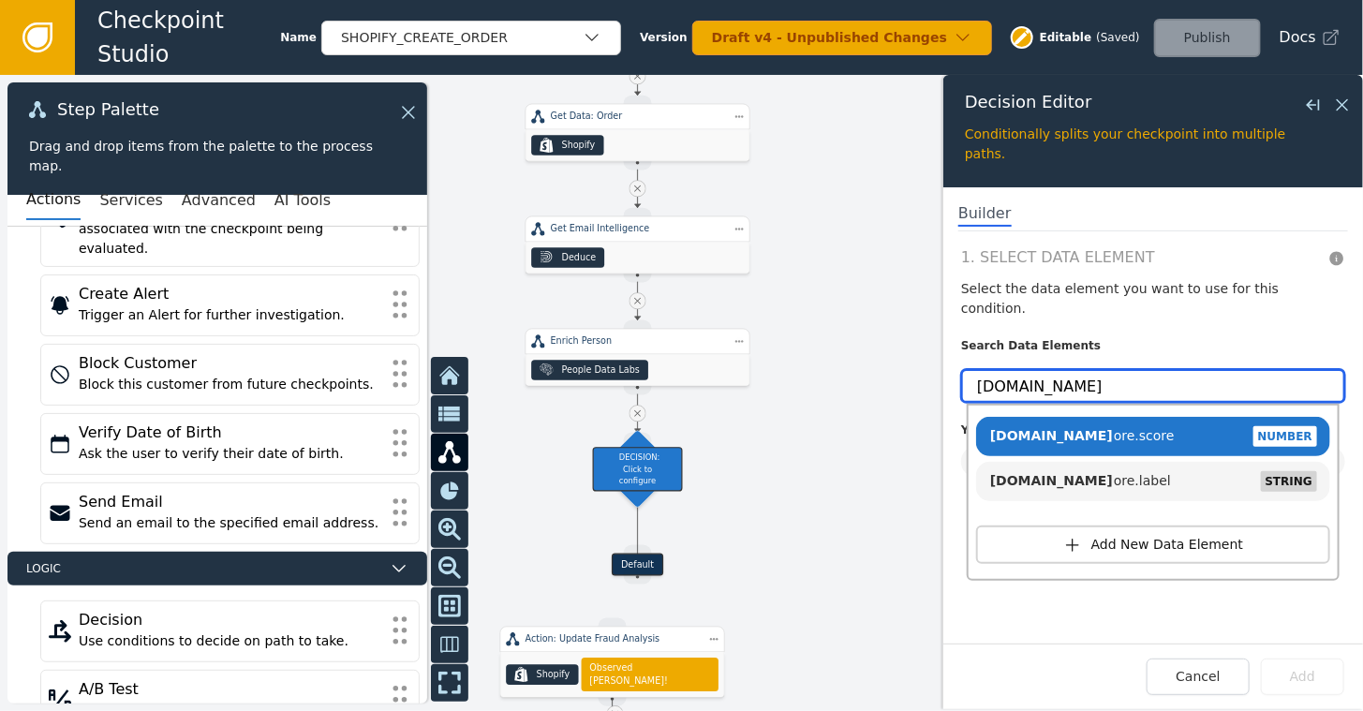
click at [1102, 374] on input "[DOMAIN_NAME]" at bounding box center [1153, 386] width 384 height 34
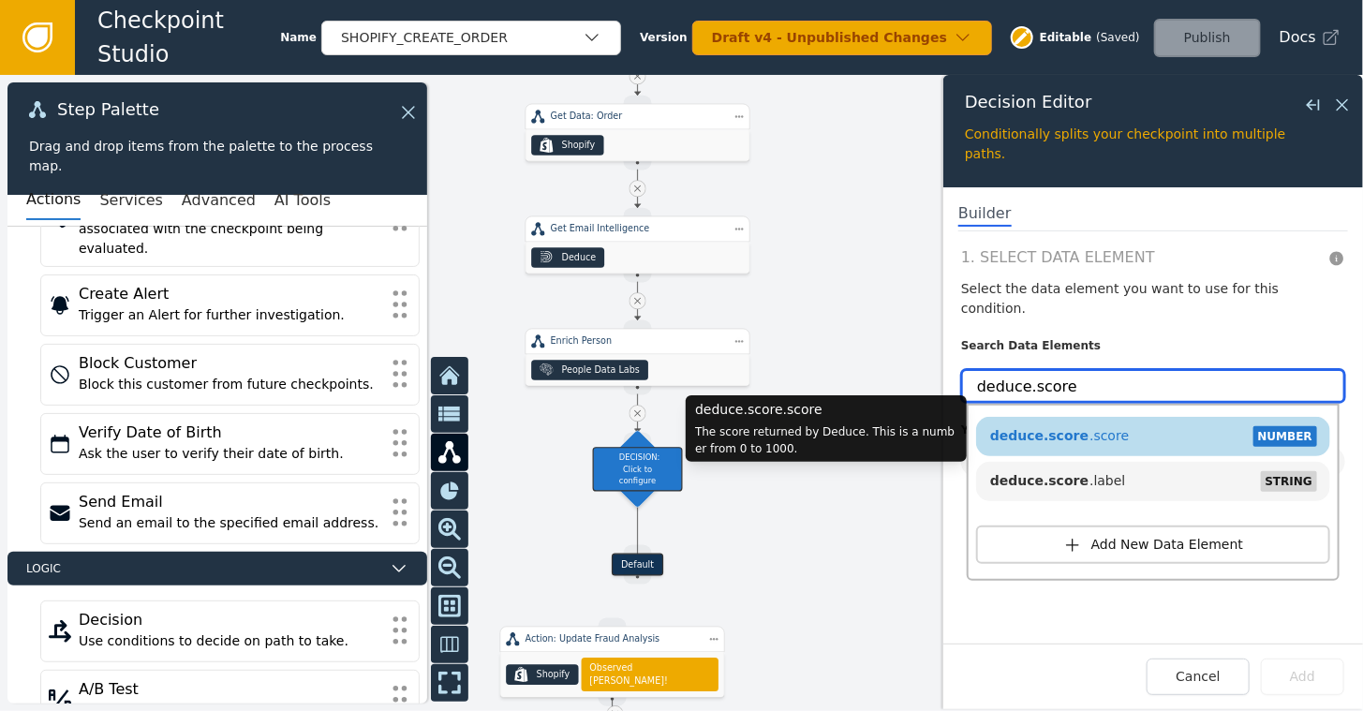
type input "deduce.score"
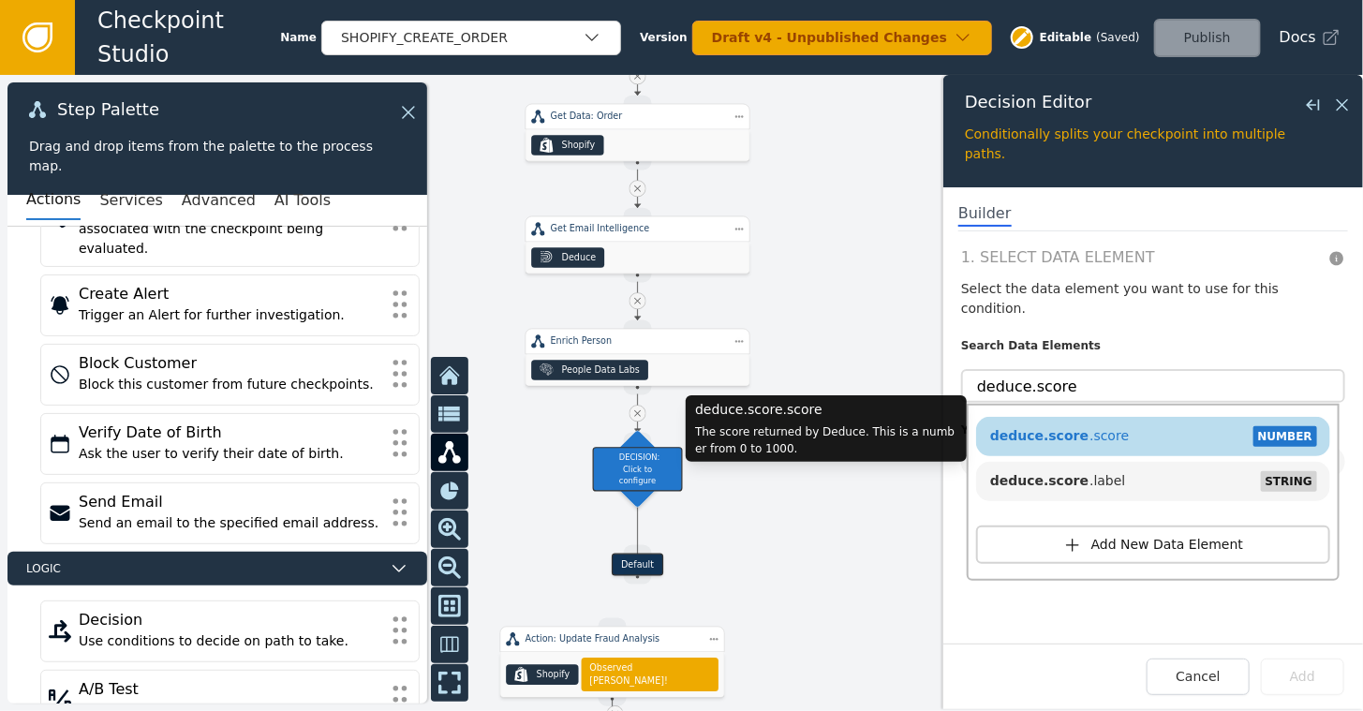
click at [1139, 422] on div "deduce.score .score NUMBER" at bounding box center [1152, 436] width 335 height 28
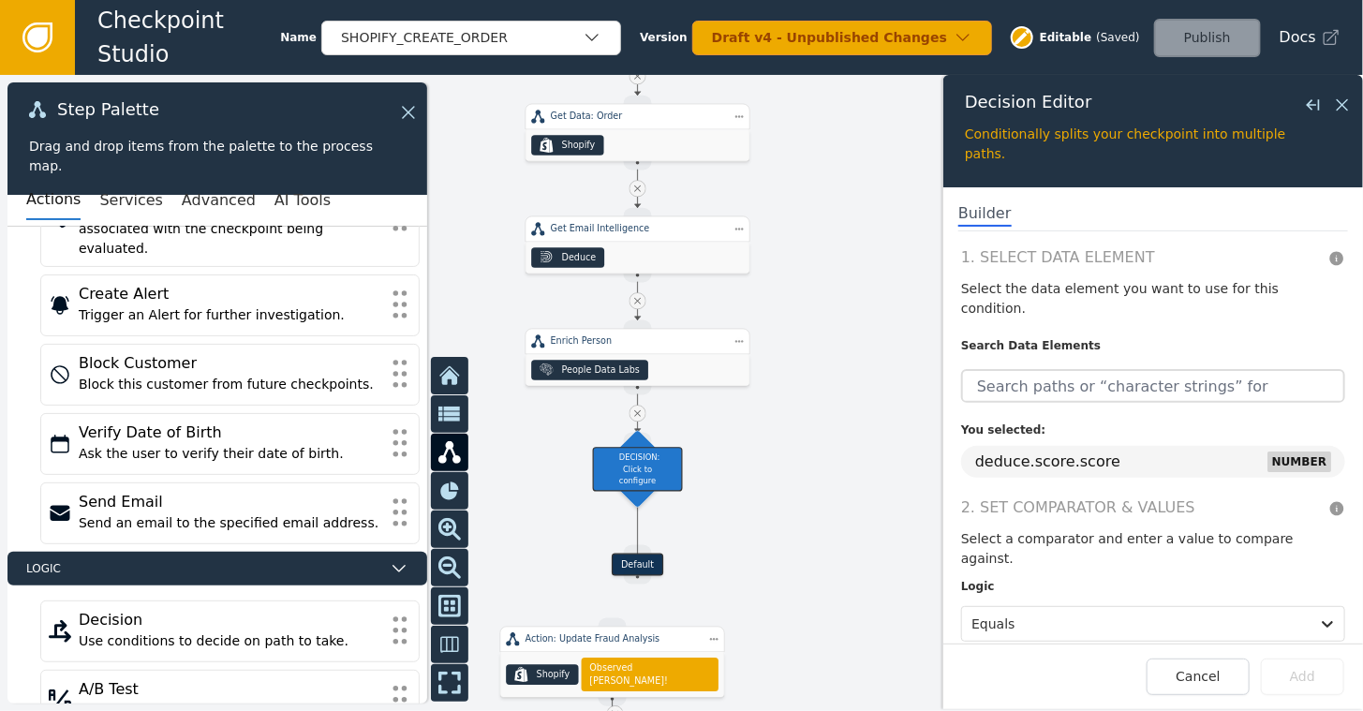
scroll to position [56, 0]
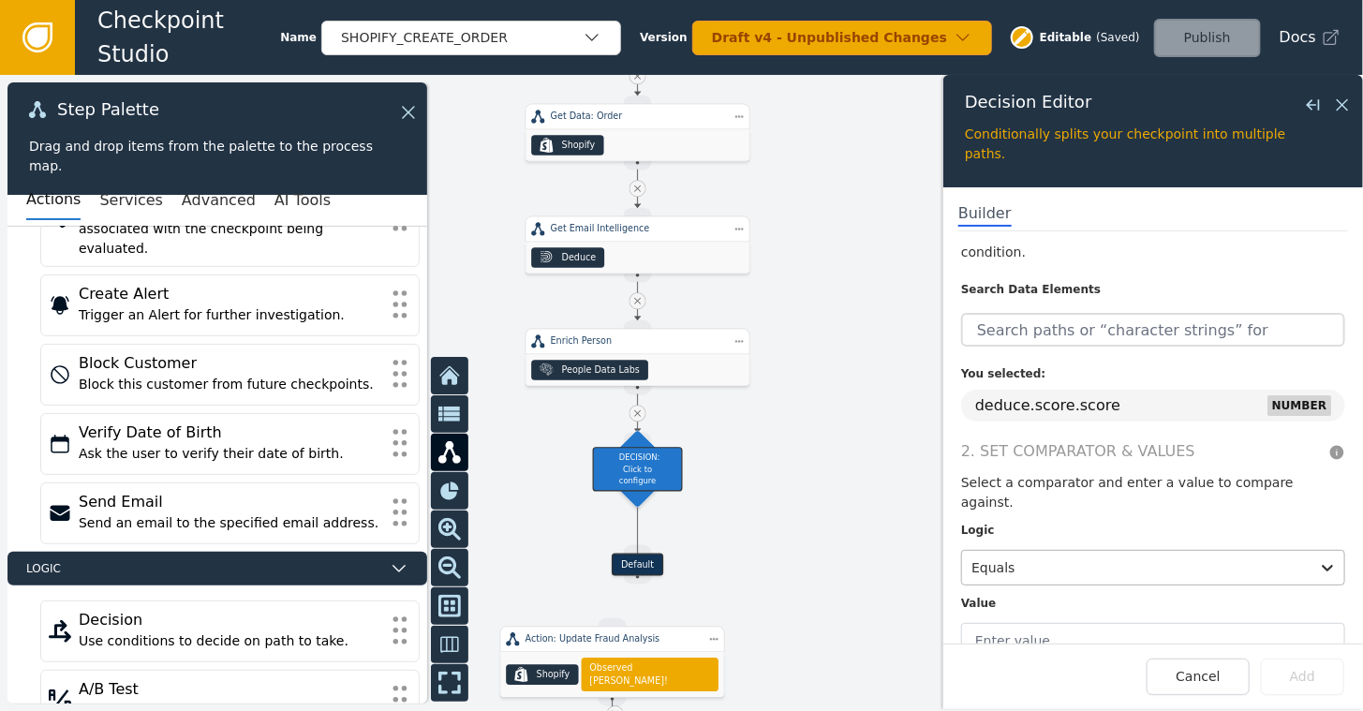
click at [1294, 551] on div "Equals" at bounding box center [1136, 568] width 348 height 34
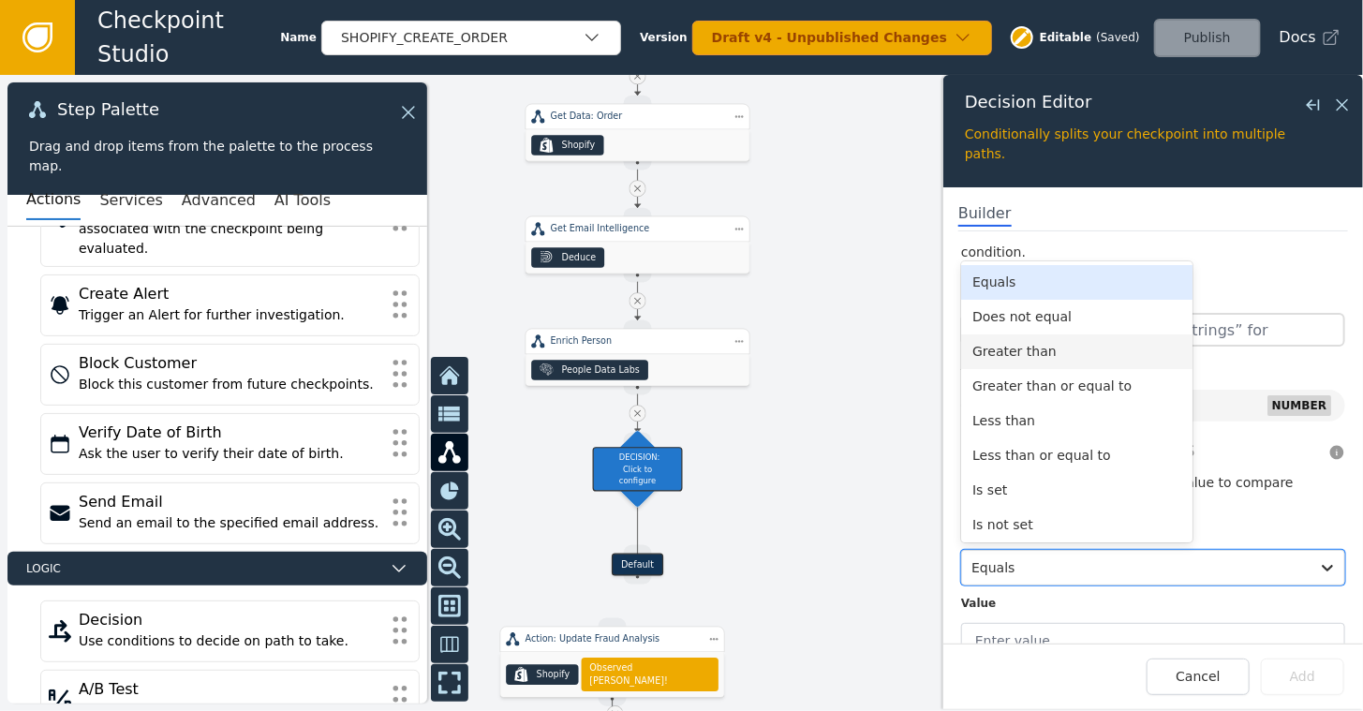
click at [1076, 334] on div "Greater than" at bounding box center [1076, 351] width 231 height 35
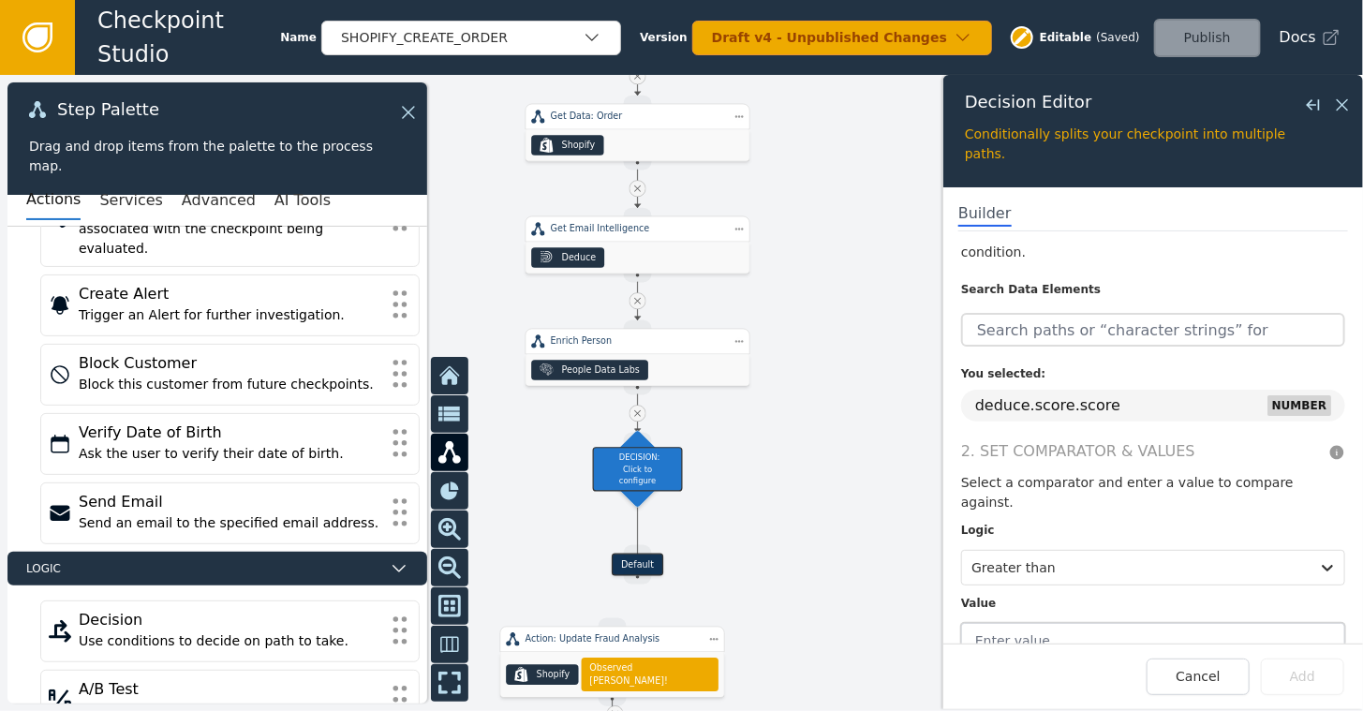
click at [1063, 623] on input "text" at bounding box center [1153, 641] width 384 height 36
type input "800"
click at [1295, 679] on button "Add" at bounding box center [1302, 676] width 83 height 37
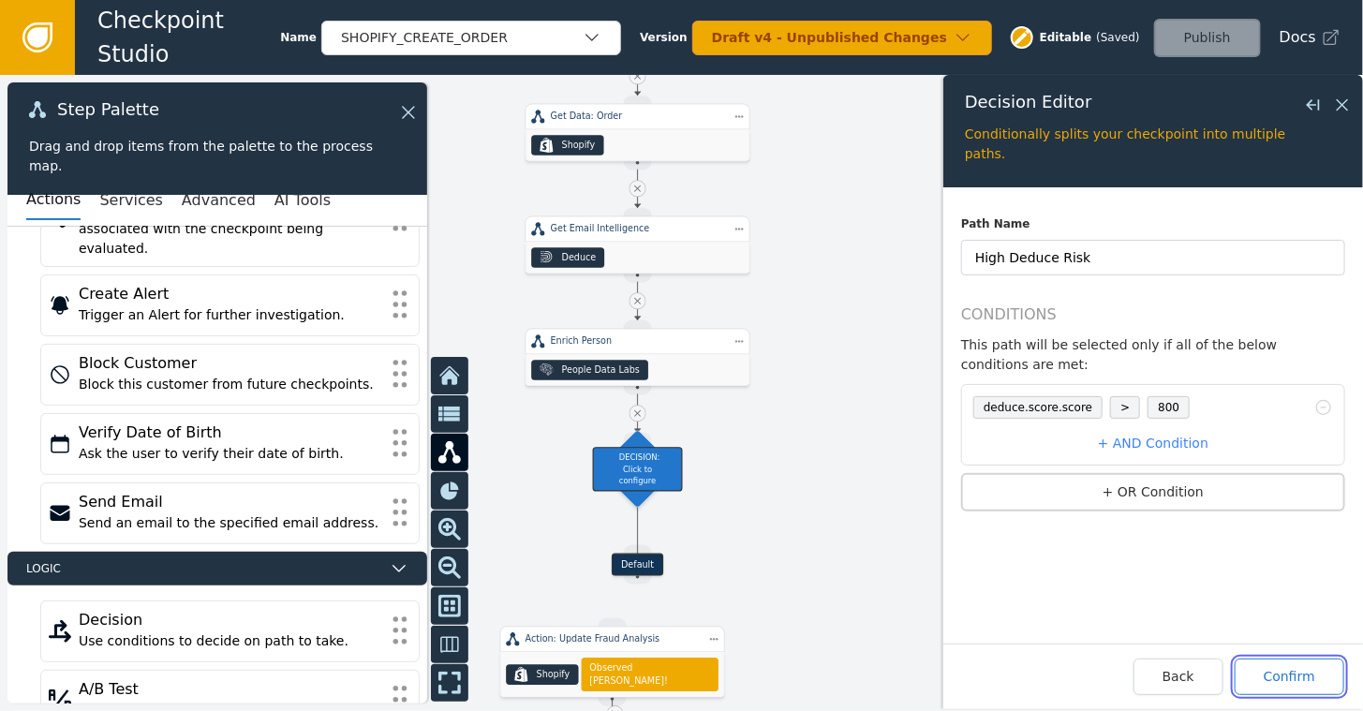
click at [1280, 671] on button "Confirm" at bounding box center [1290, 676] width 110 height 37
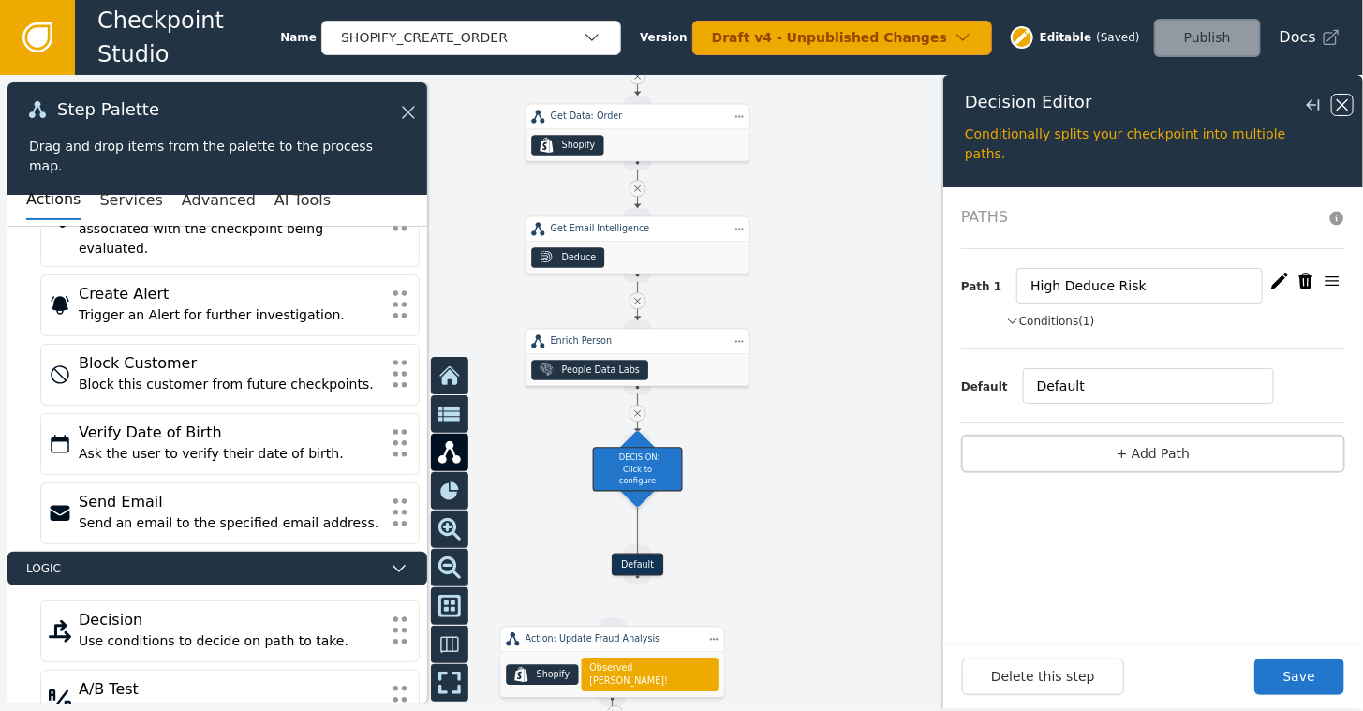
click at [1352, 98] on icon at bounding box center [1342, 105] width 21 height 21
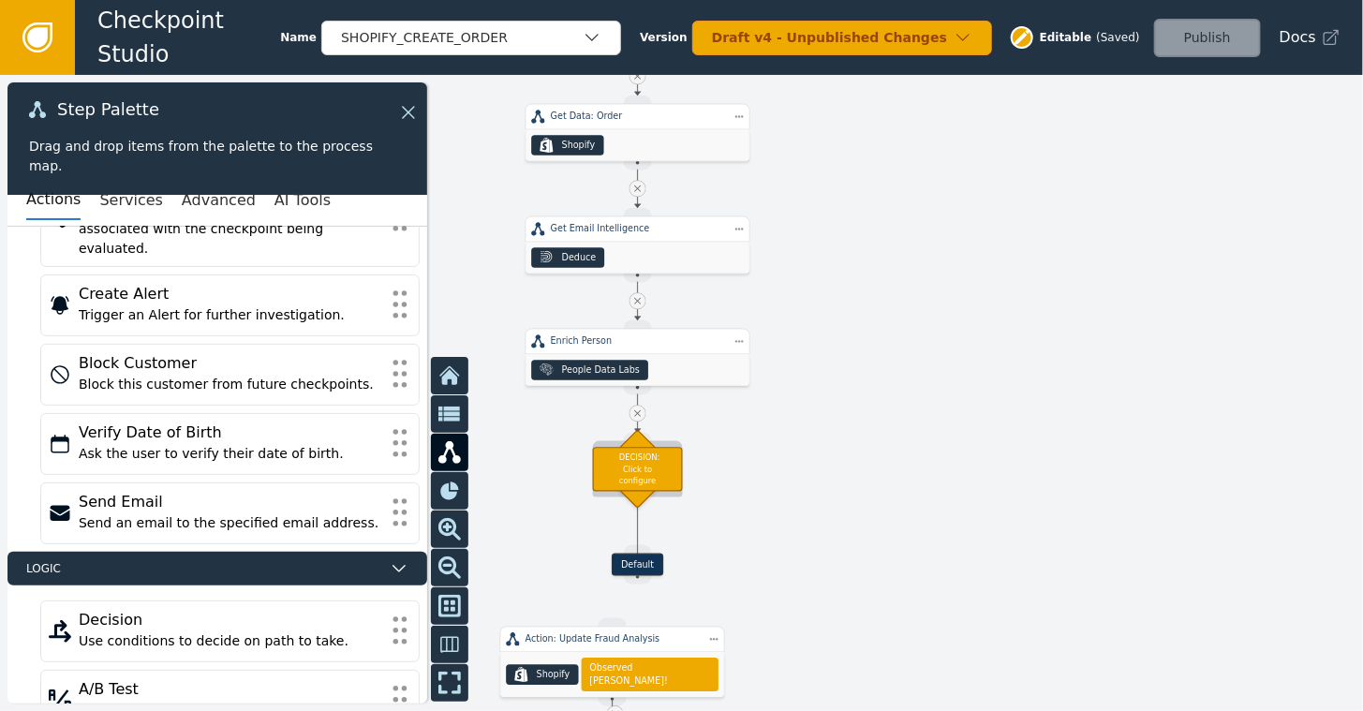
click at [643, 472] on div "DECISION: Click to configure" at bounding box center [638, 469] width 90 height 44
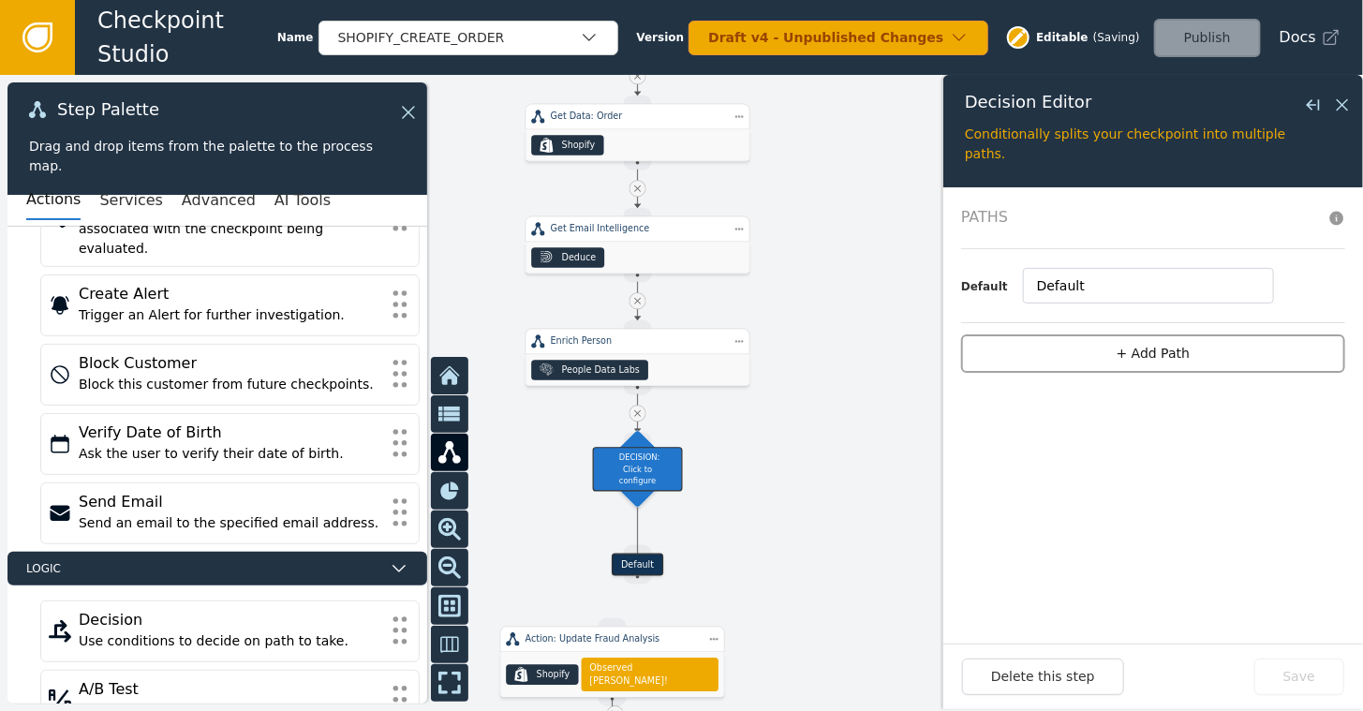
click at [1154, 357] on button "+ Add Path" at bounding box center [1153, 353] width 384 height 38
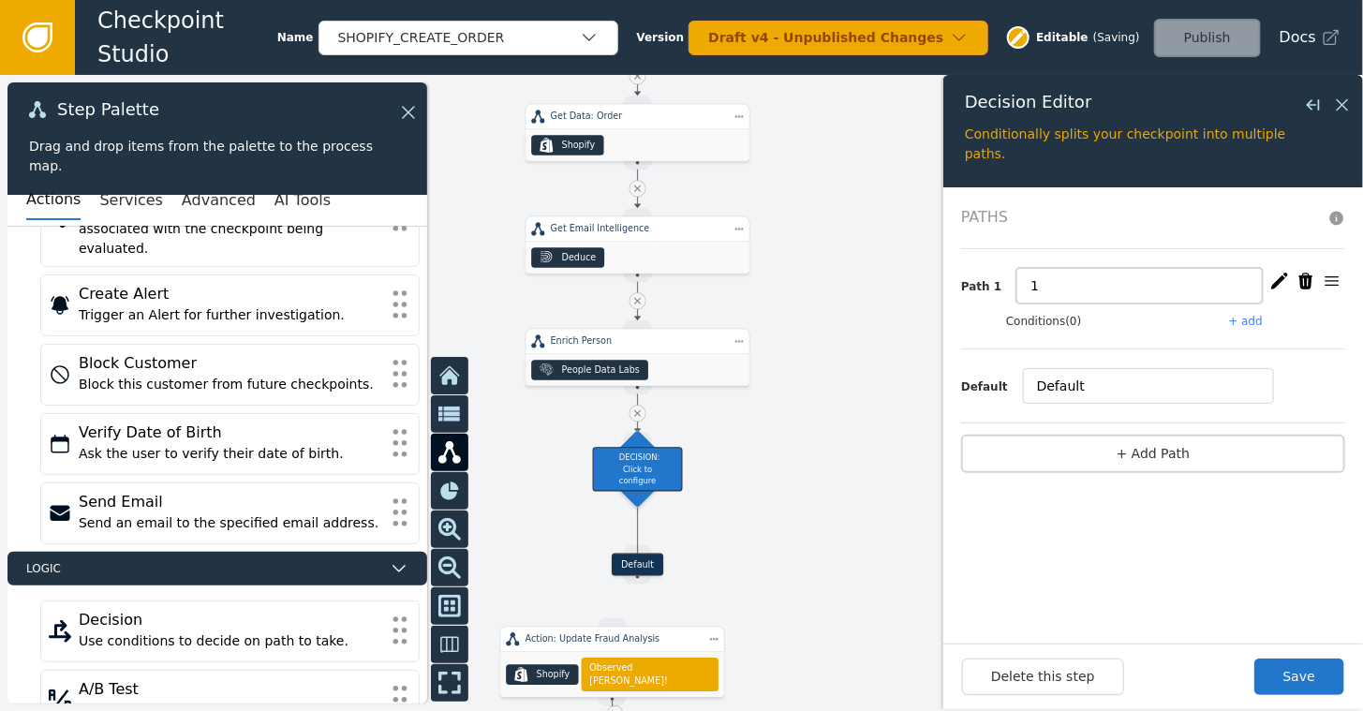
click at [1068, 286] on input "1" at bounding box center [1139, 286] width 246 height 36
type input "D"
type input "High Deduce Risk"
click at [1253, 317] on button "+ add" at bounding box center [1246, 321] width 34 height 17
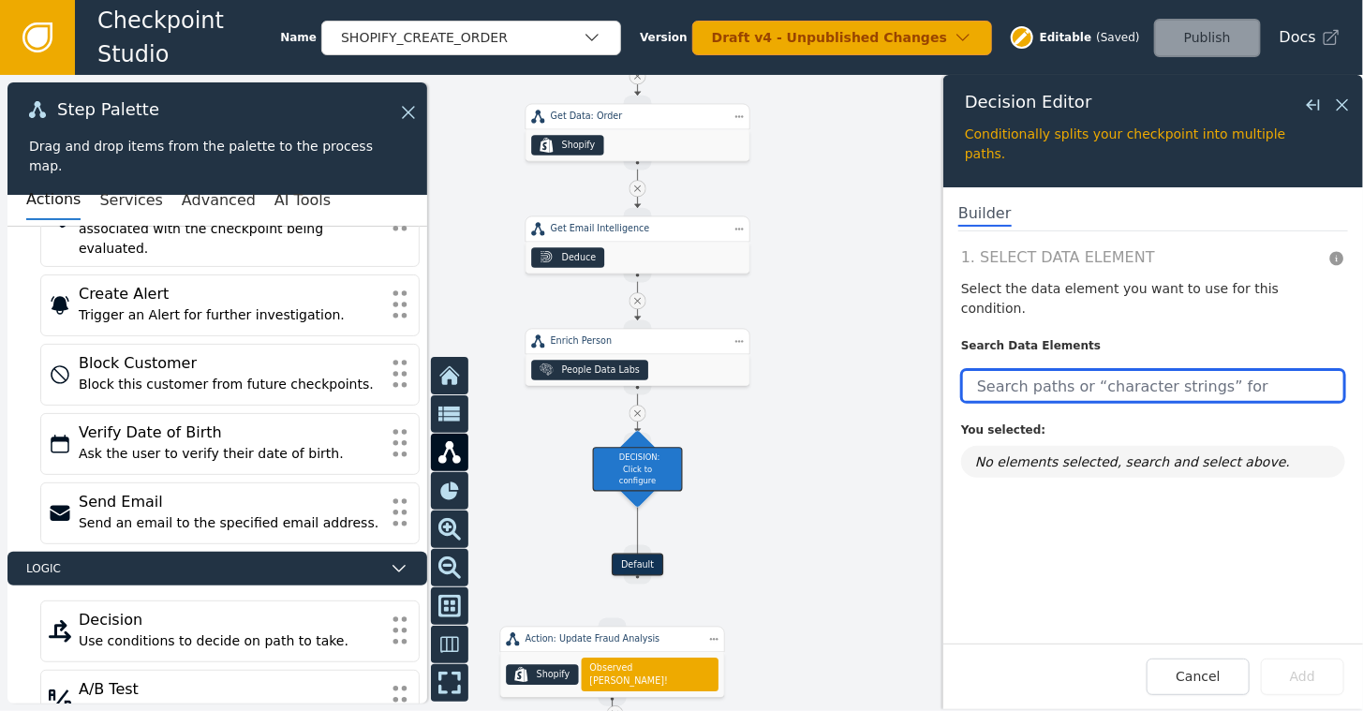
click at [1077, 369] on input "text" at bounding box center [1153, 386] width 384 height 34
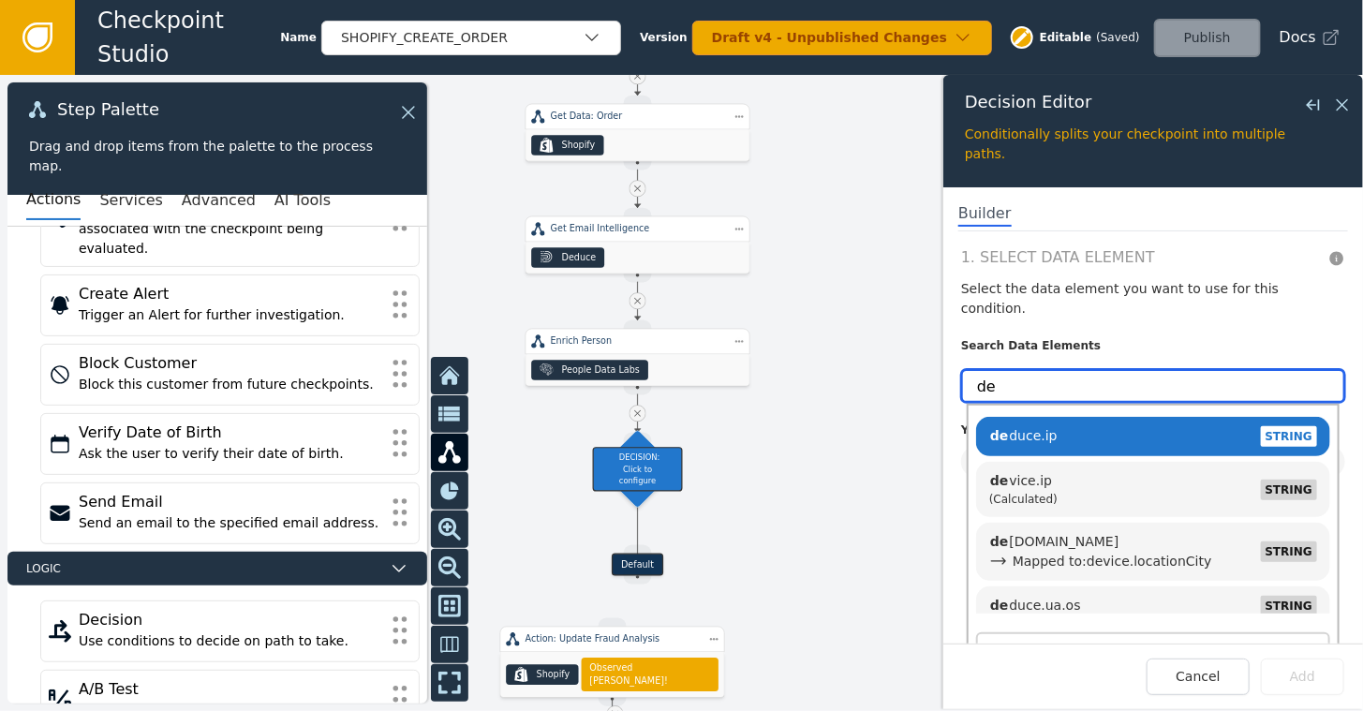
type input "d"
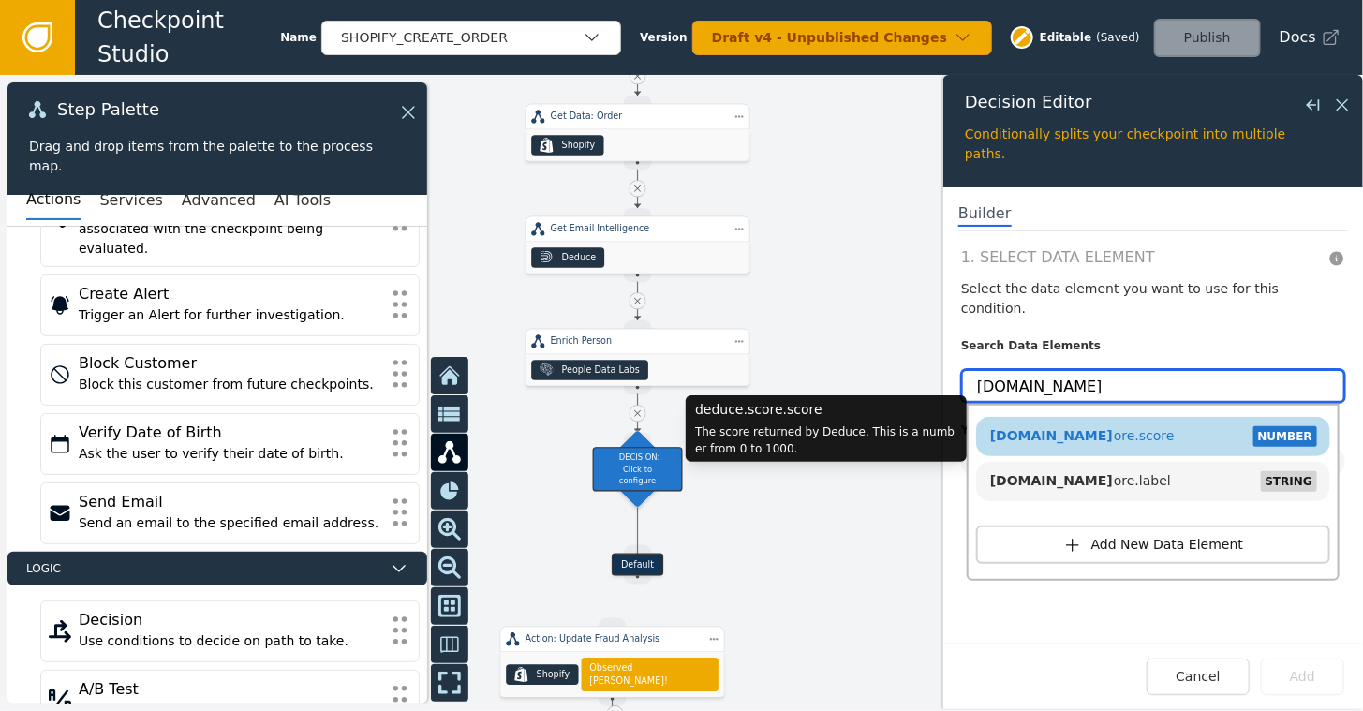
type input "[DOMAIN_NAME]"
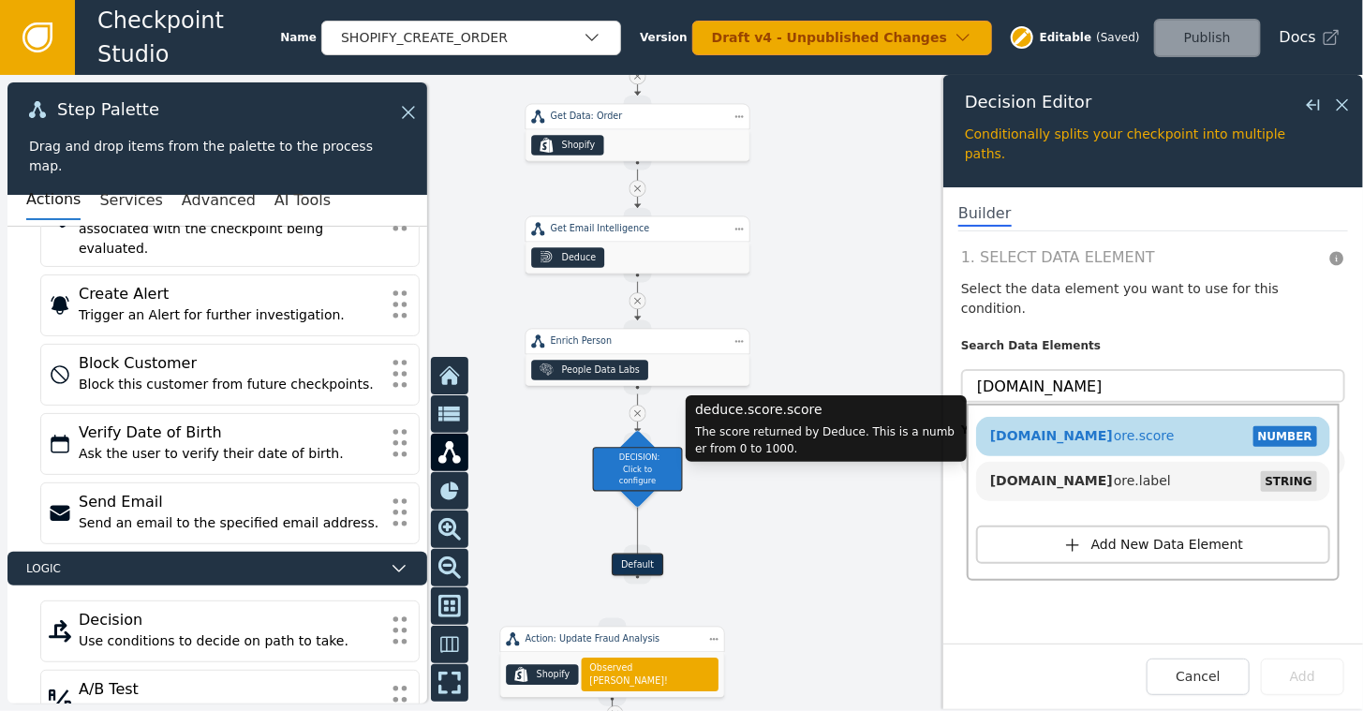
click at [1066, 426] on div "[DOMAIN_NAME] [DOMAIN_NAME]" at bounding box center [1081, 436] width 185 height 21
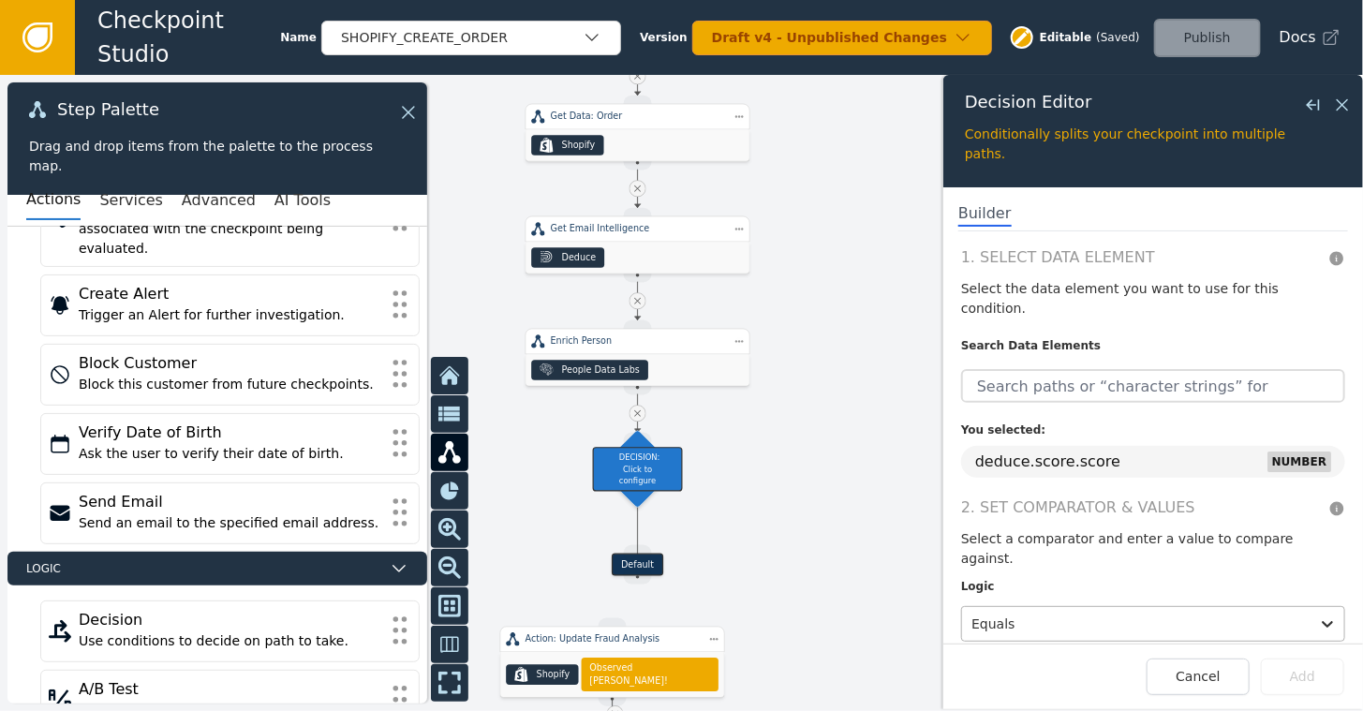
click at [1042, 611] on div at bounding box center [1135, 624] width 329 height 26
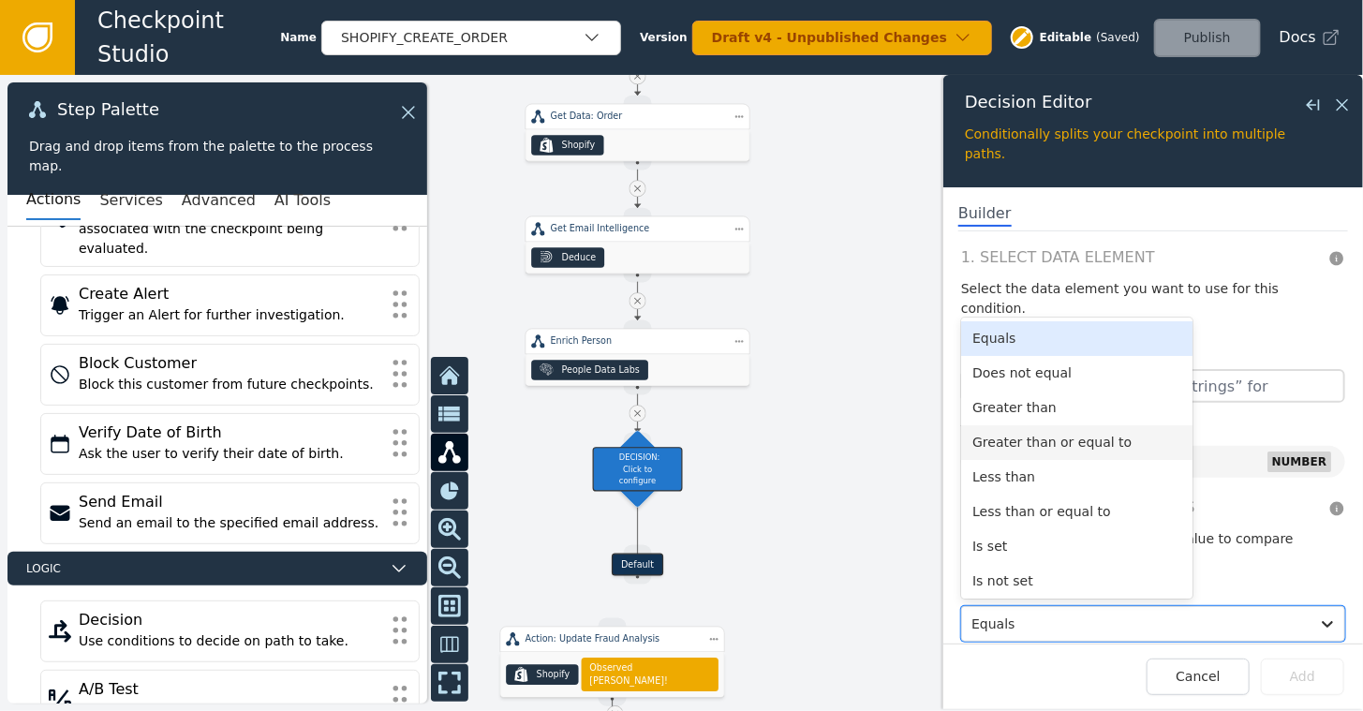
click at [1021, 425] on div "Greater than or equal to" at bounding box center [1076, 442] width 231 height 35
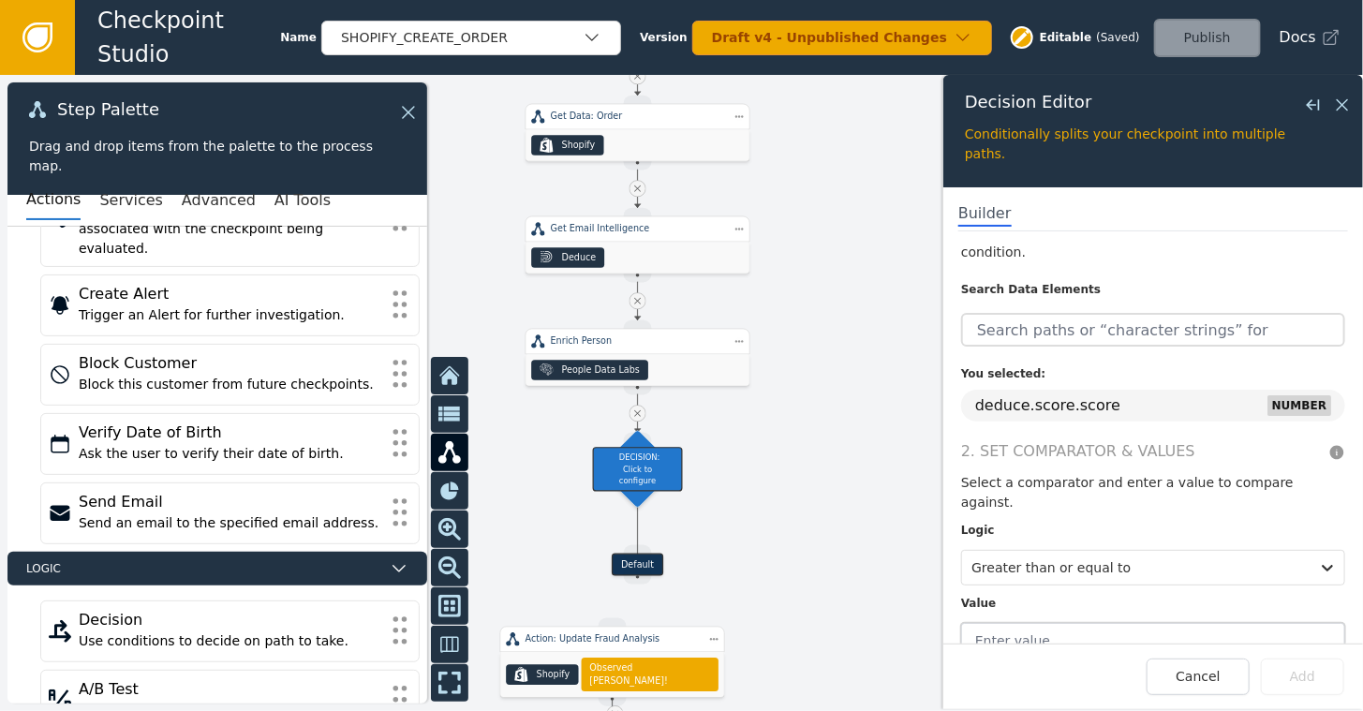
click at [1068, 623] on input "text" at bounding box center [1153, 641] width 384 height 36
type input "800"
click at [1103, 623] on div "1. Select Data Element Select the data element you want to use for this conditi…" at bounding box center [1153, 444] width 420 height 397
click at [1305, 675] on button "Add" at bounding box center [1302, 676] width 83 height 37
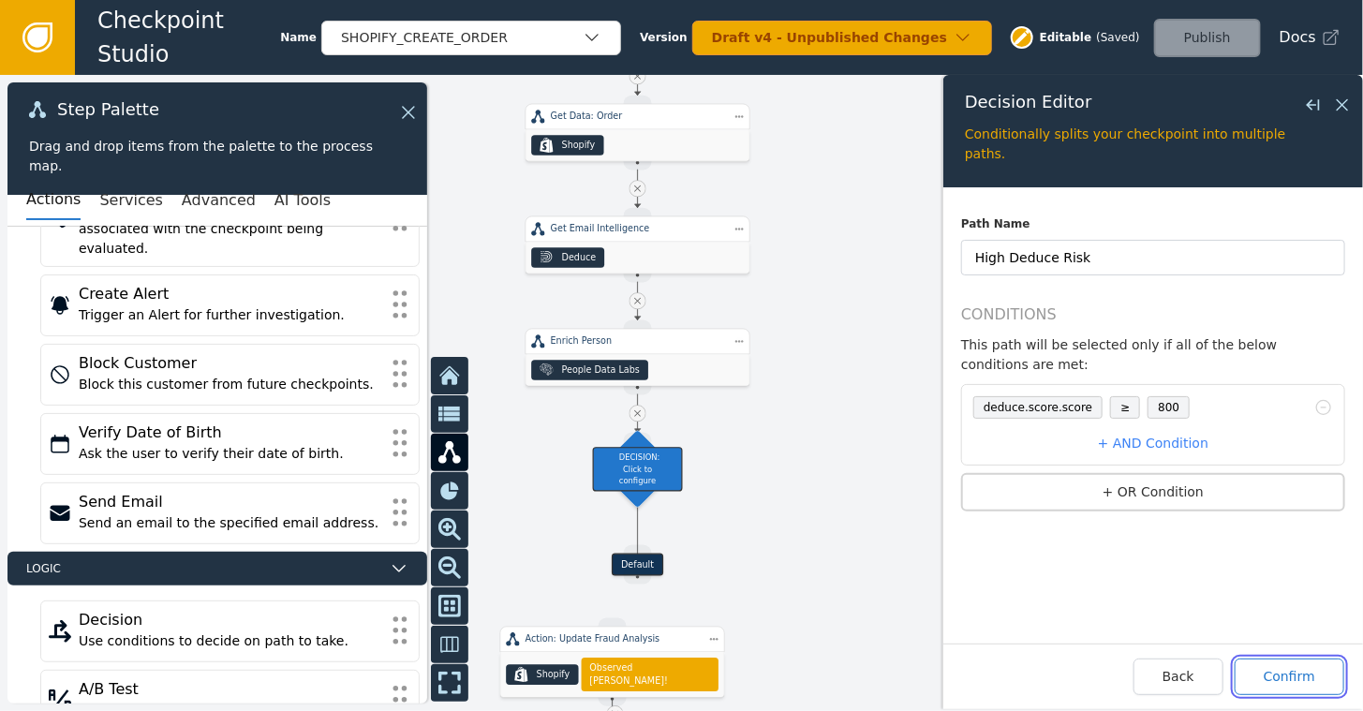
click at [1305, 682] on button "Confirm" at bounding box center [1290, 676] width 110 height 37
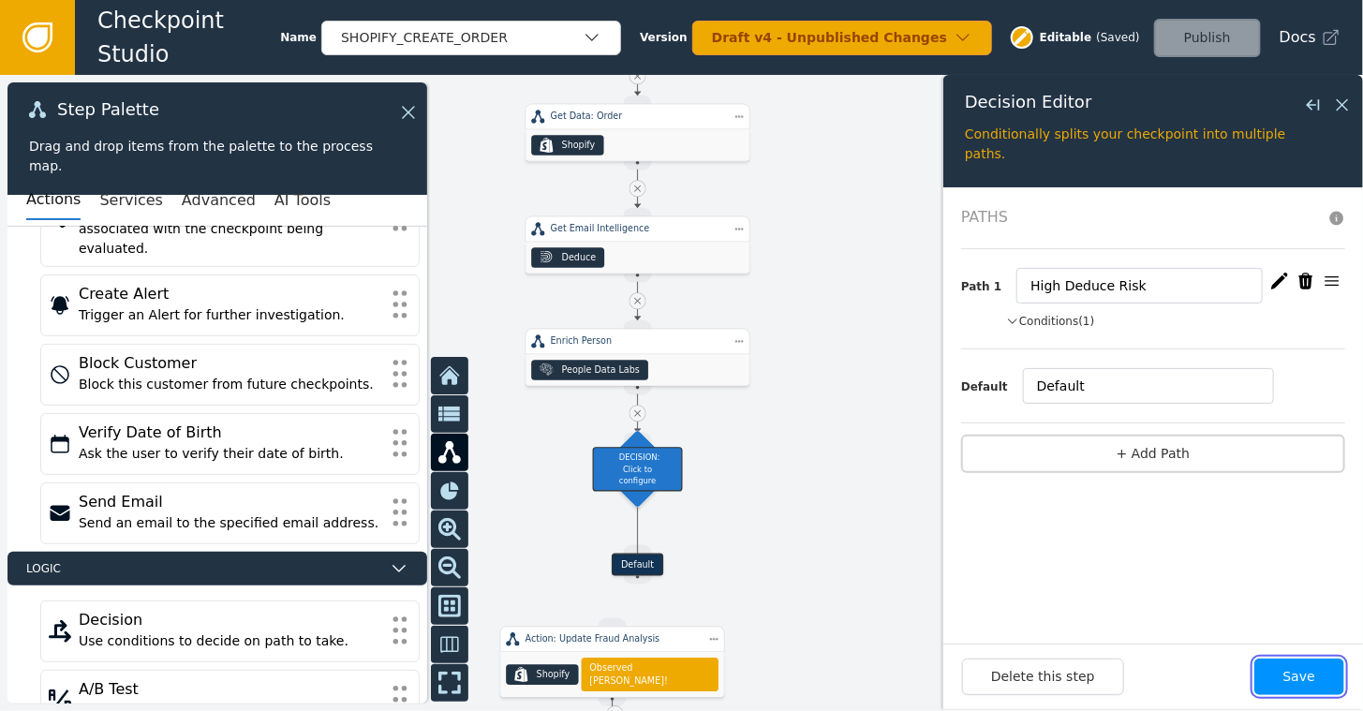
click at [1315, 672] on button "Save" at bounding box center [1299, 676] width 90 height 37
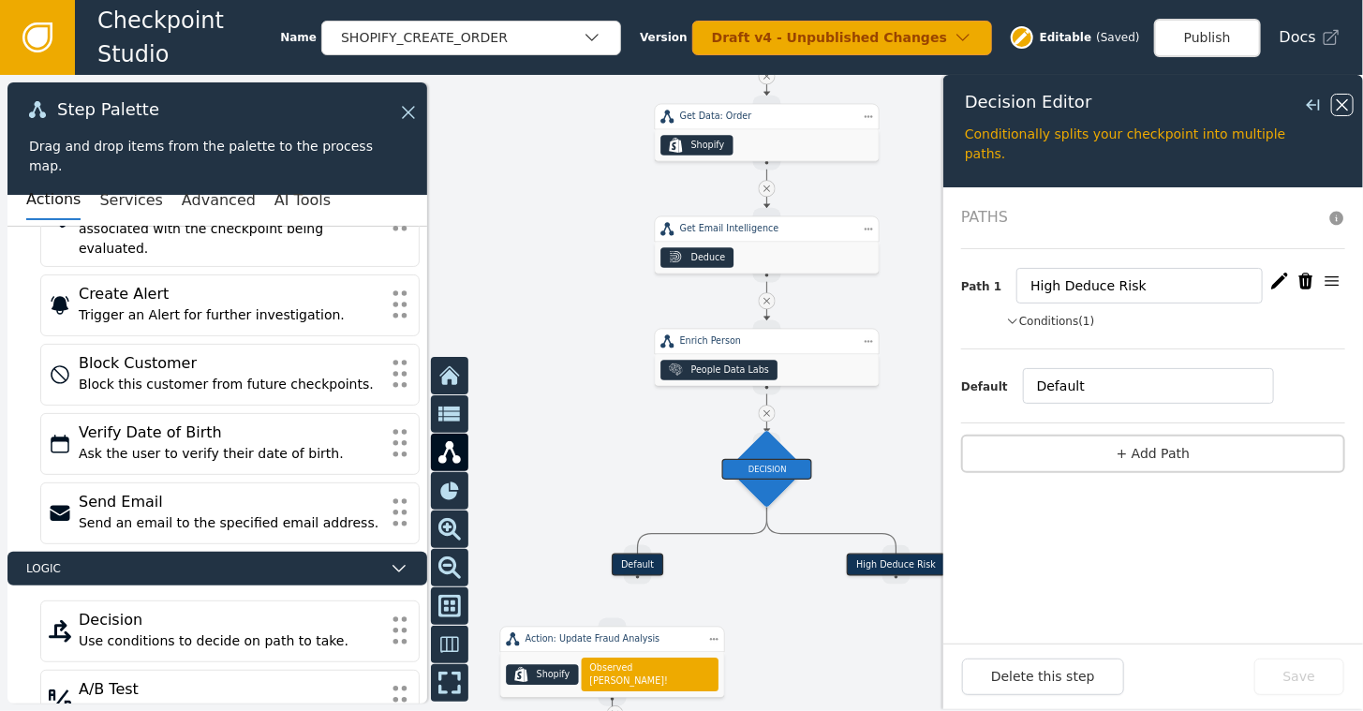
click at [1346, 110] on icon at bounding box center [1342, 105] width 21 height 21
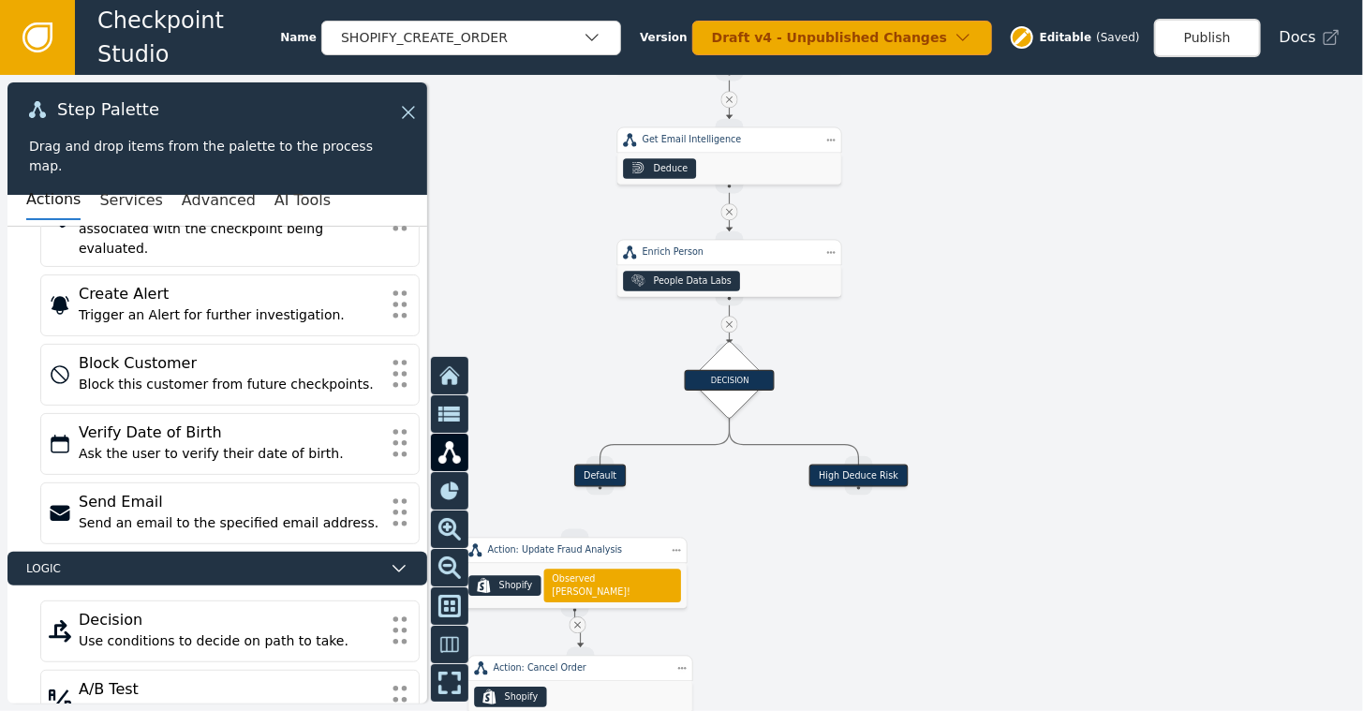
drag, startPoint x: 956, startPoint y: 401, endPoint x: 922, endPoint y: 304, distance: 102.5
click at [922, 304] on div at bounding box center [681, 393] width 1363 height 636
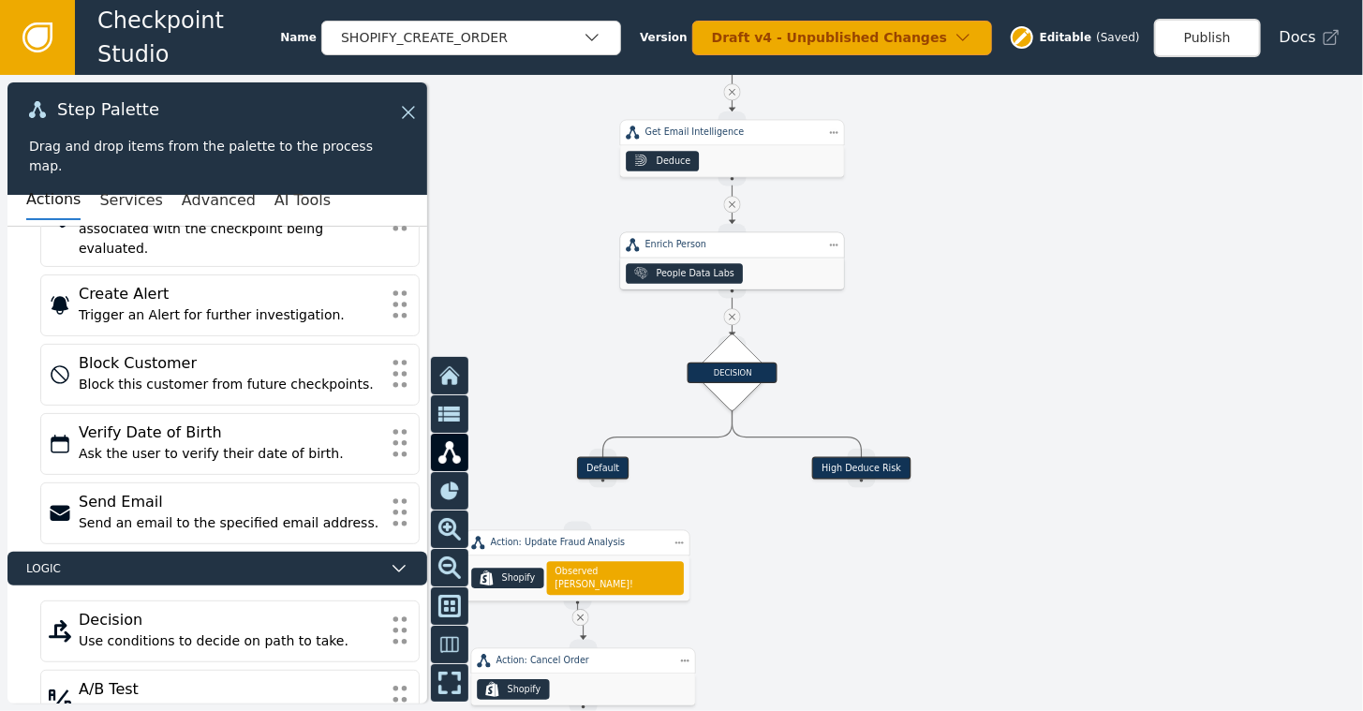
click at [734, 247] on div "Enrich Person" at bounding box center [732, 244] width 174 height 13
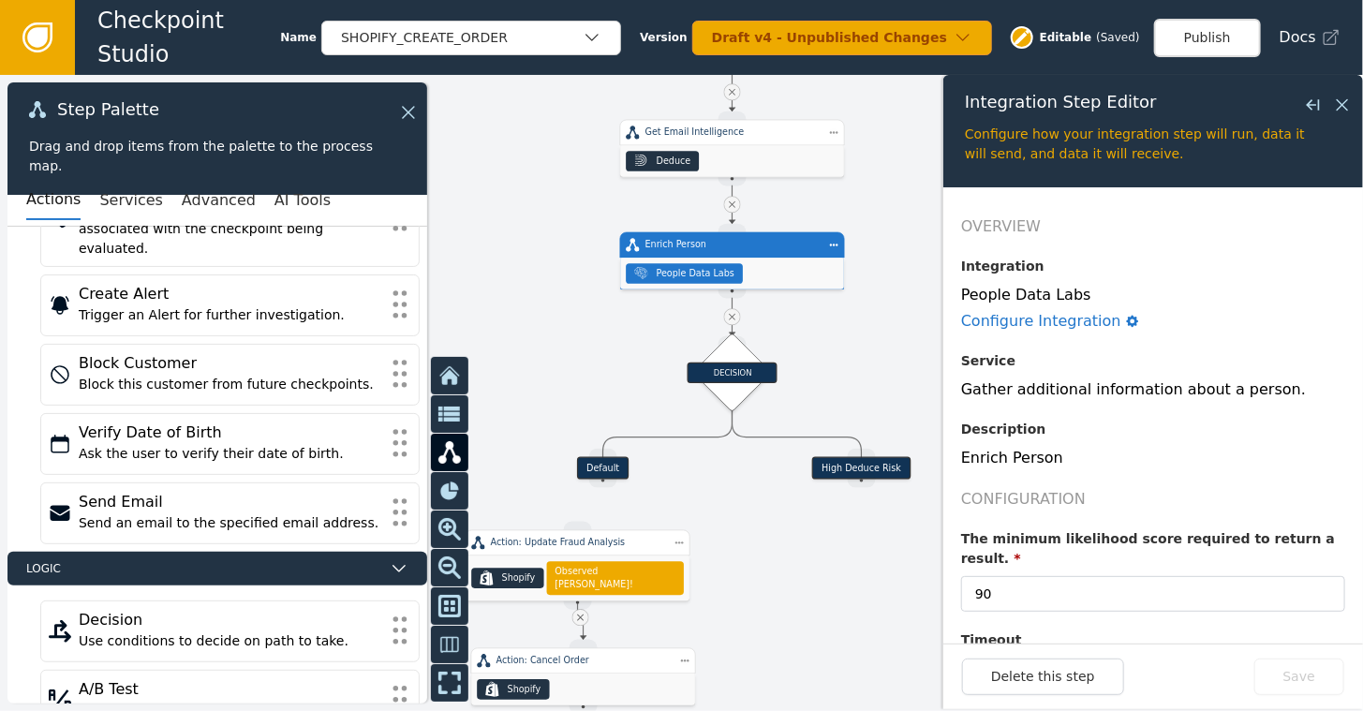
click at [865, 202] on div at bounding box center [681, 393] width 1363 height 636
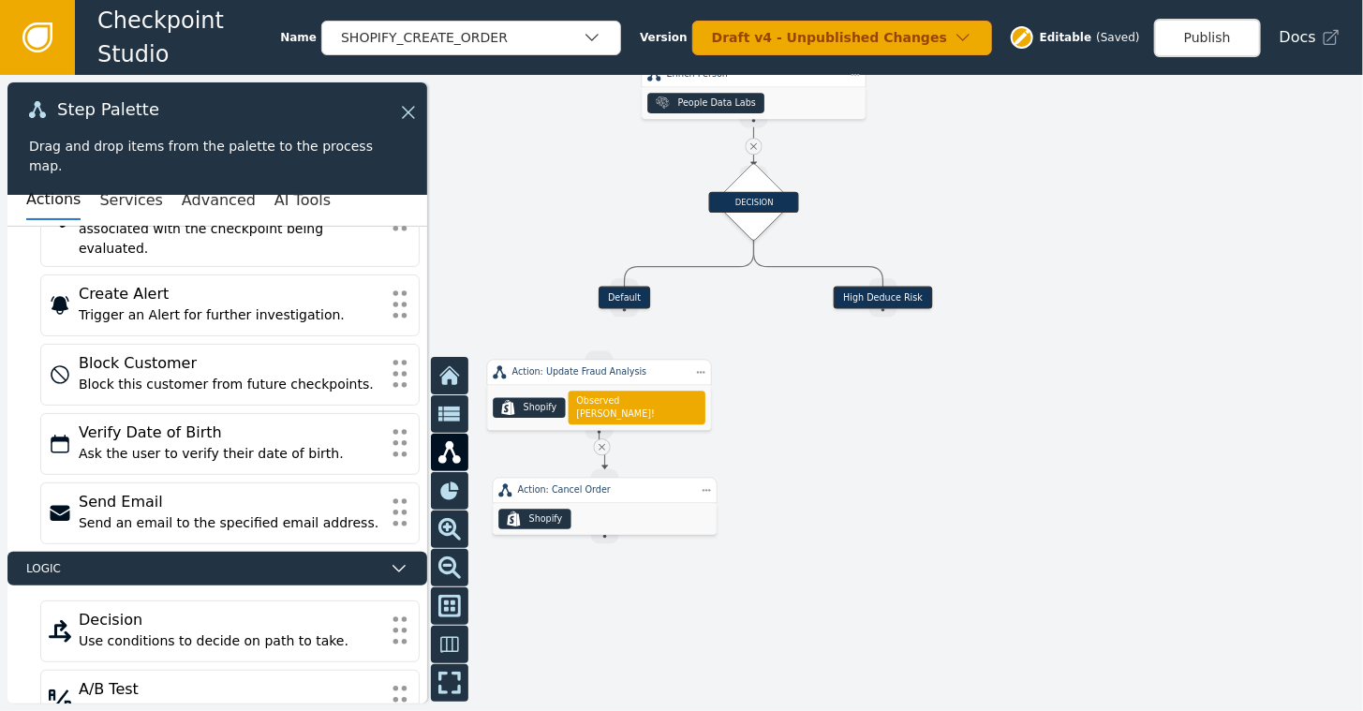
drag, startPoint x: 1174, startPoint y: 328, endPoint x: 1195, endPoint y: 157, distance: 171.8
click at [1195, 157] on div at bounding box center [681, 393] width 1363 height 636
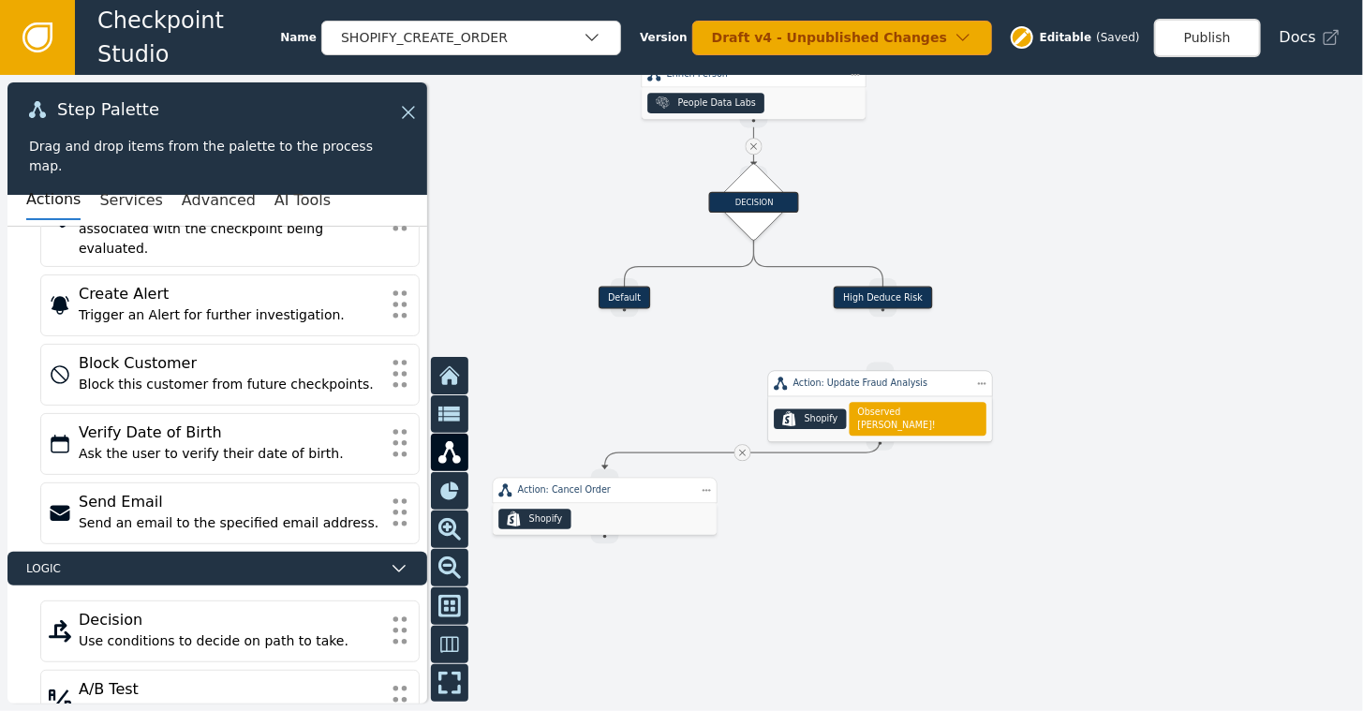
drag, startPoint x: 594, startPoint y: 394, endPoint x: 875, endPoint y: 402, distance: 281.1
click at [875, 406] on span "Observed [PERSON_NAME]!" at bounding box center [917, 419] width 121 height 27
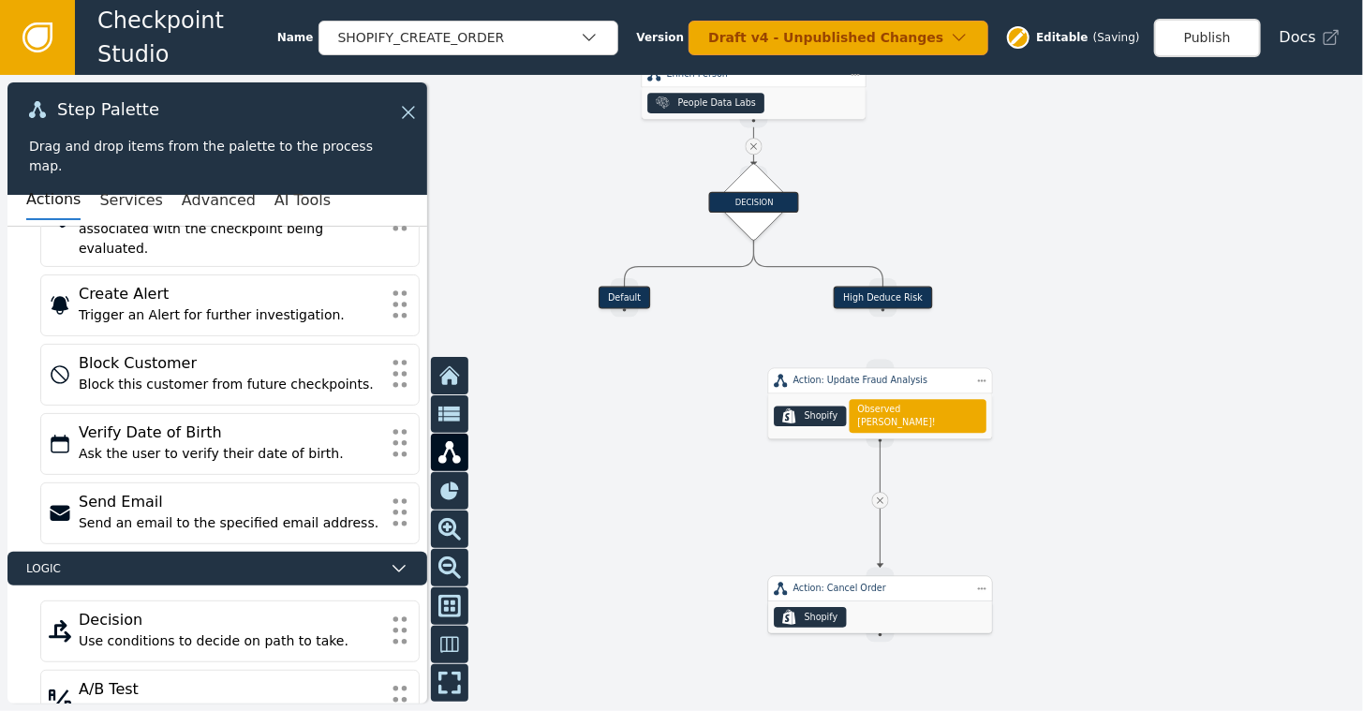
drag, startPoint x: 577, startPoint y: 510, endPoint x: 851, endPoint y: 609, distance: 291.5
click at [851, 609] on div ".shopify-icon_svg__st0{fill:currentColor} Shopify" at bounding box center [880, 617] width 224 height 32
drag, startPoint x: 879, startPoint y: 312, endPoint x: 880, endPoint y: 364, distance: 52.5
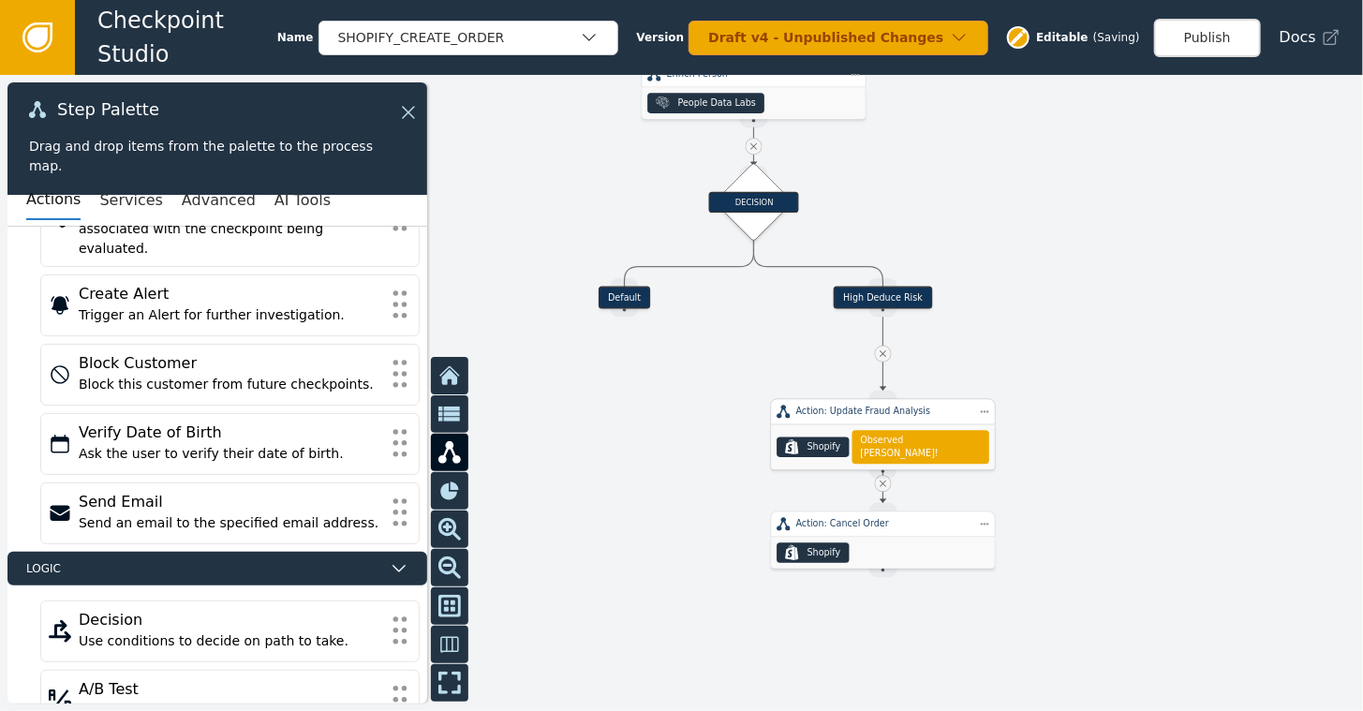
click at [879, 424] on div ".shopify-icon_svg__st0{fill:currentColor} Shopify Observed [PERSON_NAME]!" at bounding box center [883, 446] width 224 height 45
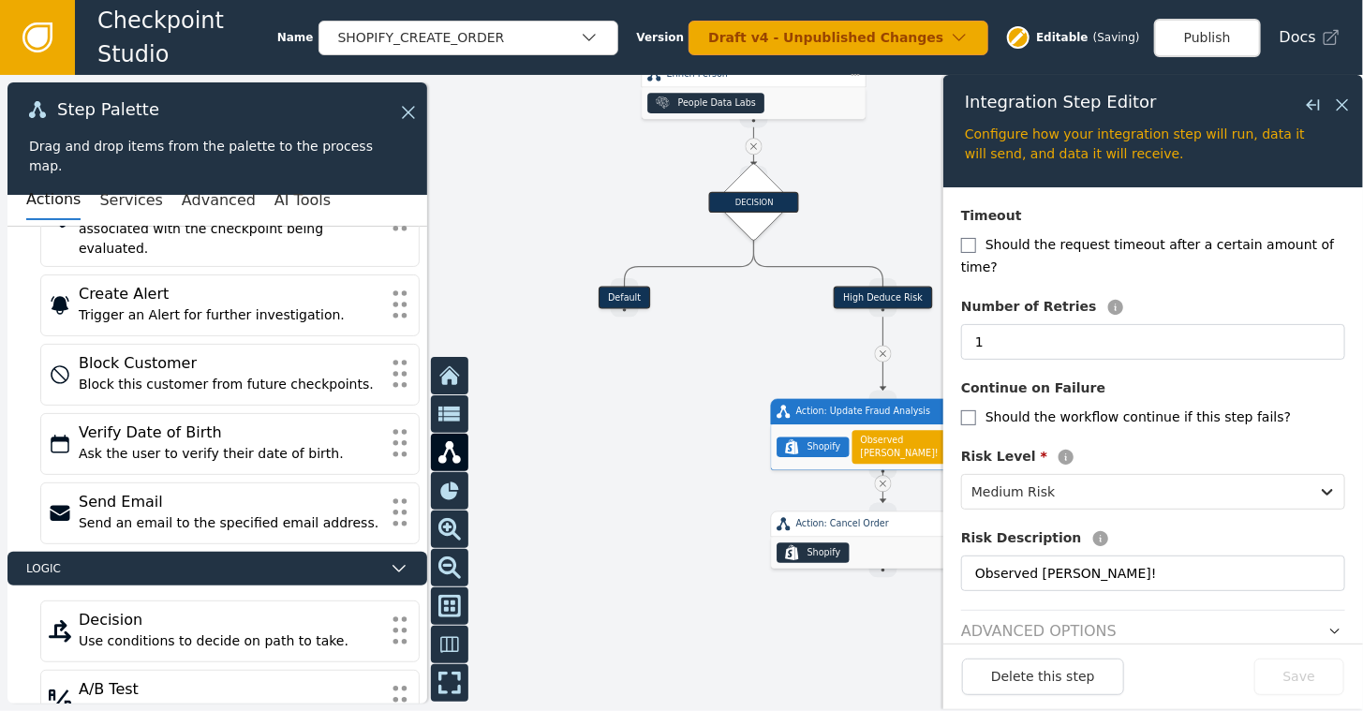
scroll to position [324, 0]
drag, startPoint x: 1092, startPoint y: 537, endPoint x: 911, endPoint y: 562, distance: 182.5
click at [911, 562] on div "Target Handle for step Default Source Handle for step Target Handle for step Hi…" at bounding box center [681, 393] width 1363 height 636
type input "High Deduce Risk"
click at [1300, 679] on button "Save" at bounding box center [1299, 676] width 90 height 37
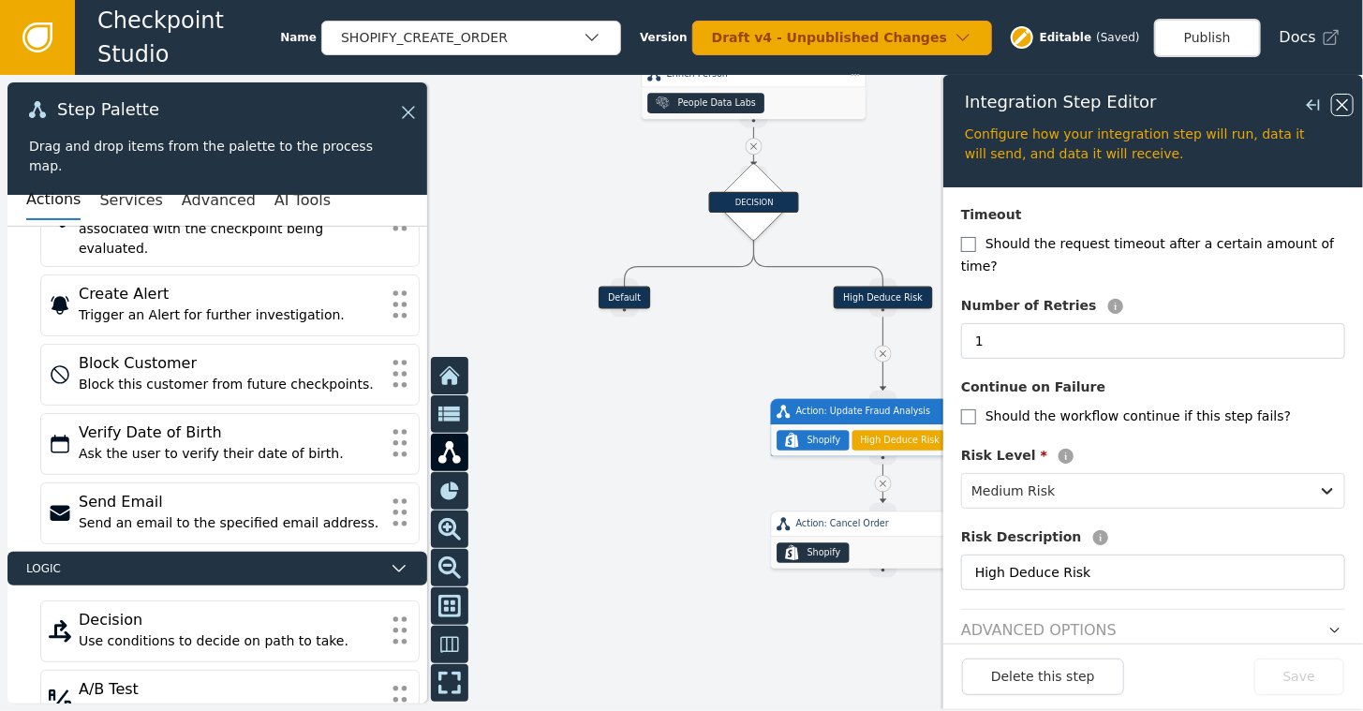
click at [1339, 103] on icon at bounding box center [1342, 105] width 21 height 21
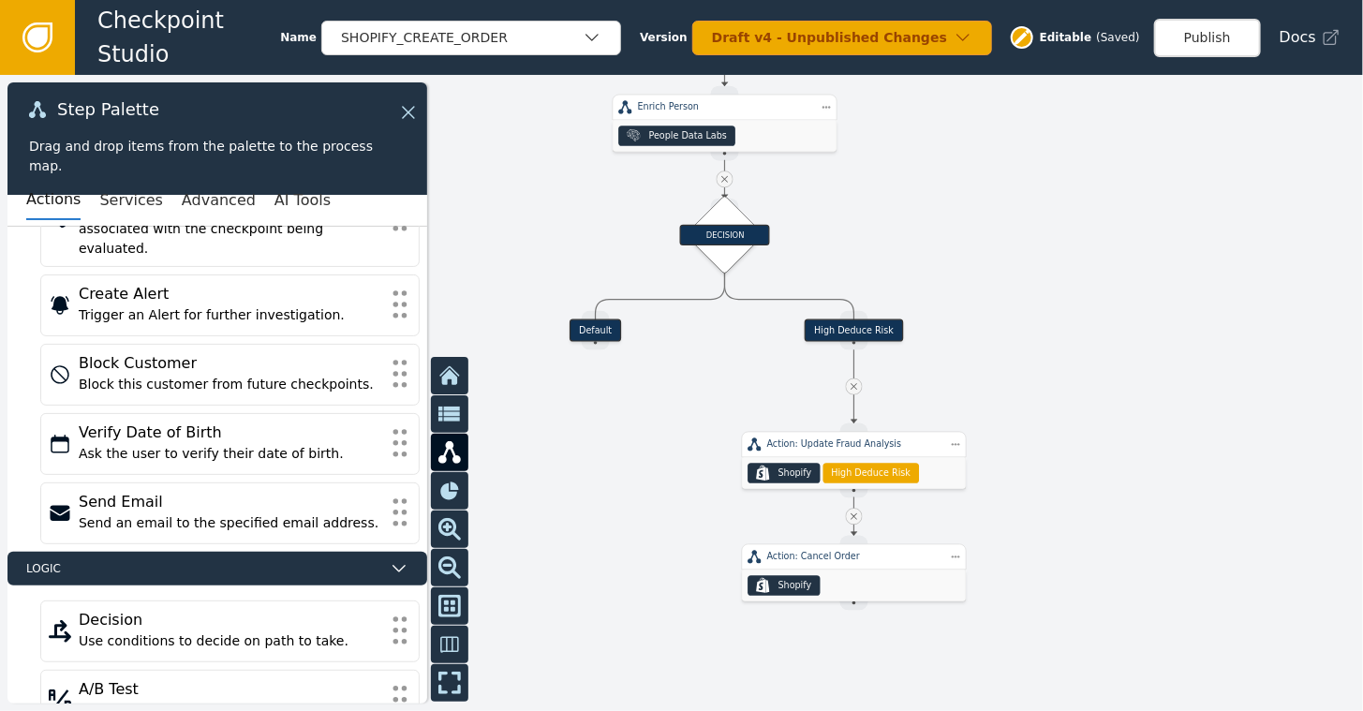
drag, startPoint x: 1109, startPoint y: 407, endPoint x: 1080, endPoint y: 439, distance: 43.8
click at [1080, 439] on div at bounding box center [681, 393] width 1363 height 636
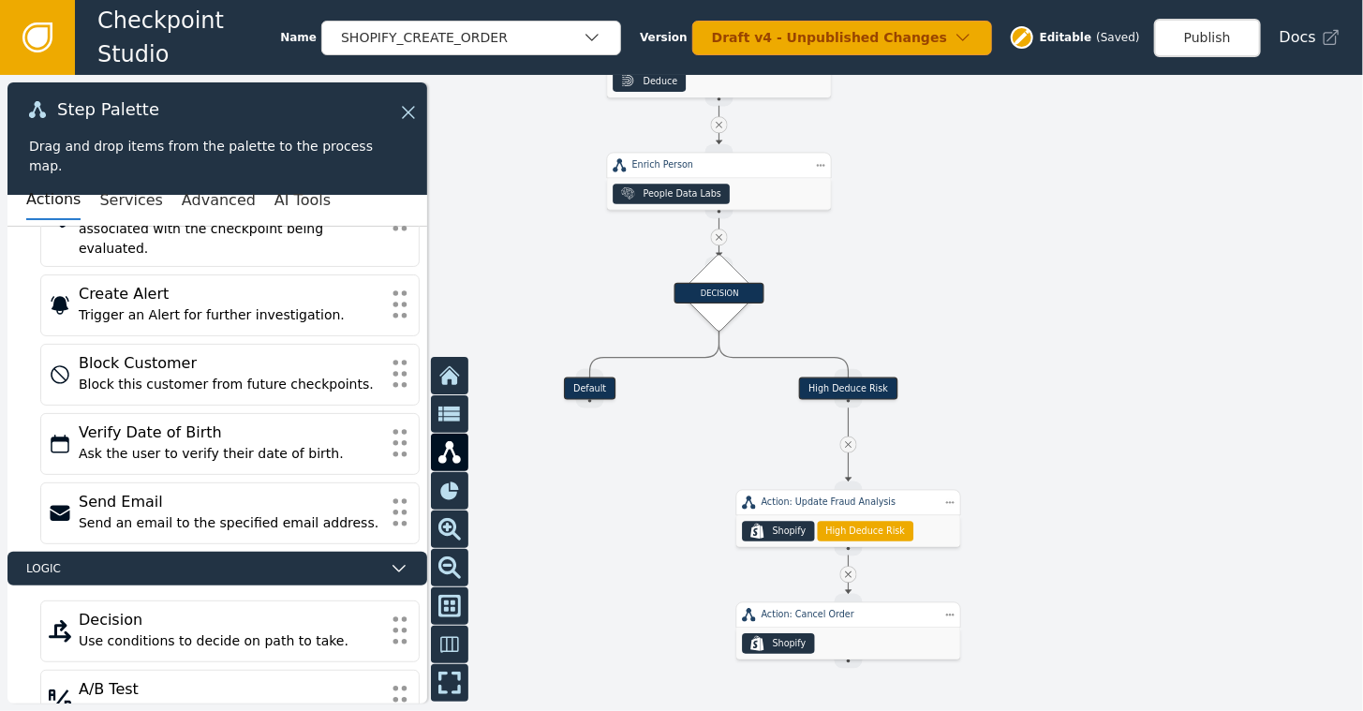
drag, startPoint x: 877, startPoint y: 201, endPoint x: 863, endPoint y: 263, distance: 63.4
click at [863, 263] on div at bounding box center [681, 393] width 1363 height 636
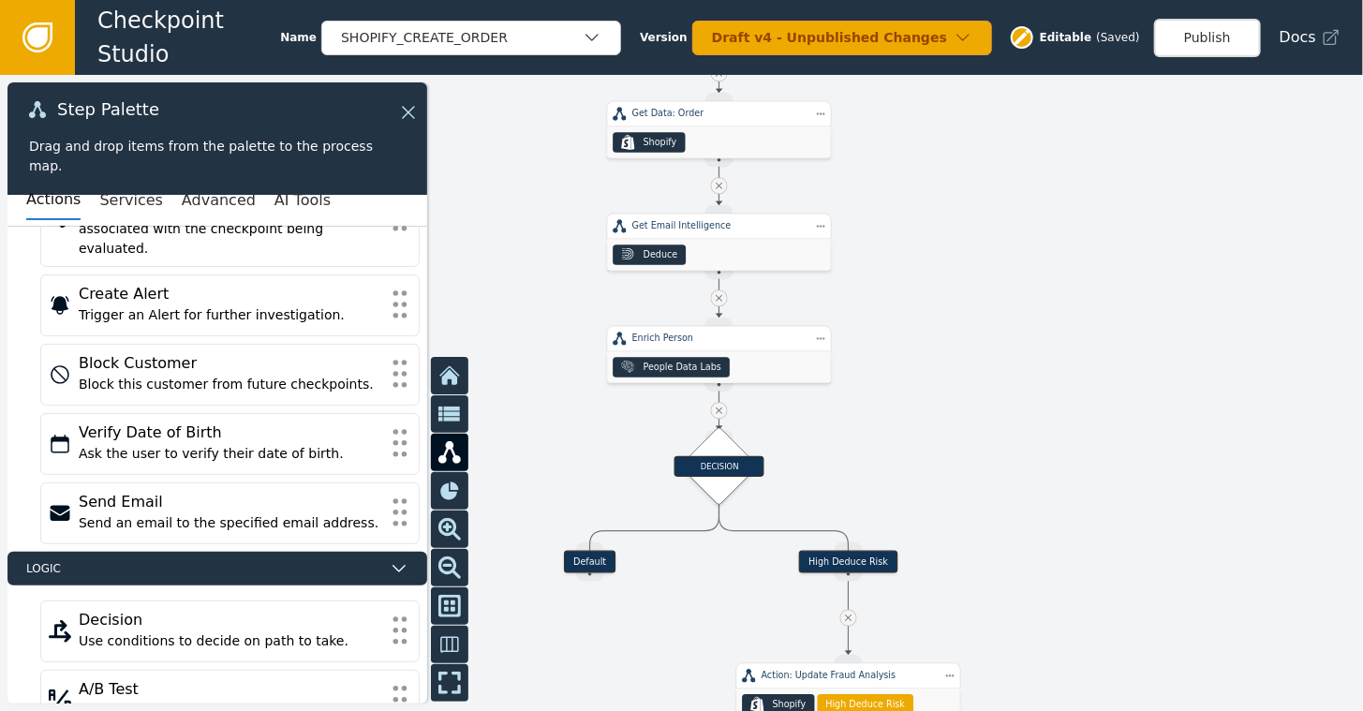
drag, startPoint x: 881, startPoint y: 262, endPoint x: 892, endPoint y: 431, distance: 168.9
click at [892, 431] on div at bounding box center [681, 393] width 1363 height 636
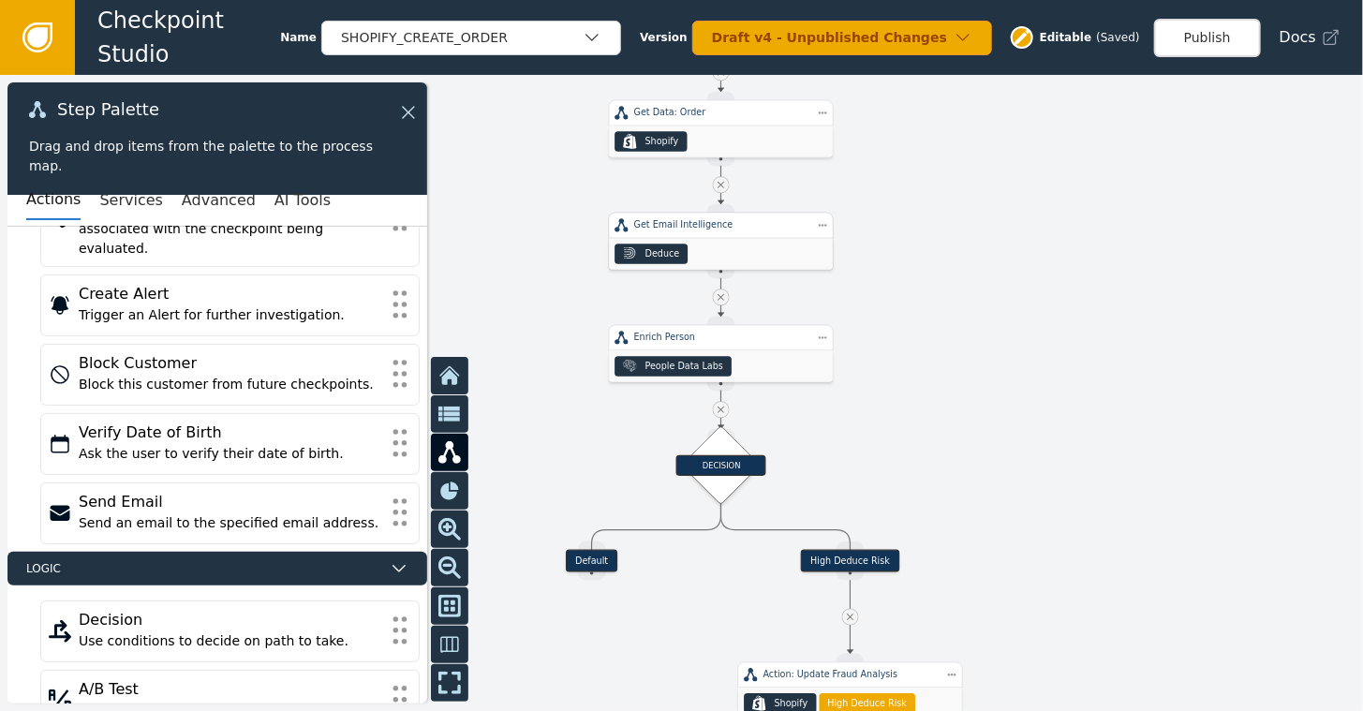
click at [693, 255] on div "Deduce" at bounding box center [721, 254] width 224 height 32
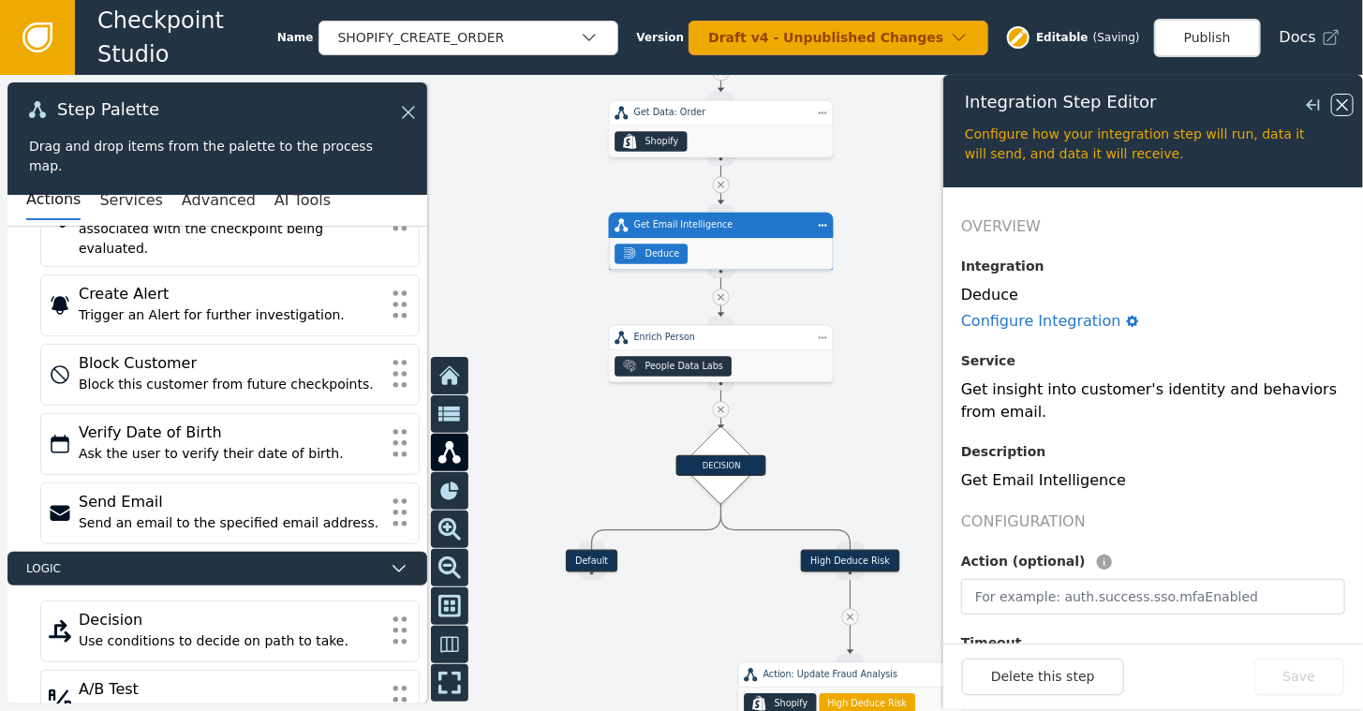
click at [1348, 99] on icon at bounding box center [1342, 104] width 11 height 11
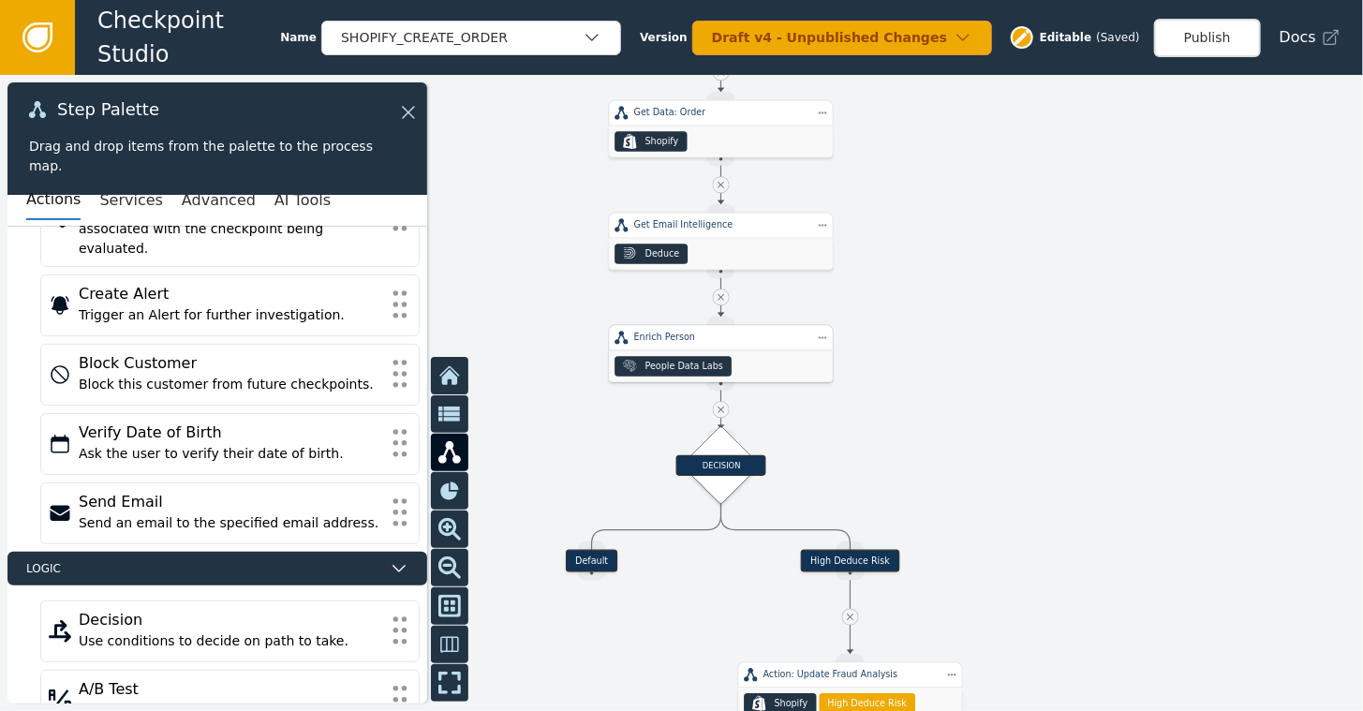
click at [710, 362] on div "People Data Labs" at bounding box center [684, 366] width 78 height 13
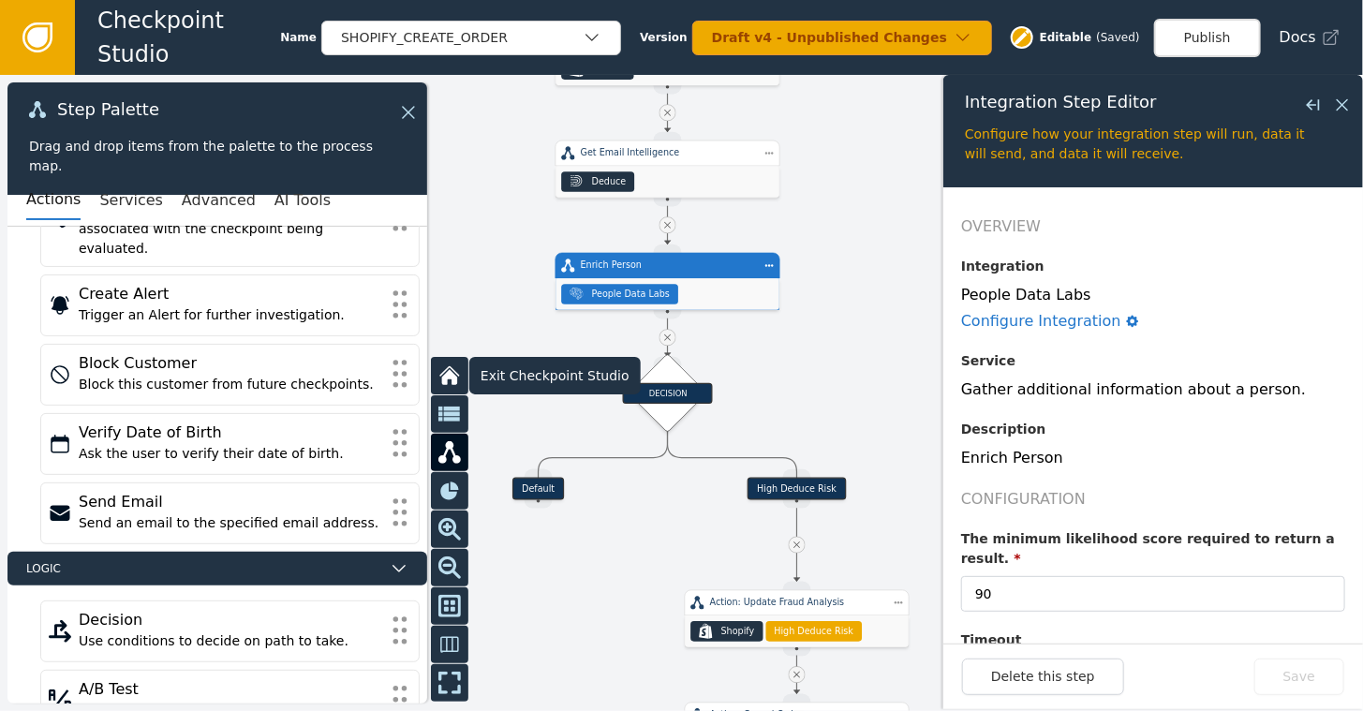
drag, startPoint x: 505, startPoint y: 452, endPoint x: 451, endPoint y: 378, distance: 91.8
click at [451, 378] on div "Target Handle for step Default Source Handle for step Target Handle for step Hi…" at bounding box center [681, 393] width 1363 height 636
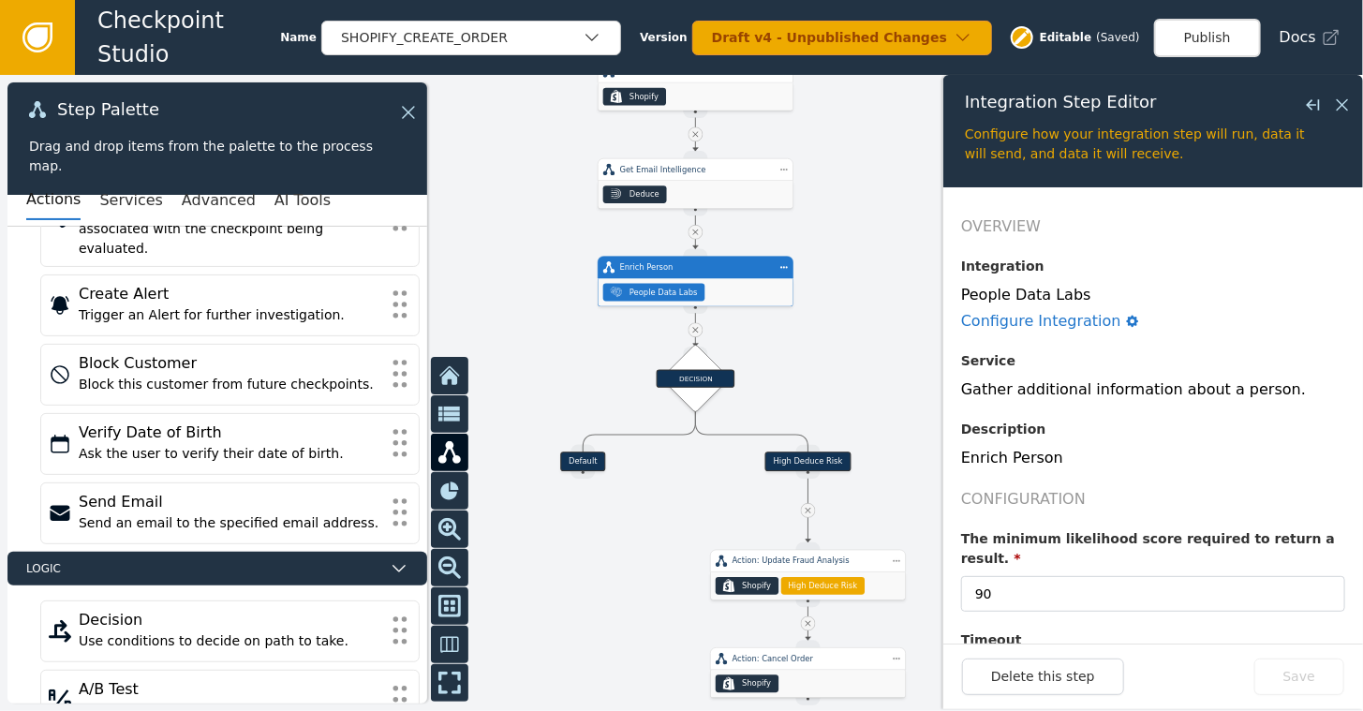
click at [864, 232] on div at bounding box center [681, 393] width 1363 height 636
